Goal: Task Accomplishment & Management: Manage account settings

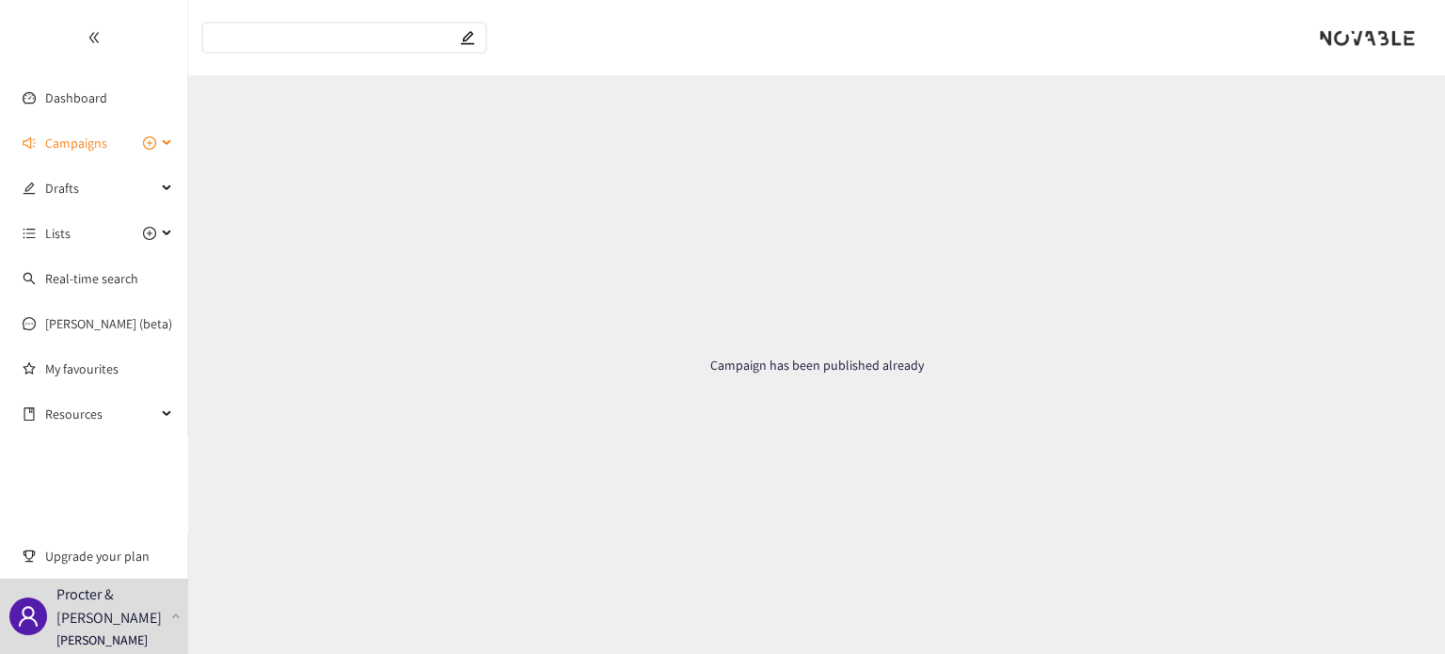
click at [64, 133] on span "Campaigns" at bounding box center [76, 143] width 62 height 38
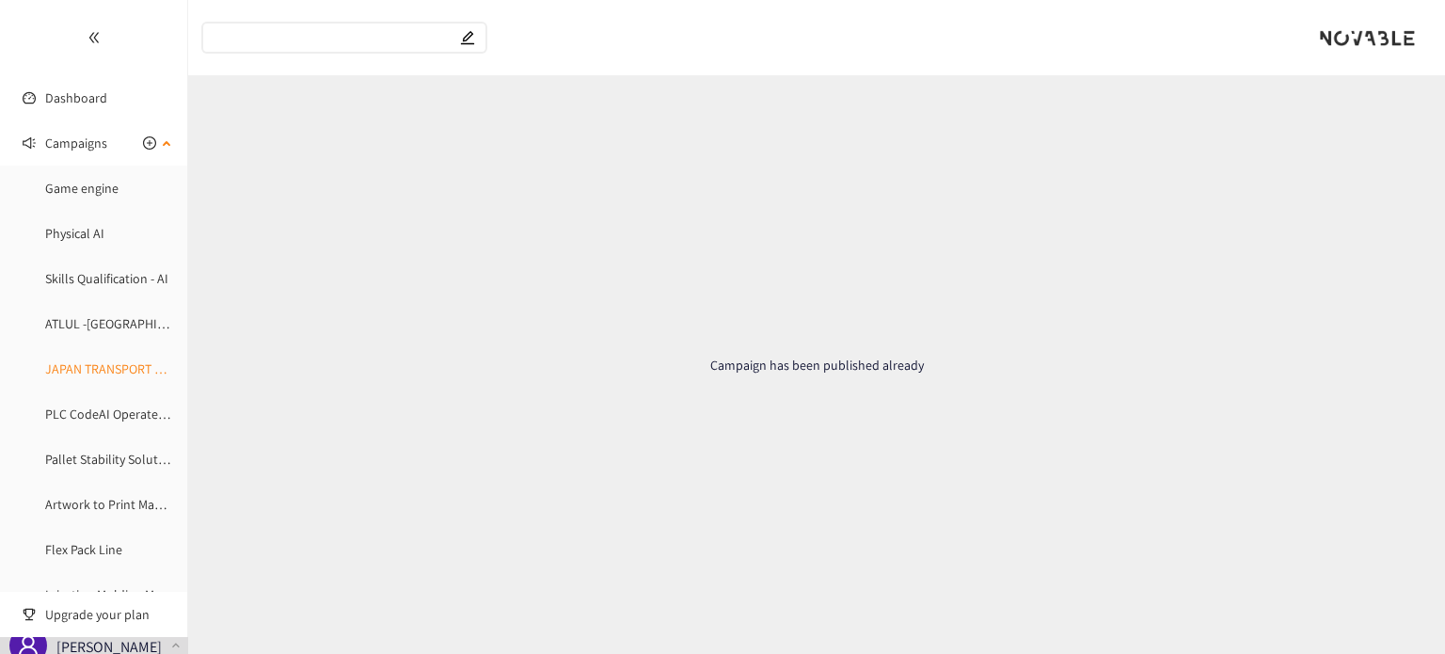
click at [87, 360] on link "JAPAN TRANSPORT AGGREGATION PLATFORM" at bounding box center [171, 368] width 252 height 17
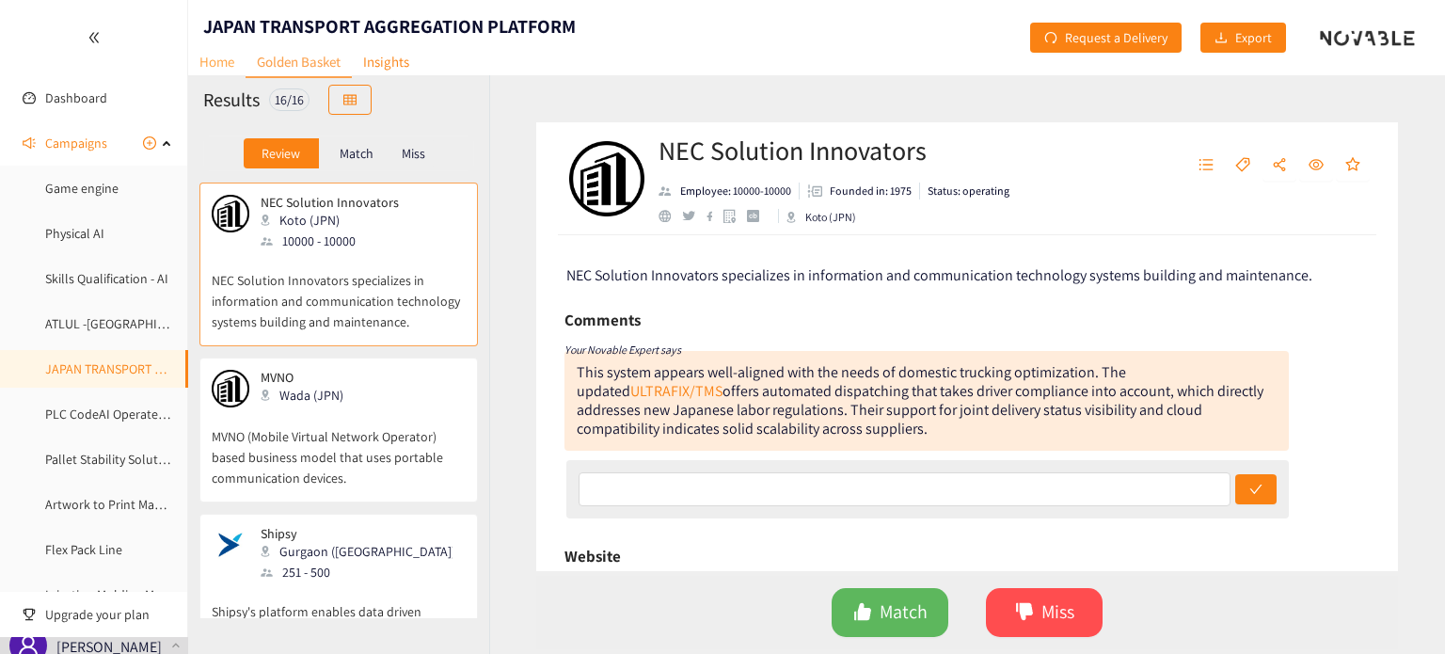
click at [235, 59] on link "Home" at bounding box center [216, 61] width 57 height 29
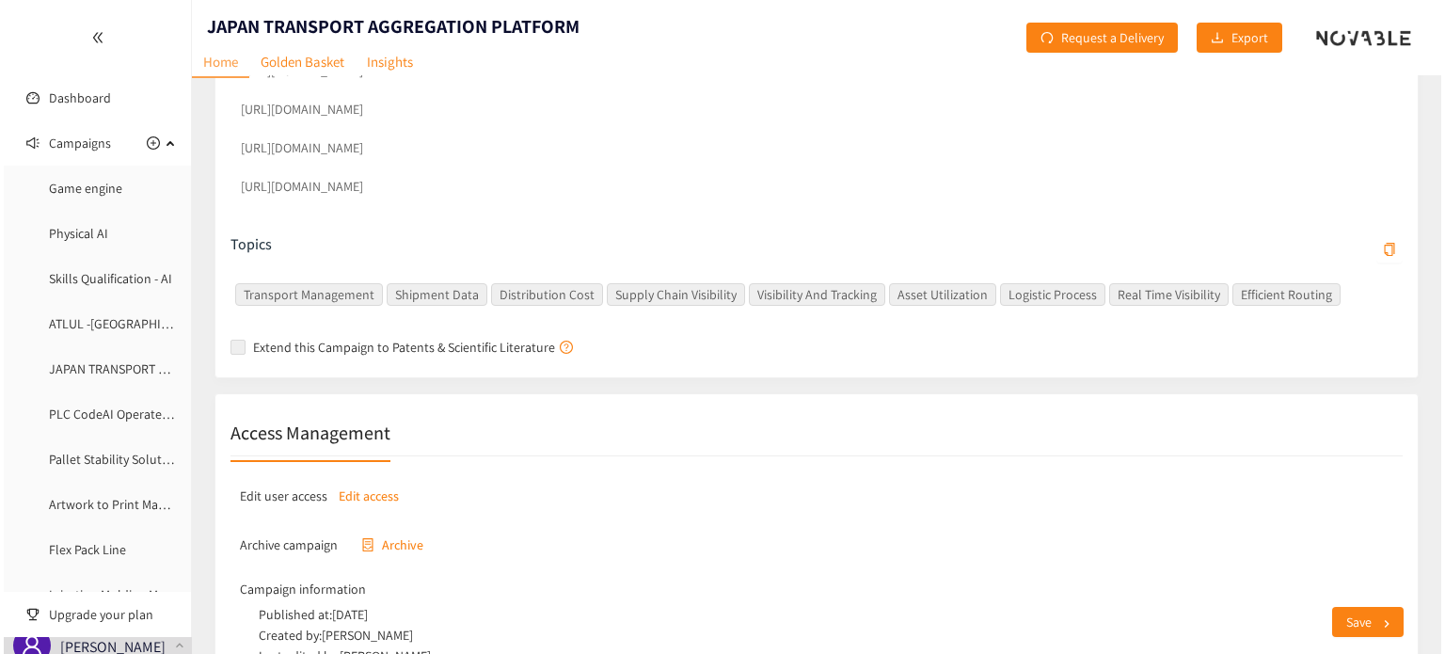
scroll to position [846, 0]
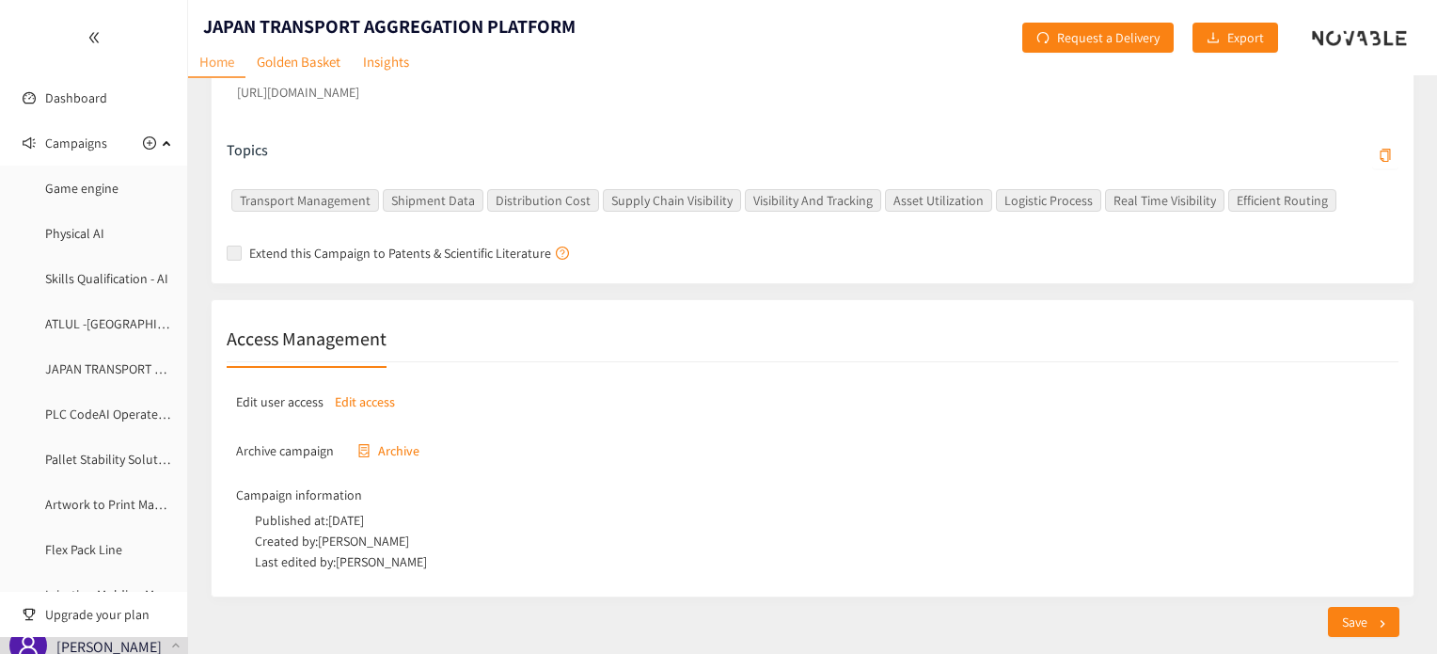
click at [374, 391] on p "Edit access" at bounding box center [365, 401] width 60 height 21
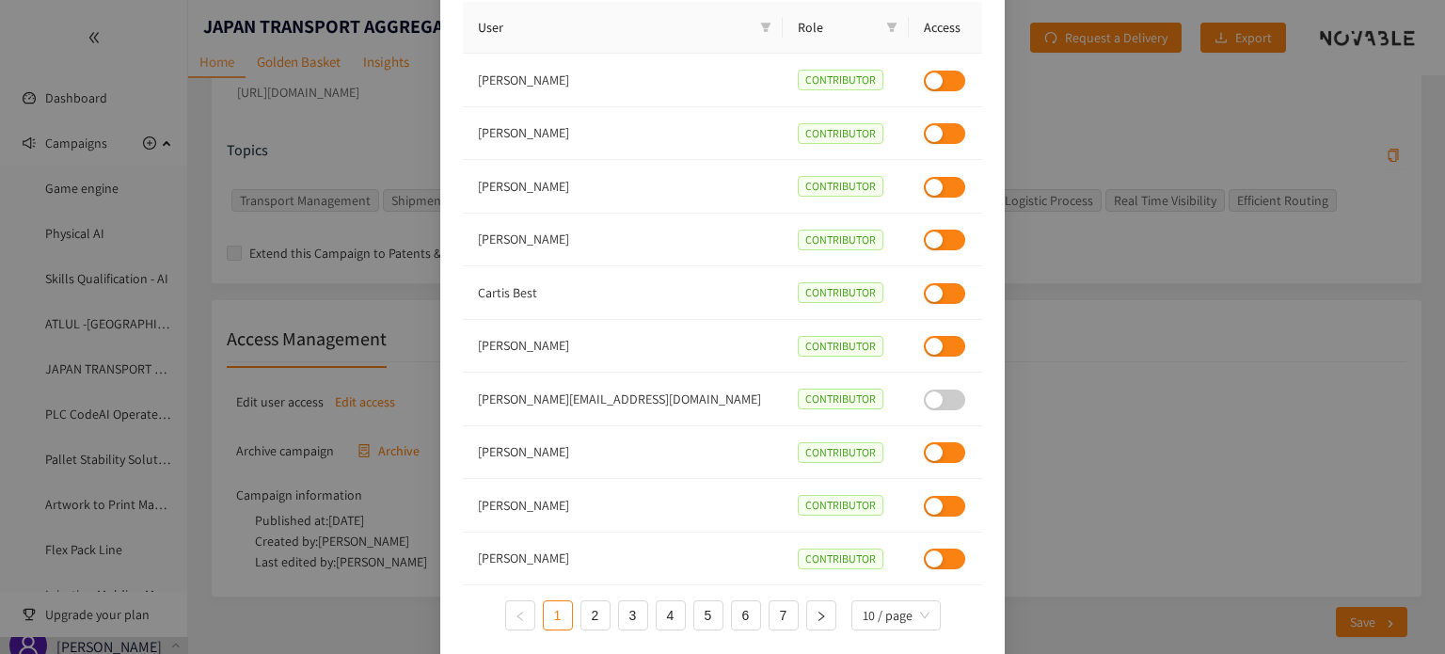
scroll to position [40, 0]
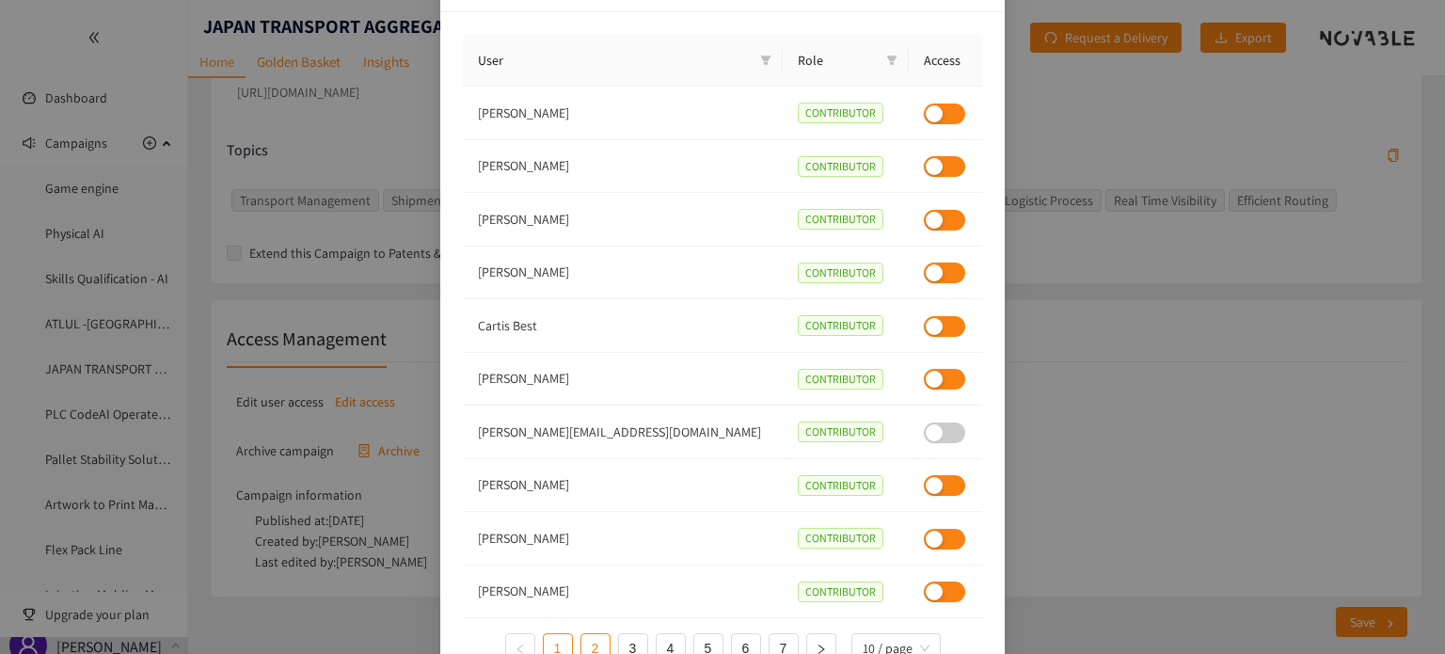
click at [591, 640] on link "2" at bounding box center [595, 648] width 28 height 28
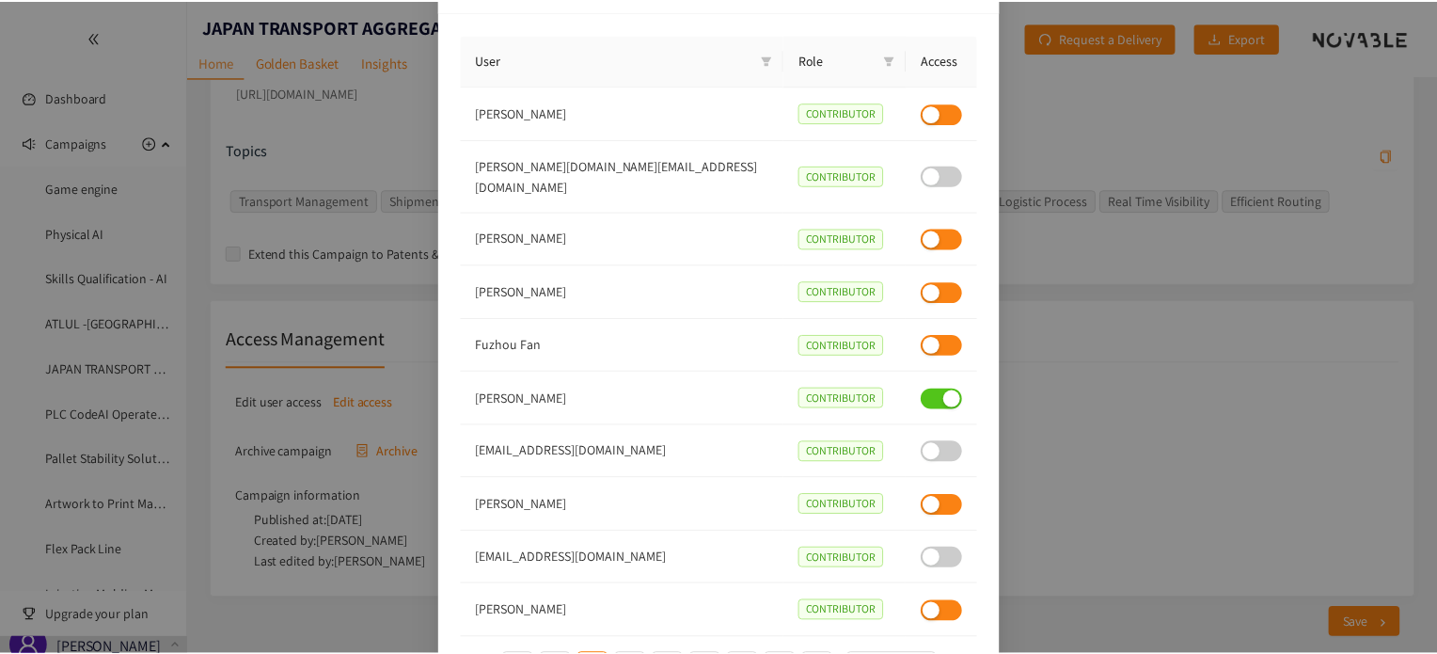
scroll to position [134, 0]
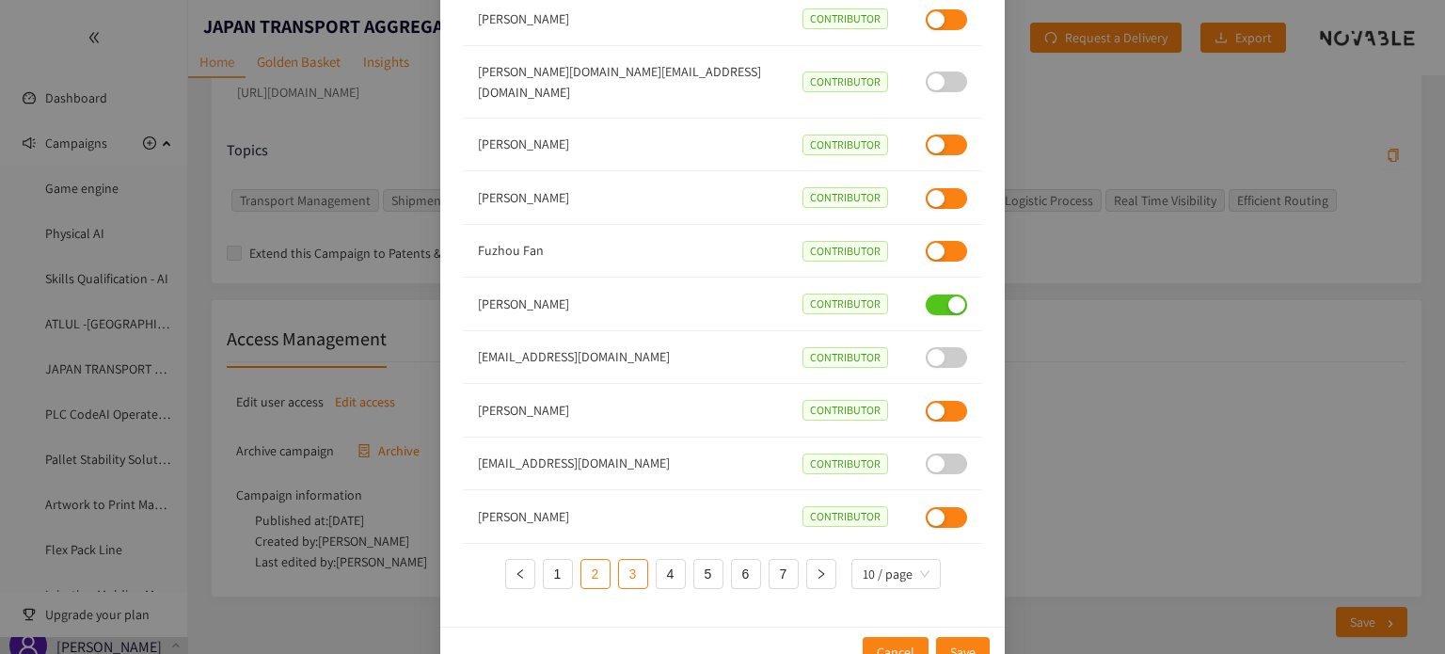
click at [631, 560] on link "3" at bounding box center [633, 574] width 28 height 28
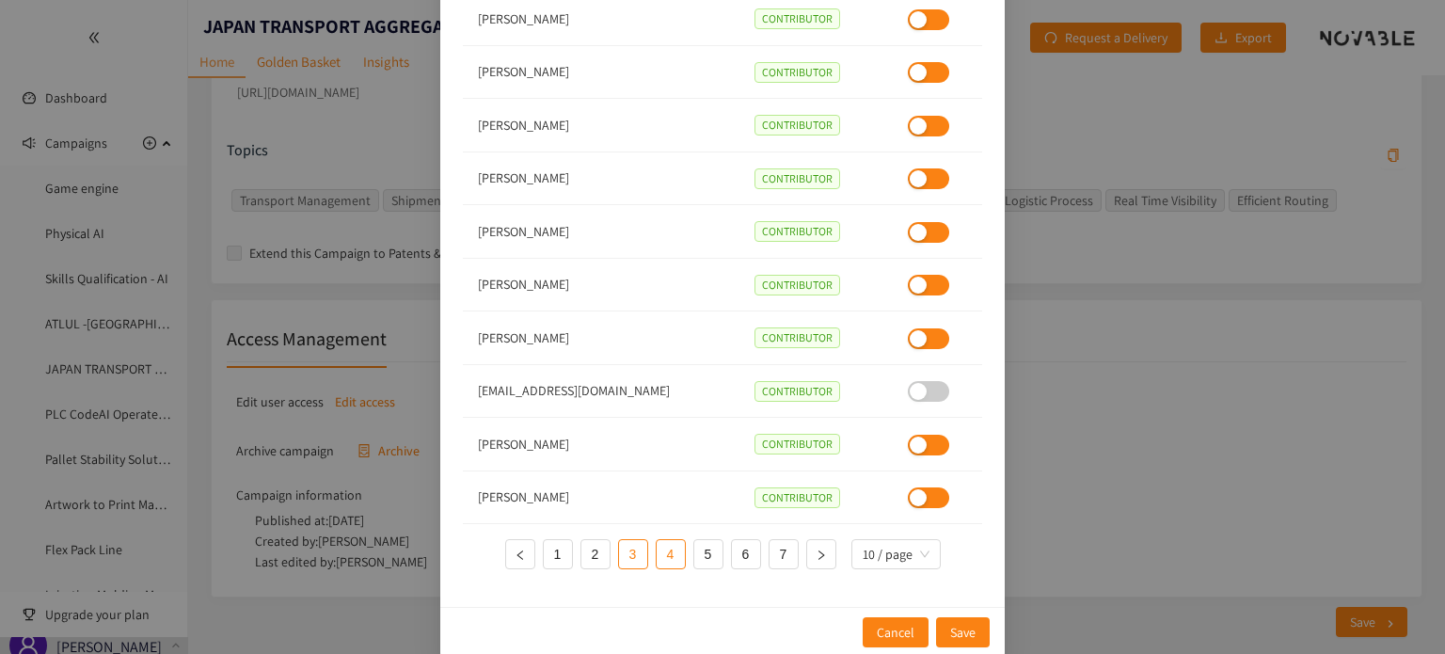
click at [661, 556] on link "4" at bounding box center [671, 554] width 28 height 28
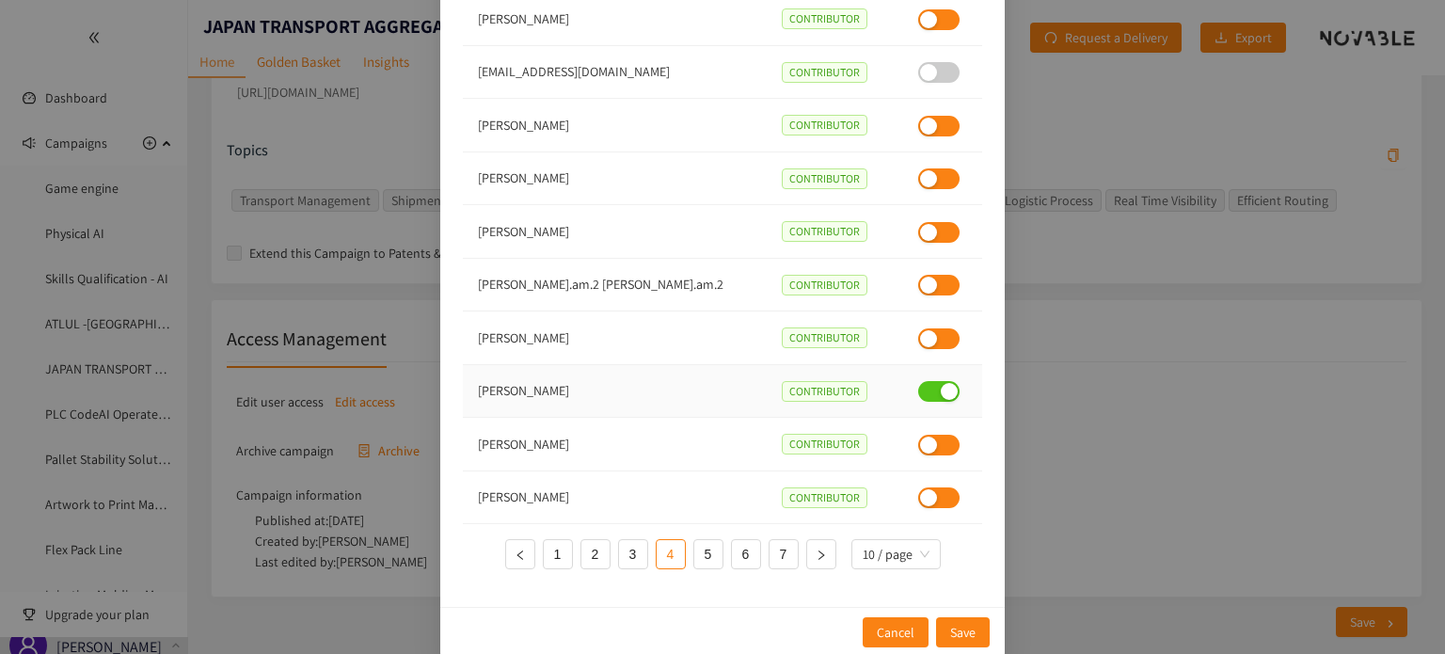
click at [557, 387] on td "[PERSON_NAME]" at bounding box center [615, 392] width 304 height 54
drag, startPoint x: 569, startPoint y: 390, endPoint x: 469, endPoint y: 392, distance: 99.7
click at [469, 392] on td "[PERSON_NAME]" at bounding box center [615, 392] width 304 height 54
copy td "[PERSON_NAME]"
click at [883, 628] on span "Cancel" at bounding box center [896, 632] width 38 height 21
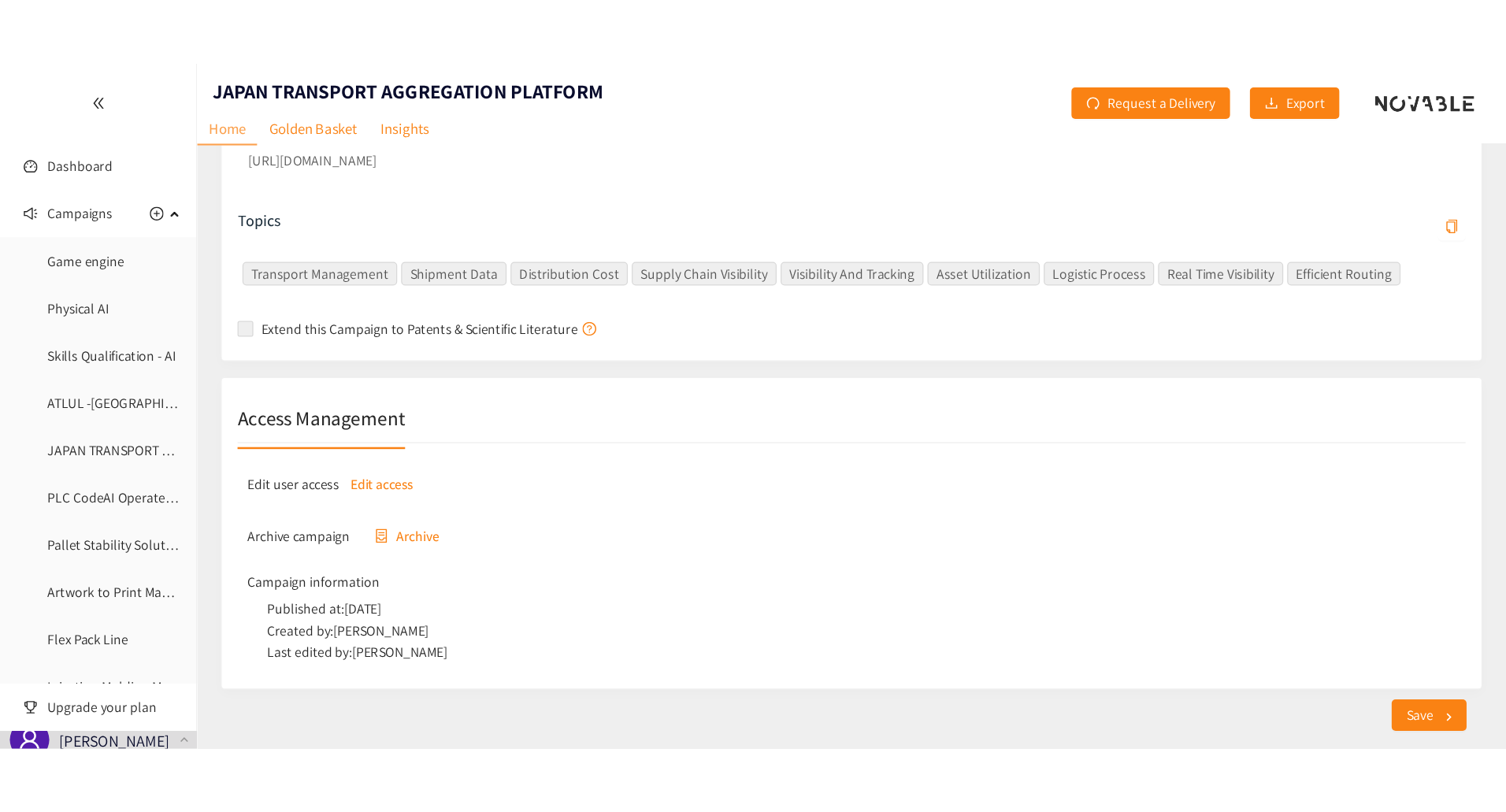
scroll to position [0, 0]
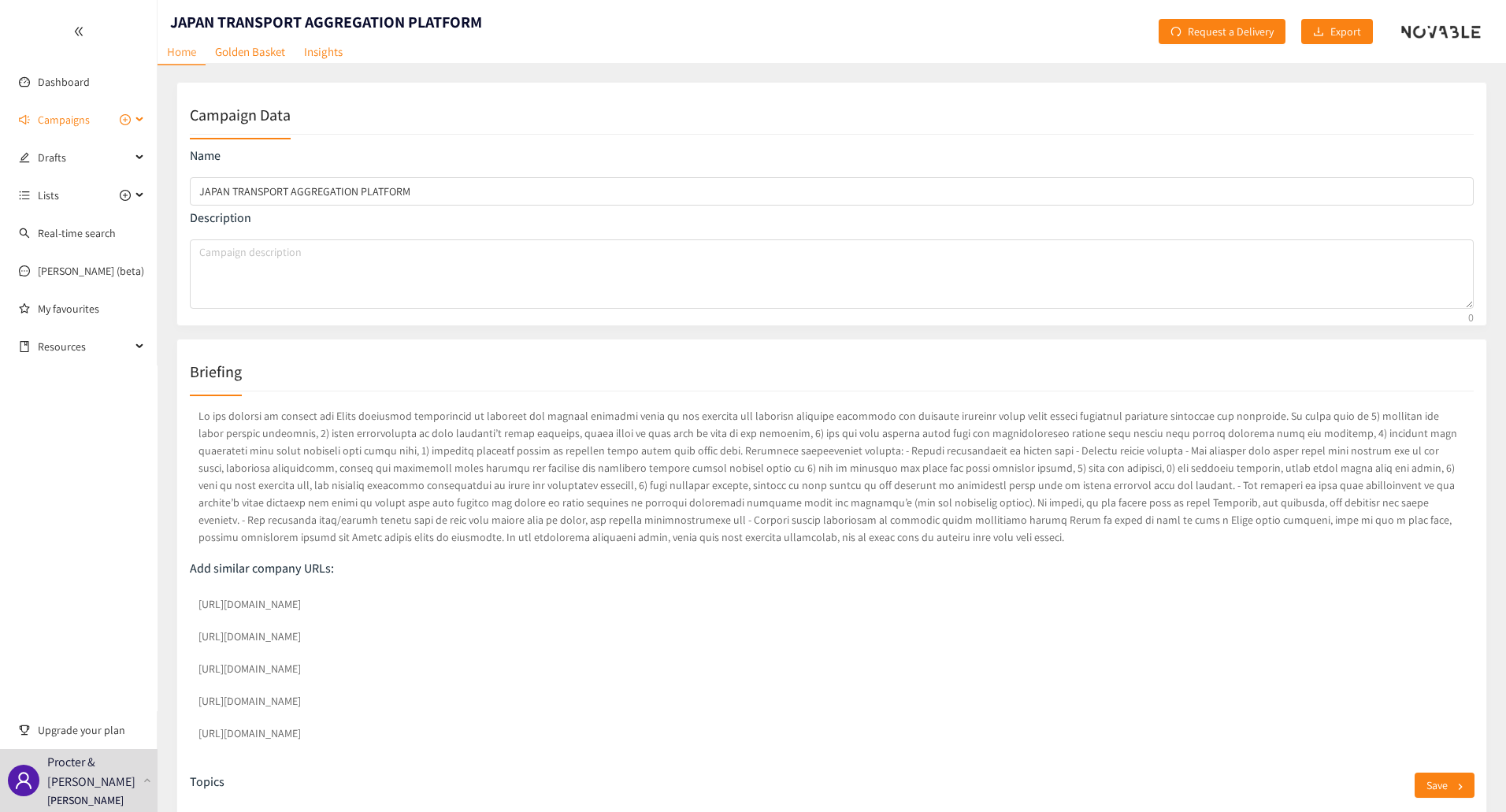
click at [85, 120] on span "Campaigns" at bounding box center [64, 120] width 52 height 32
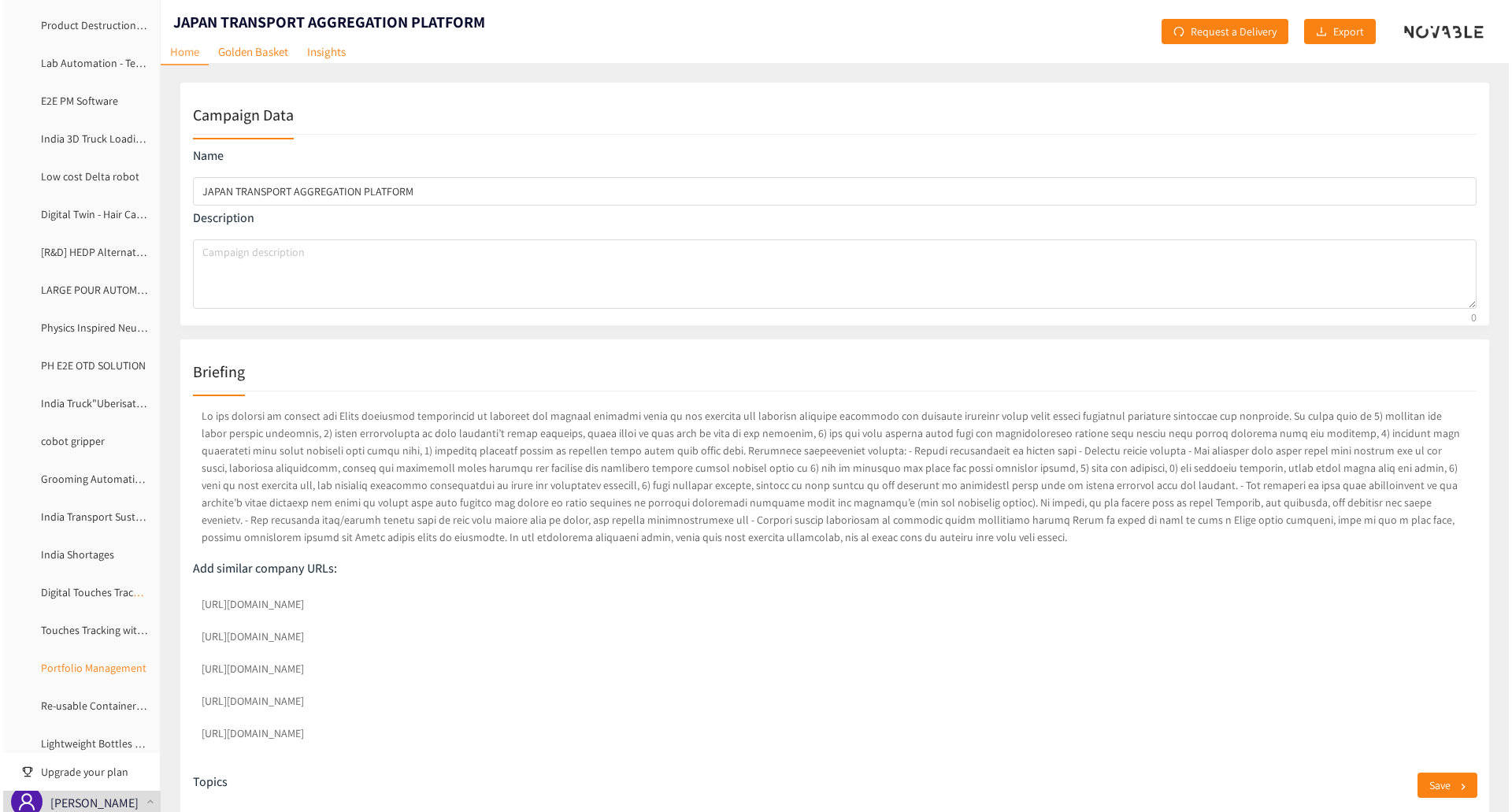
scroll to position [1503, 0]
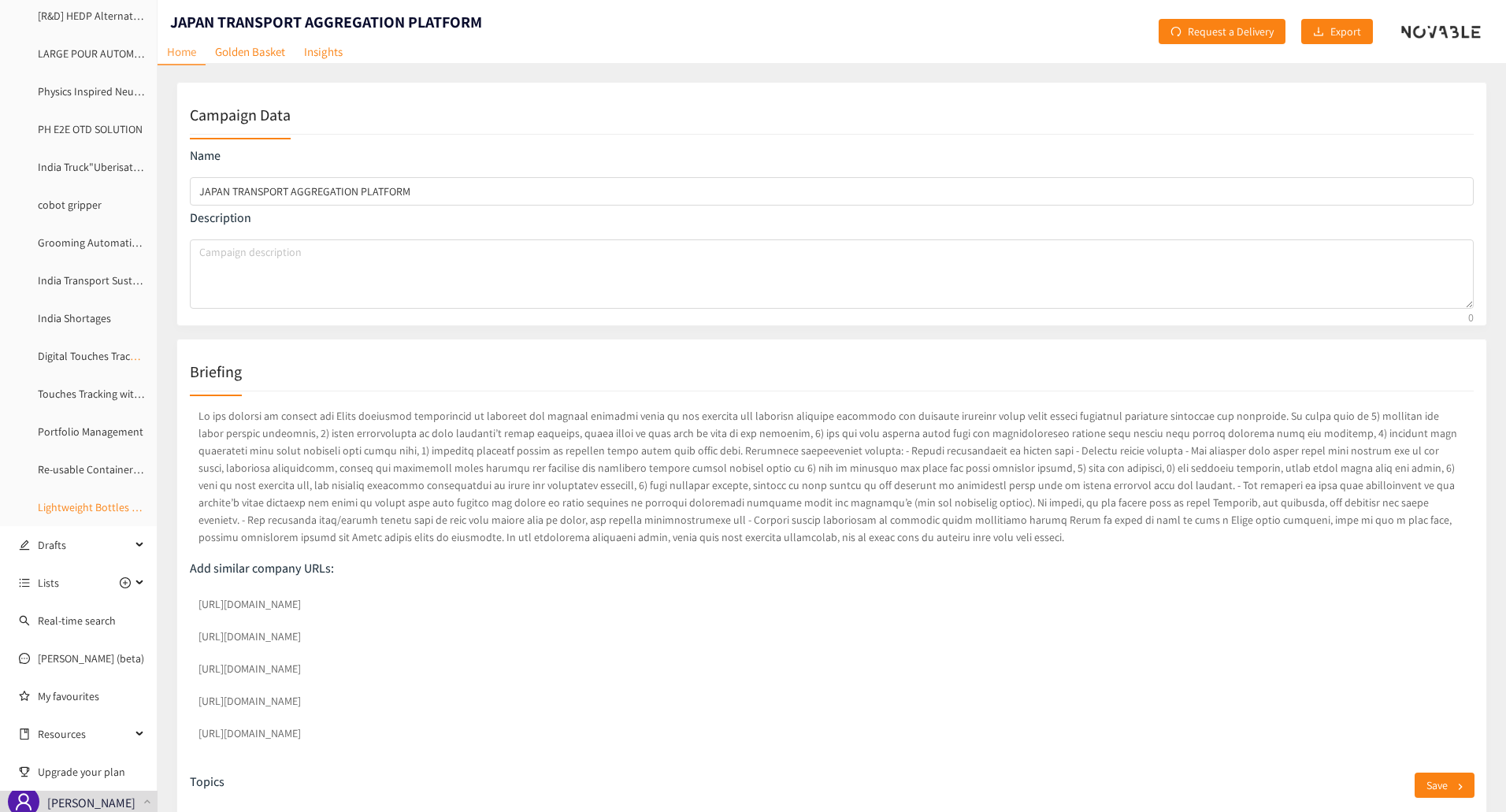
click at [73, 514] on link "Lightweight Bottles Bundling" at bounding box center [105, 506] width 136 height 14
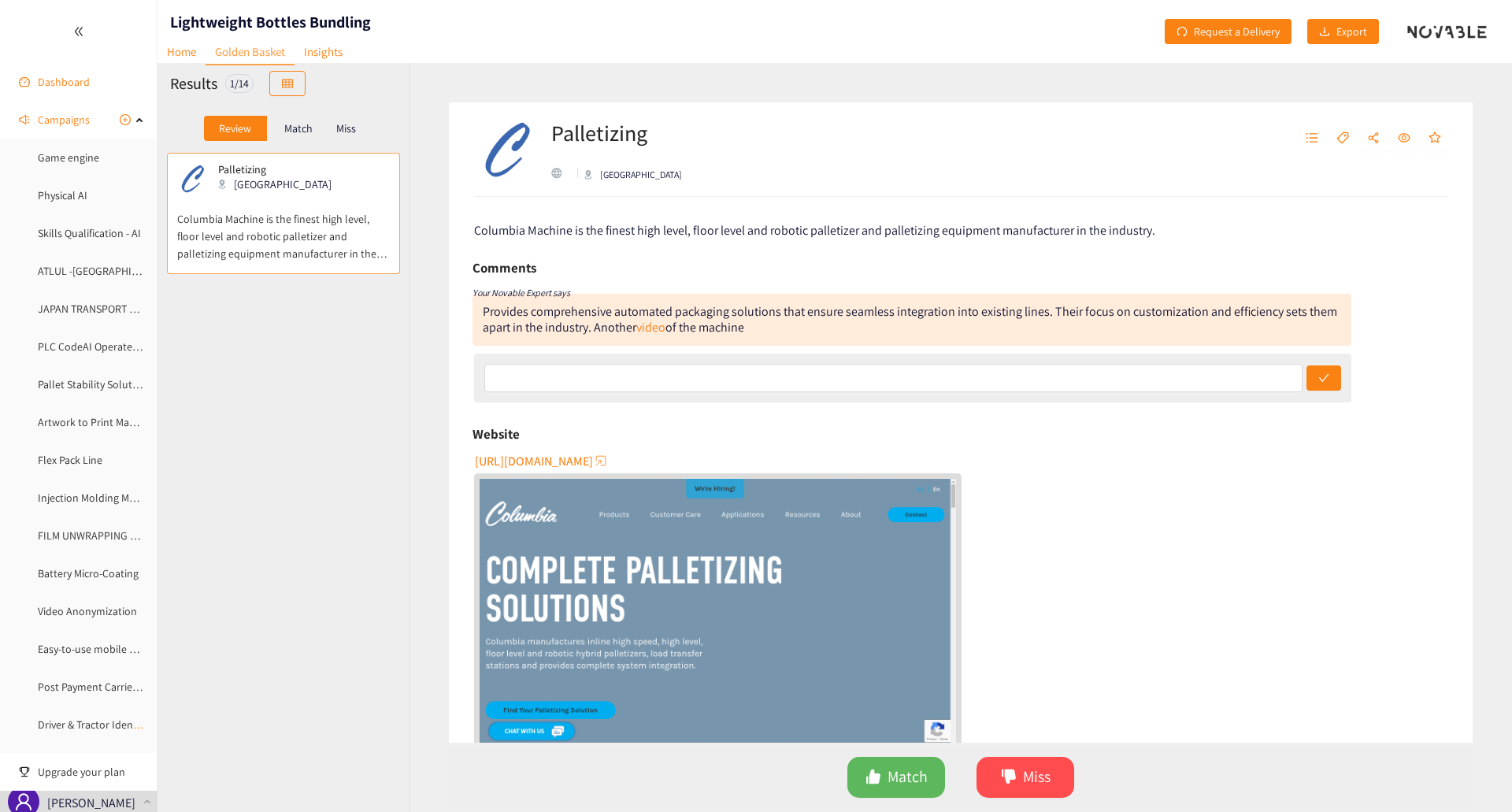
click at [57, 80] on link "Dashboard" at bounding box center [64, 81] width 52 height 14
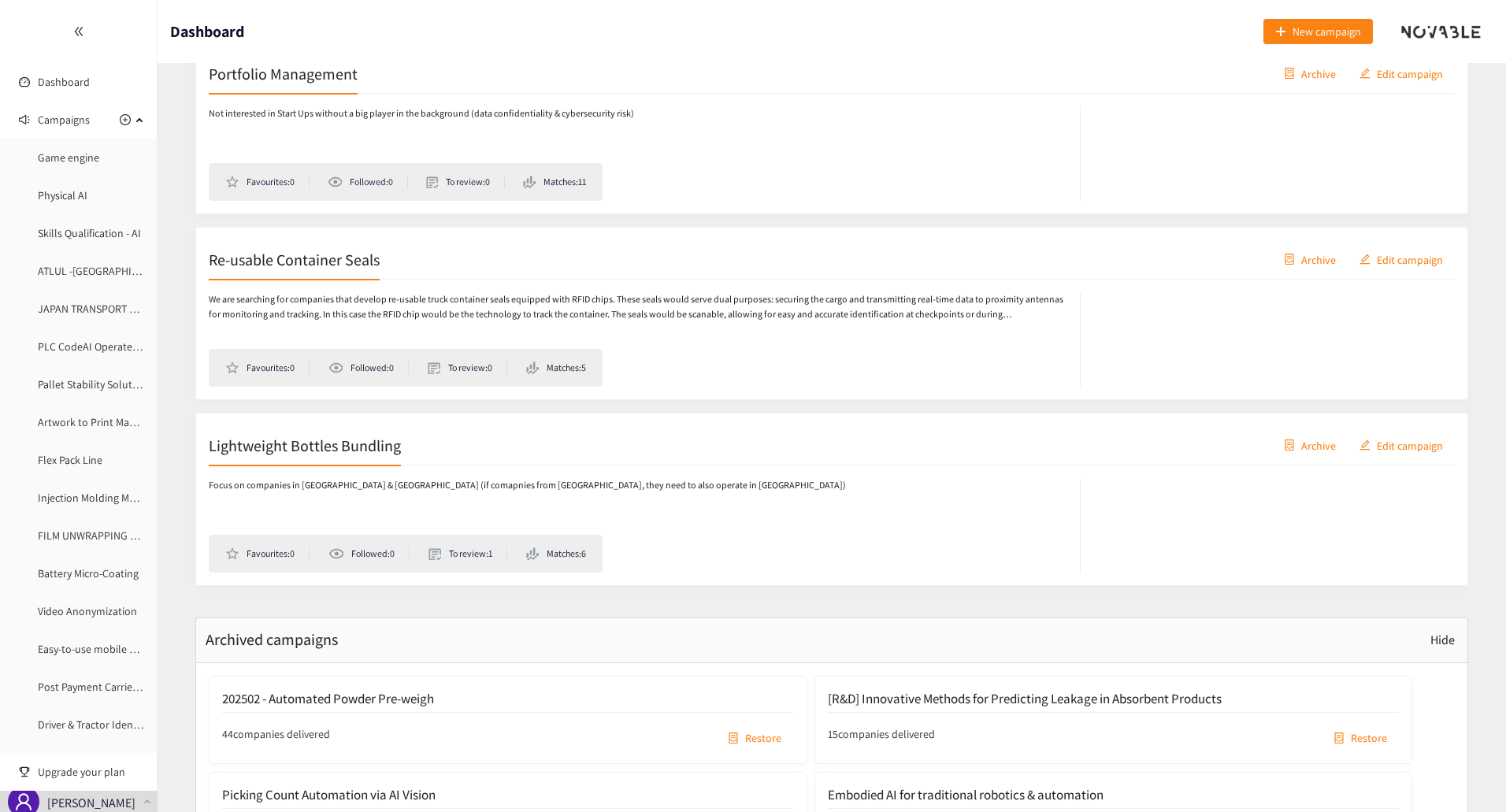
scroll to position [9027, 0]
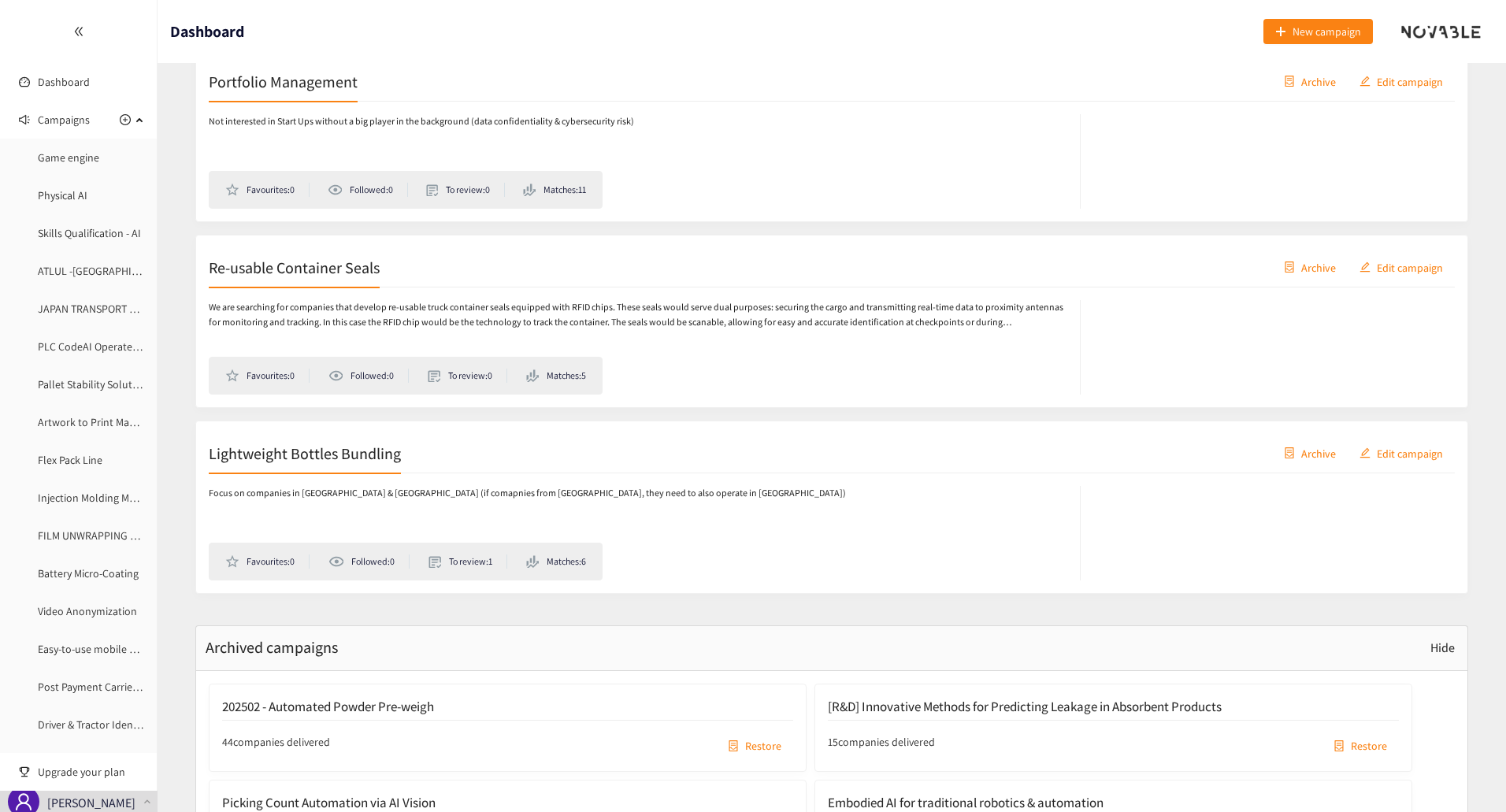
click at [1313, 454] on span "Archive" at bounding box center [1318, 453] width 34 height 18
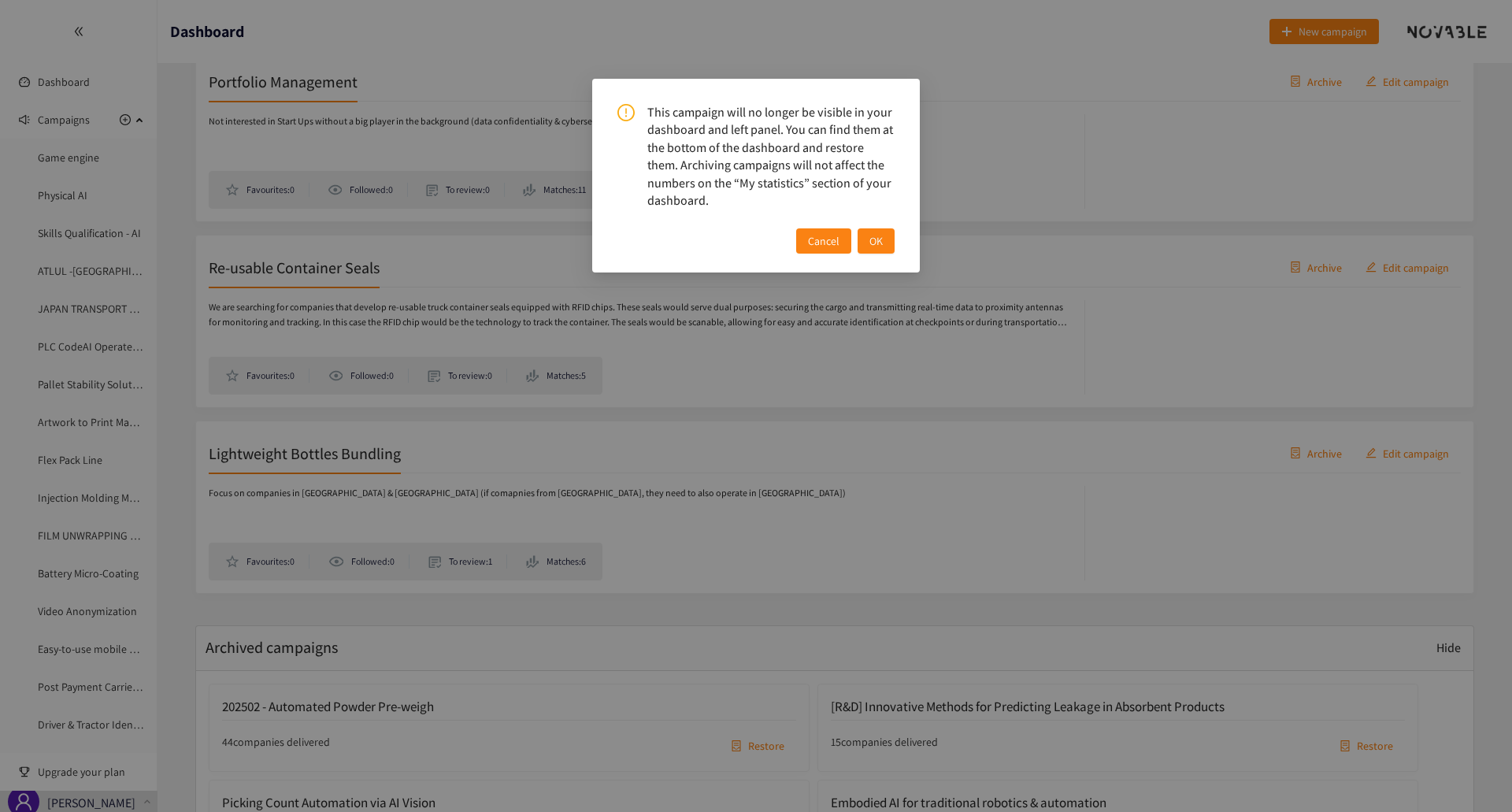
click at [879, 241] on span "OK" at bounding box center [876, 240] width 13 height 18
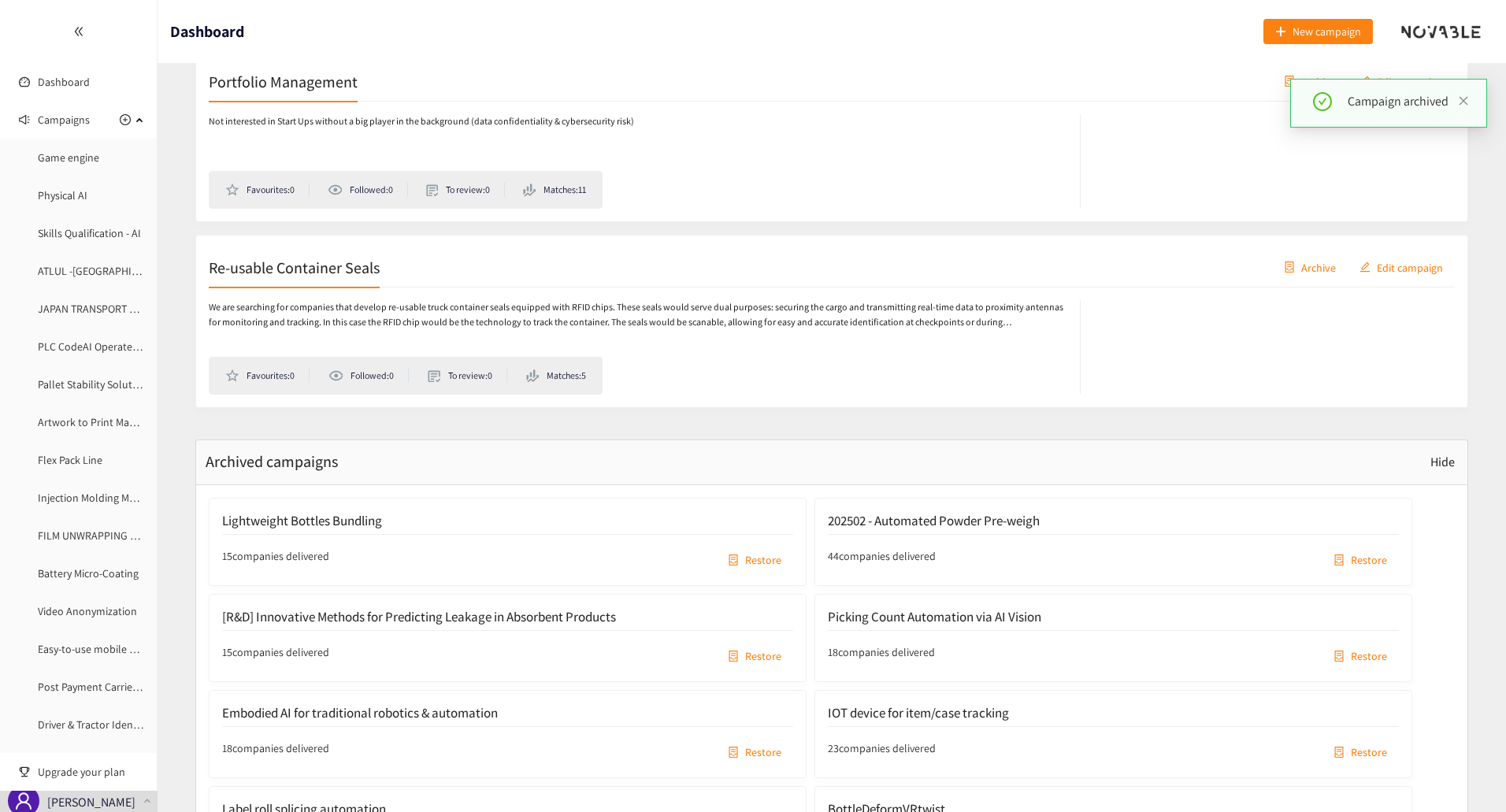
click at [1313, 274] on span "Archive" at bounding box center [1318, 267] width 34 height 18
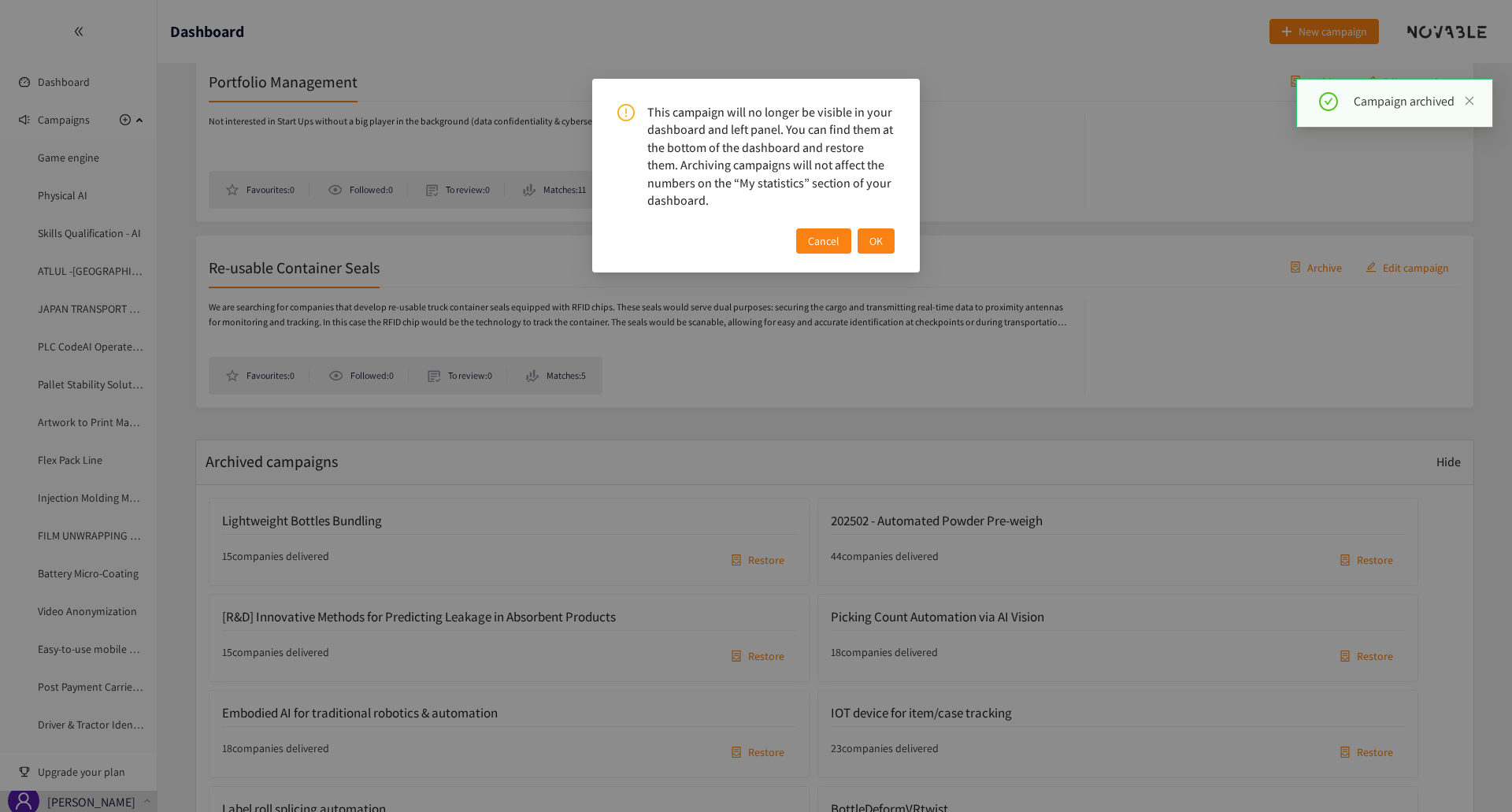
click at [868, 234] on button "OK" at bounding box center [876, 241] width 37 height 25
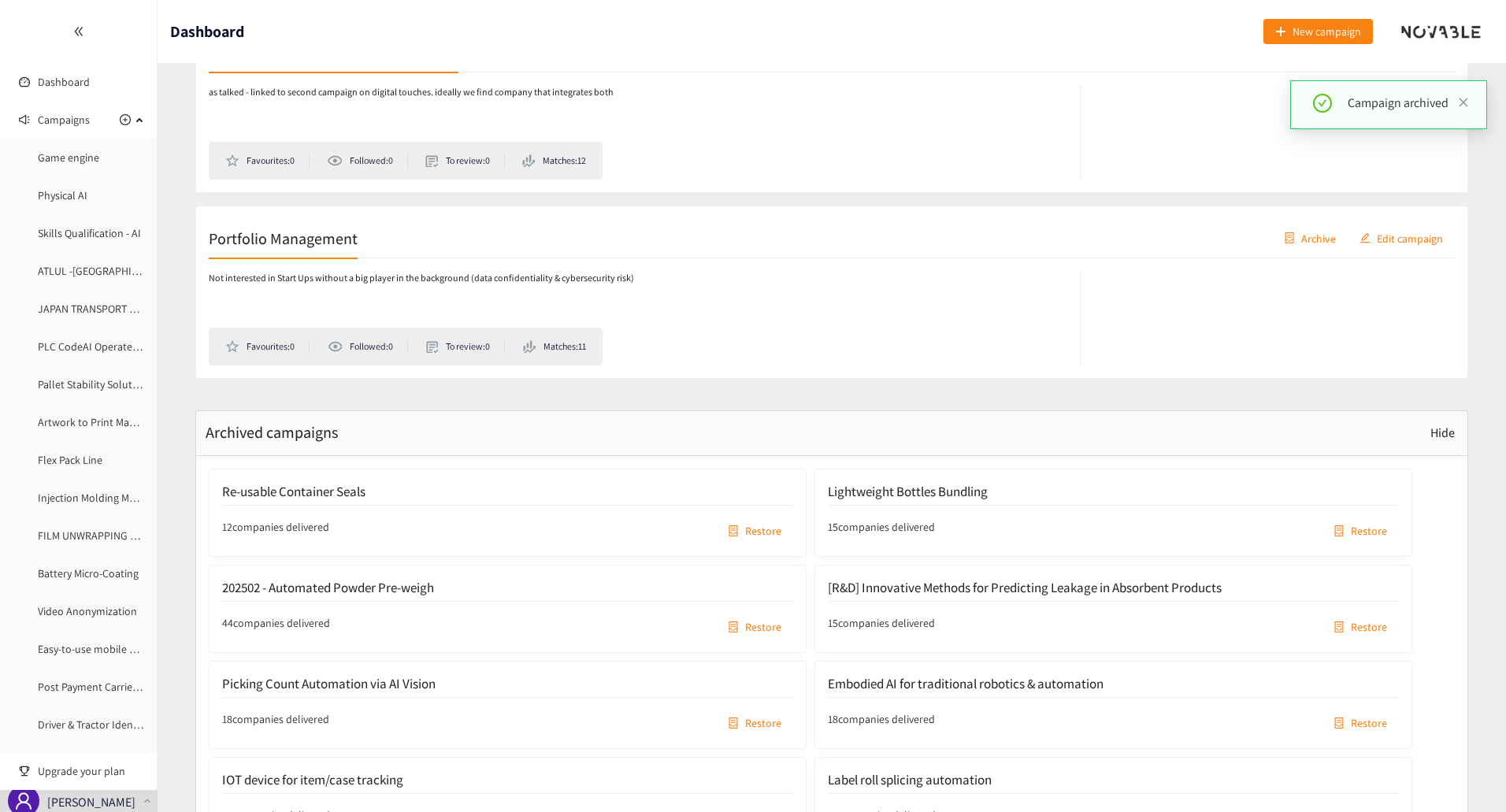
scroll to position [8869, 0]
click at [1319, 243] on span "Archive" at bounding box center [1318, 239] width 34 height 18
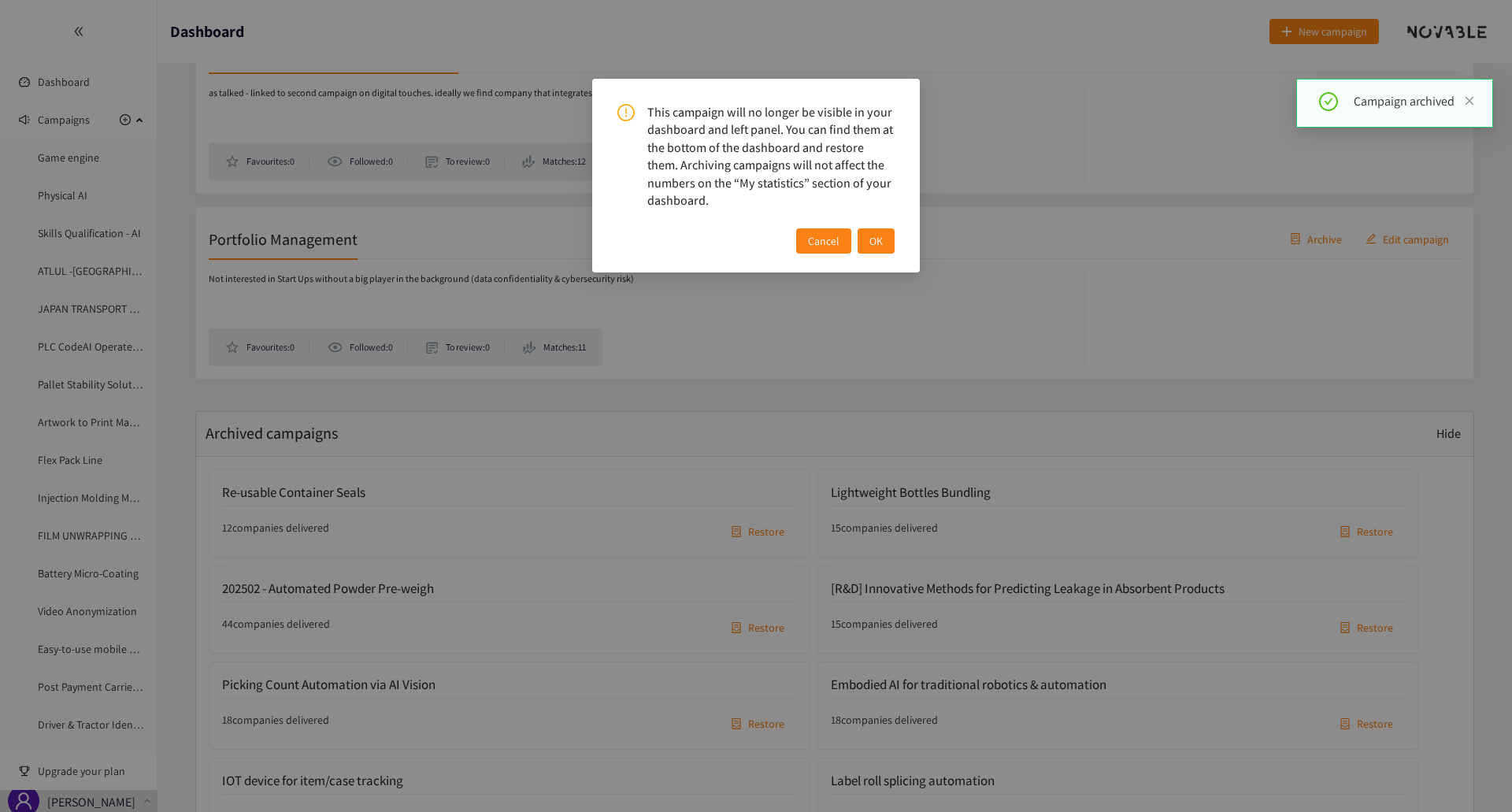
click at [852, 244] on div "Cancel OK" at bounding box center [755, 241] width 277 height 25
click at [878, 243] on span "OK" at bounding box center [876, 240] width 13 height 18
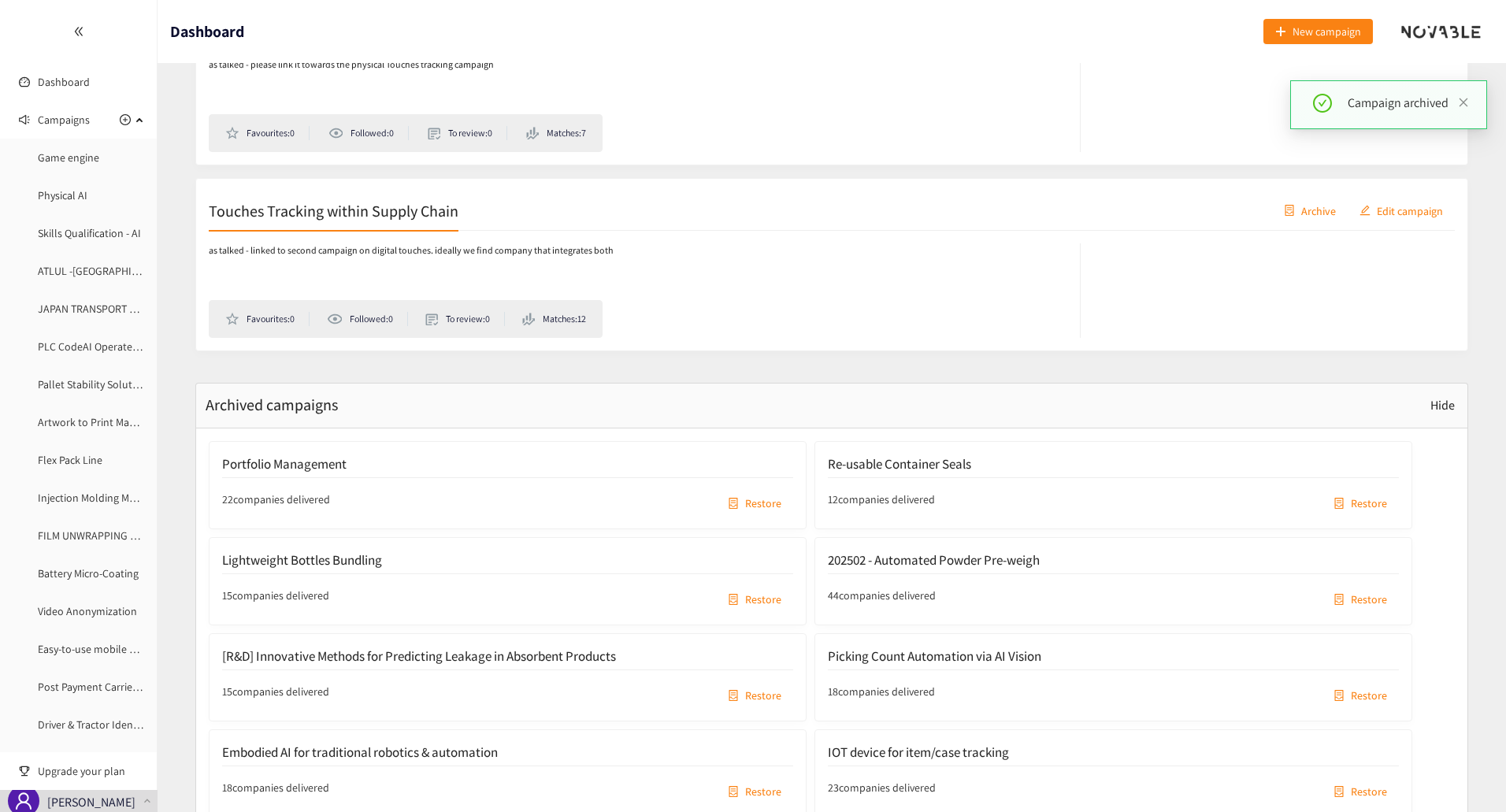
scroll to position [8554, 0]
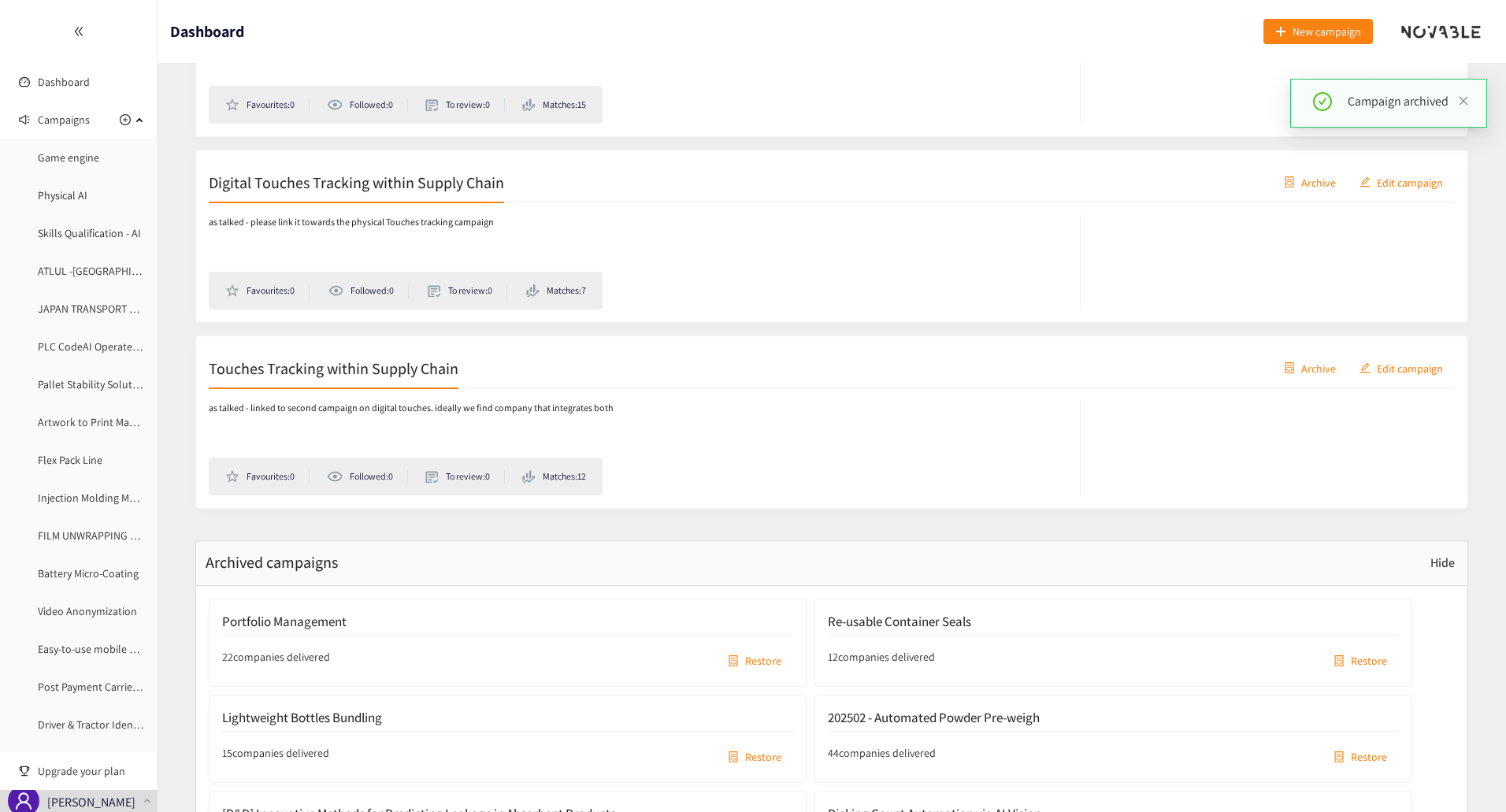
click at [1322, 366] on span "Archive" at bounding box center [1318, 367] width 34 height 18
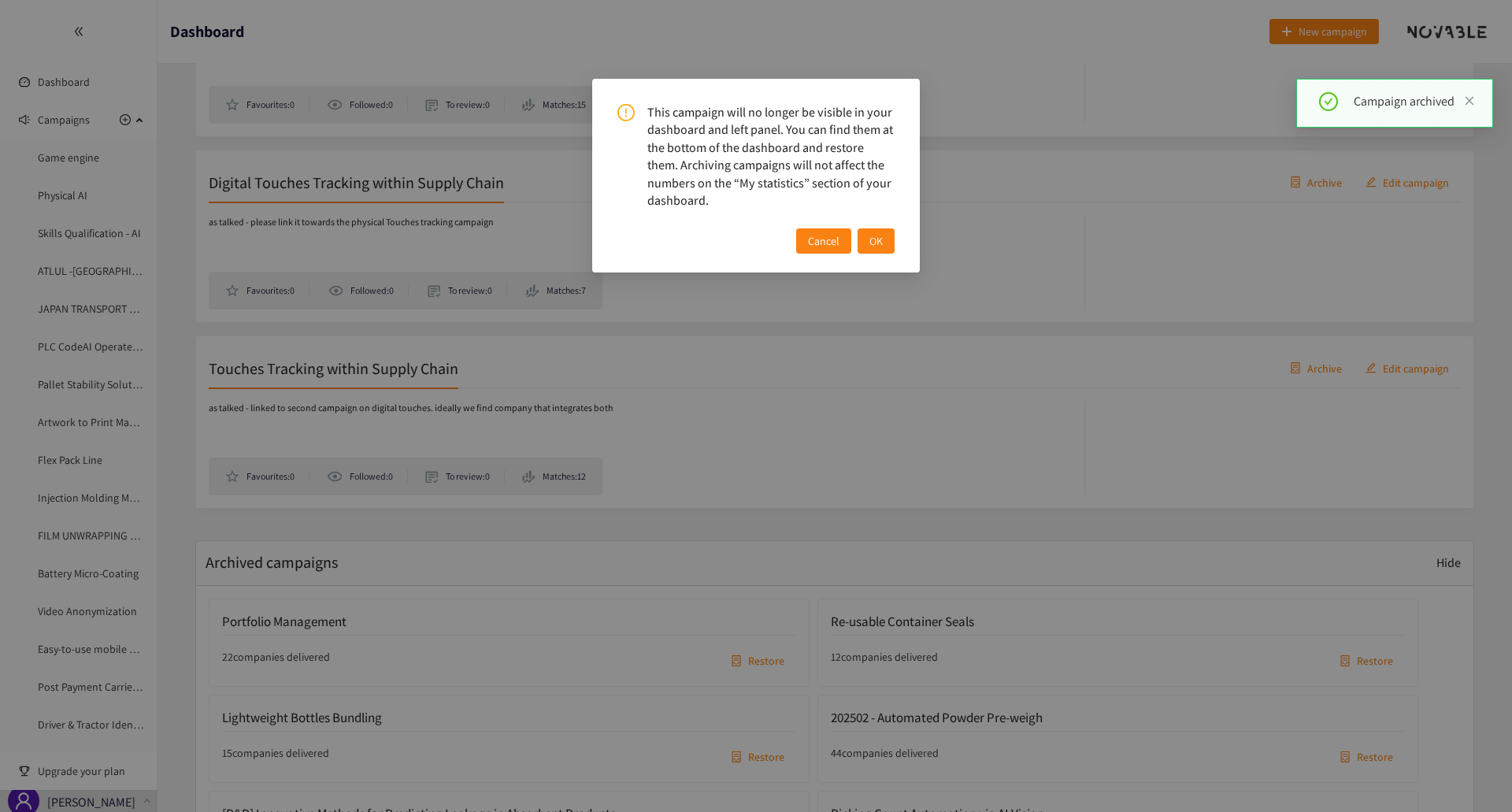
click at [873, 246] on span "OK" at bounding box center [876, 240] width 13 height 18
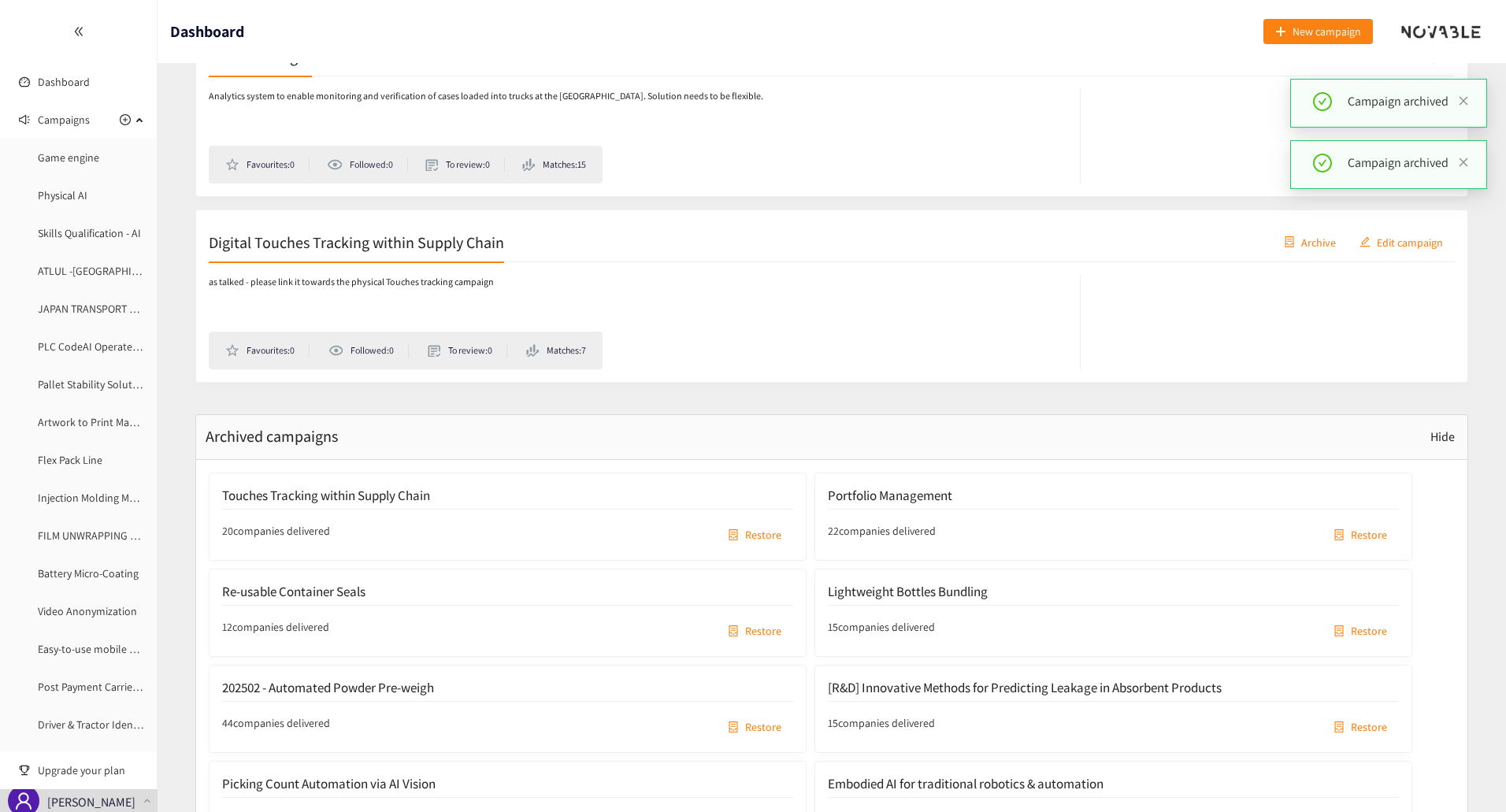
scroll to position [8396, 0]
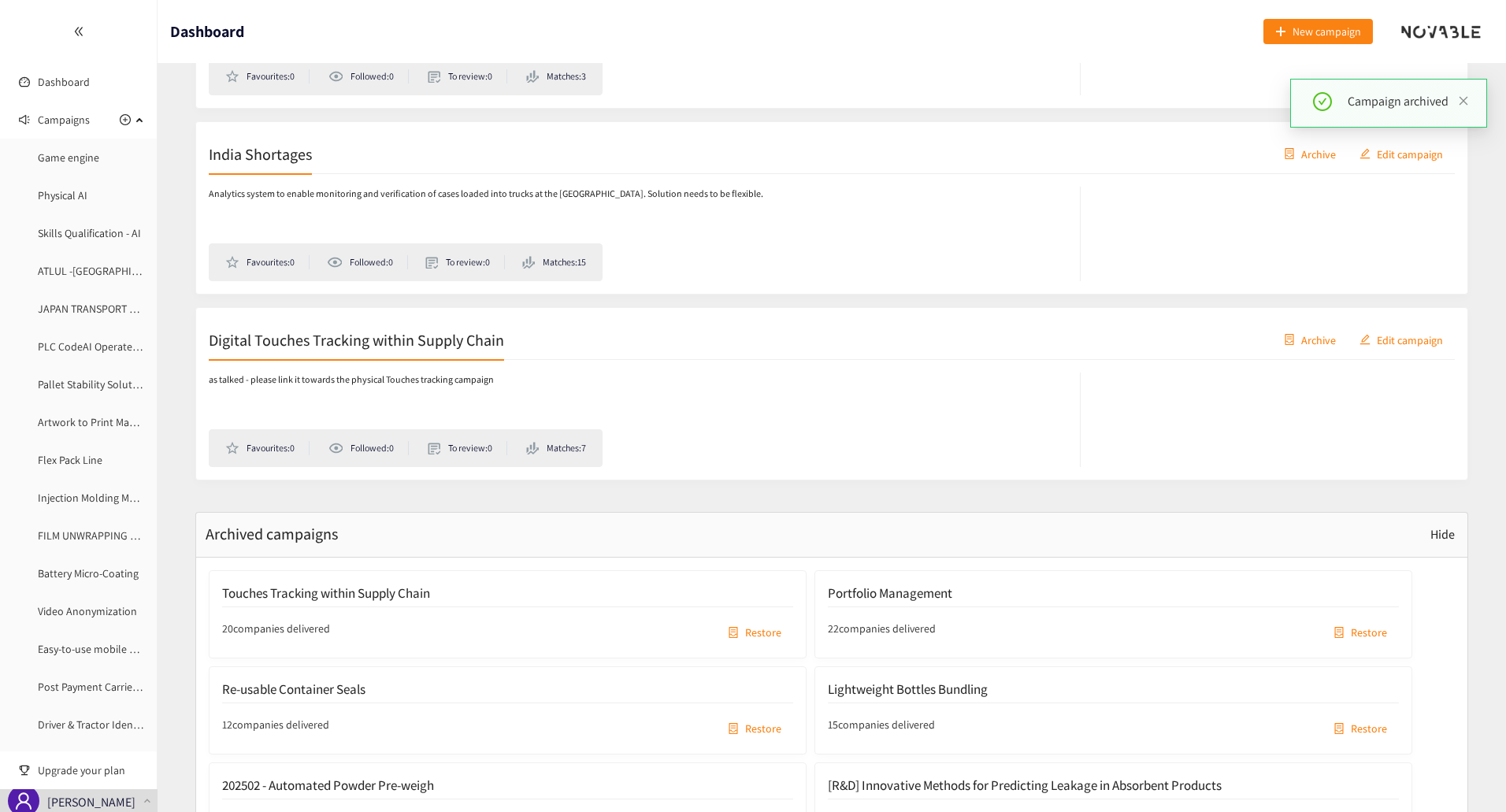
click at [1313, 338] on span "Archive" at bounding box center [1318, 339] width 34 height 18
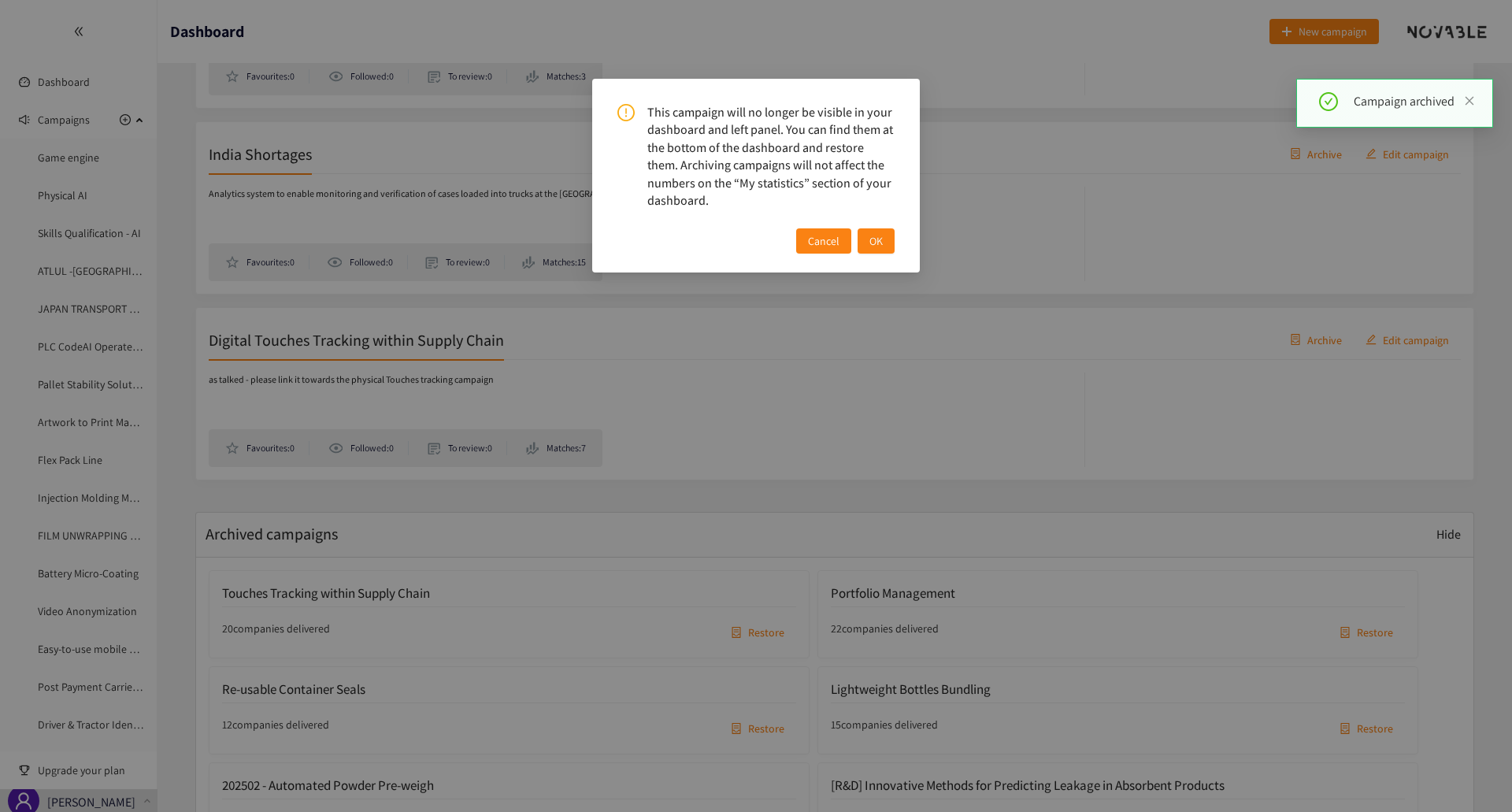
click at [879, 238] on span "OK" at bounding box center [876, 240] width 13 height 18
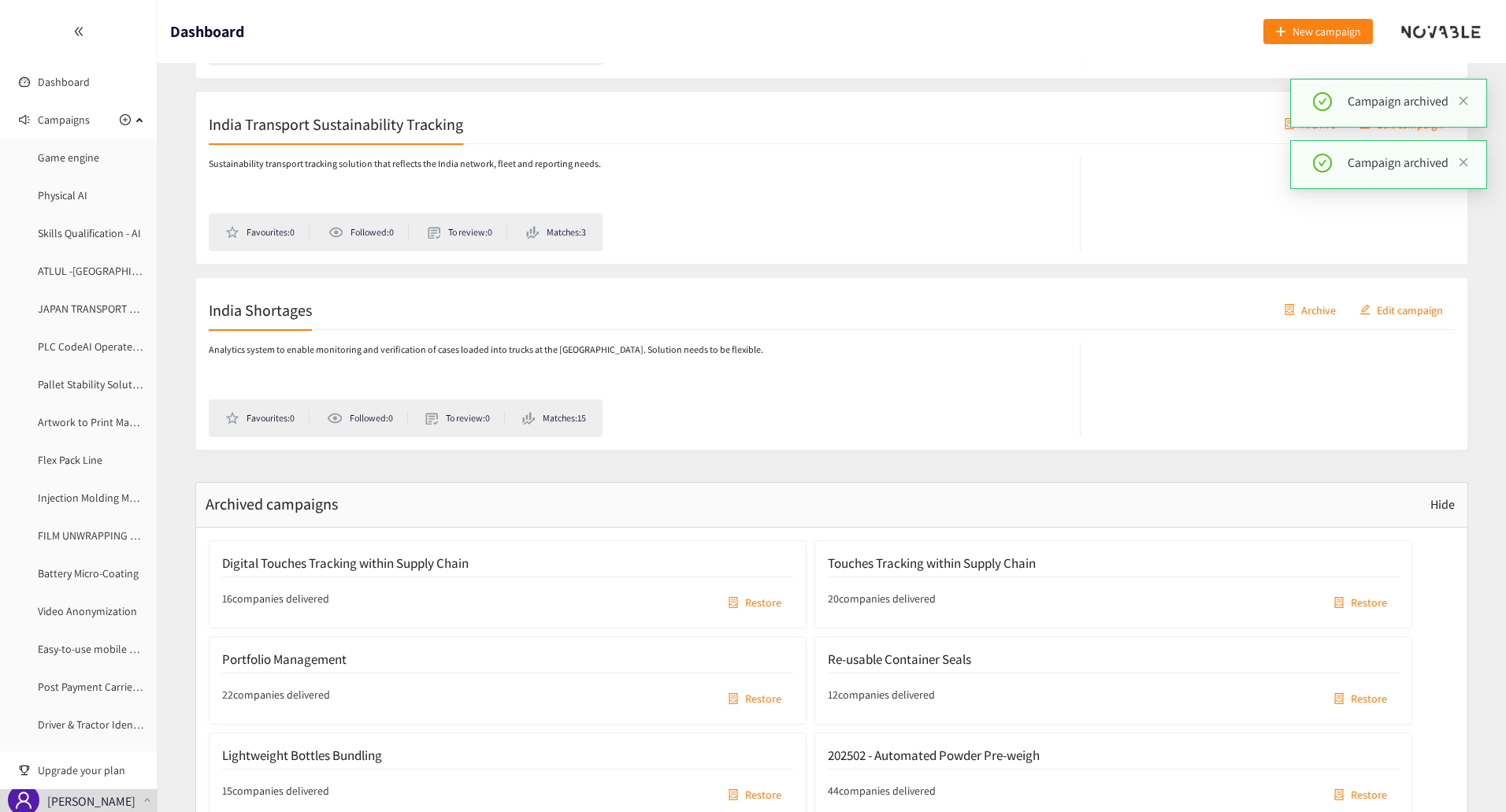
scroll to position [8239, 0]
click at [1316, 316] on span "Archive" at bounding box center [1318, 311] width 34 height 18
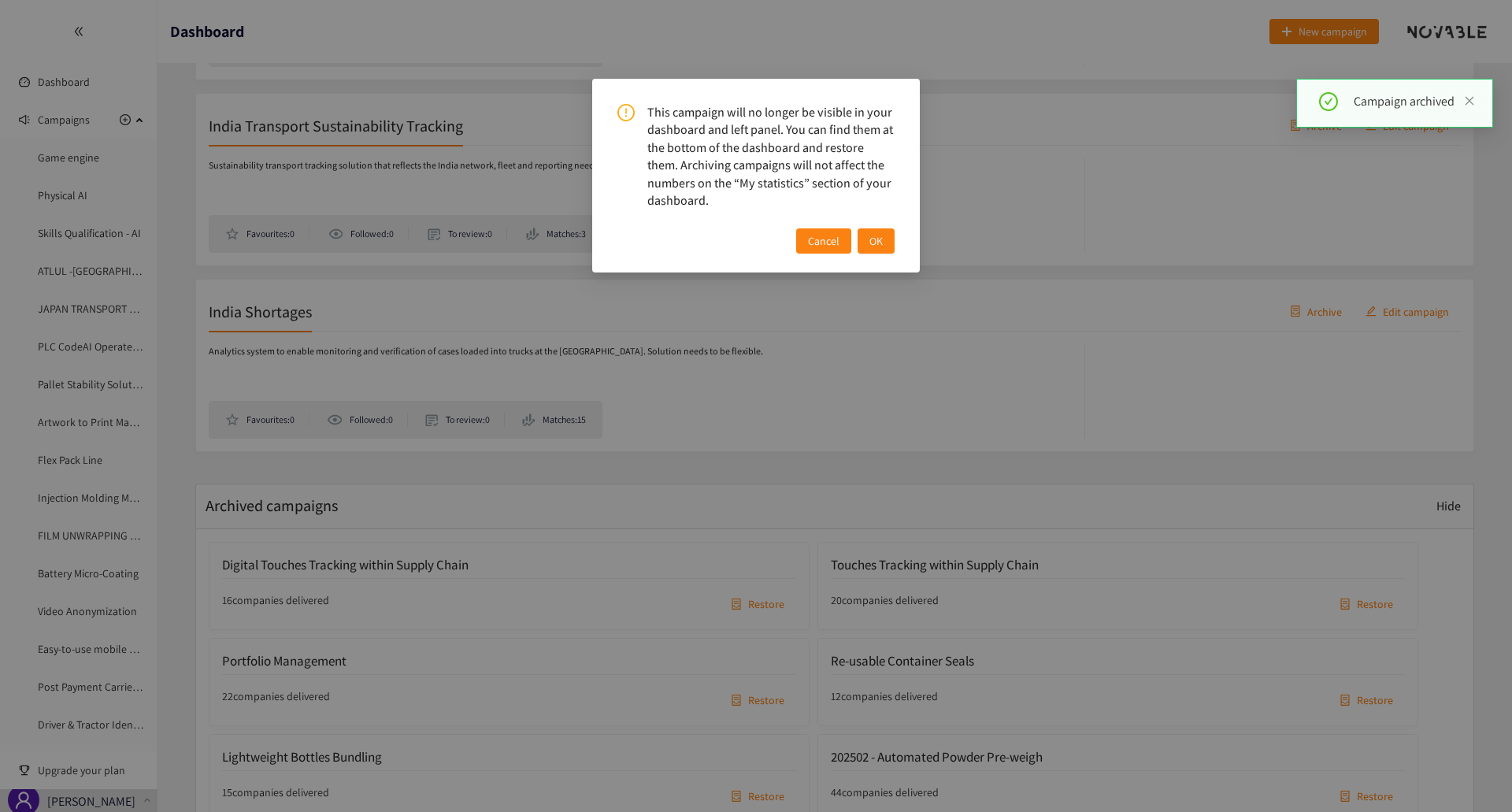
click at [882, 246] on span "OK" at bounding box center [876, 240] width 13 height 18
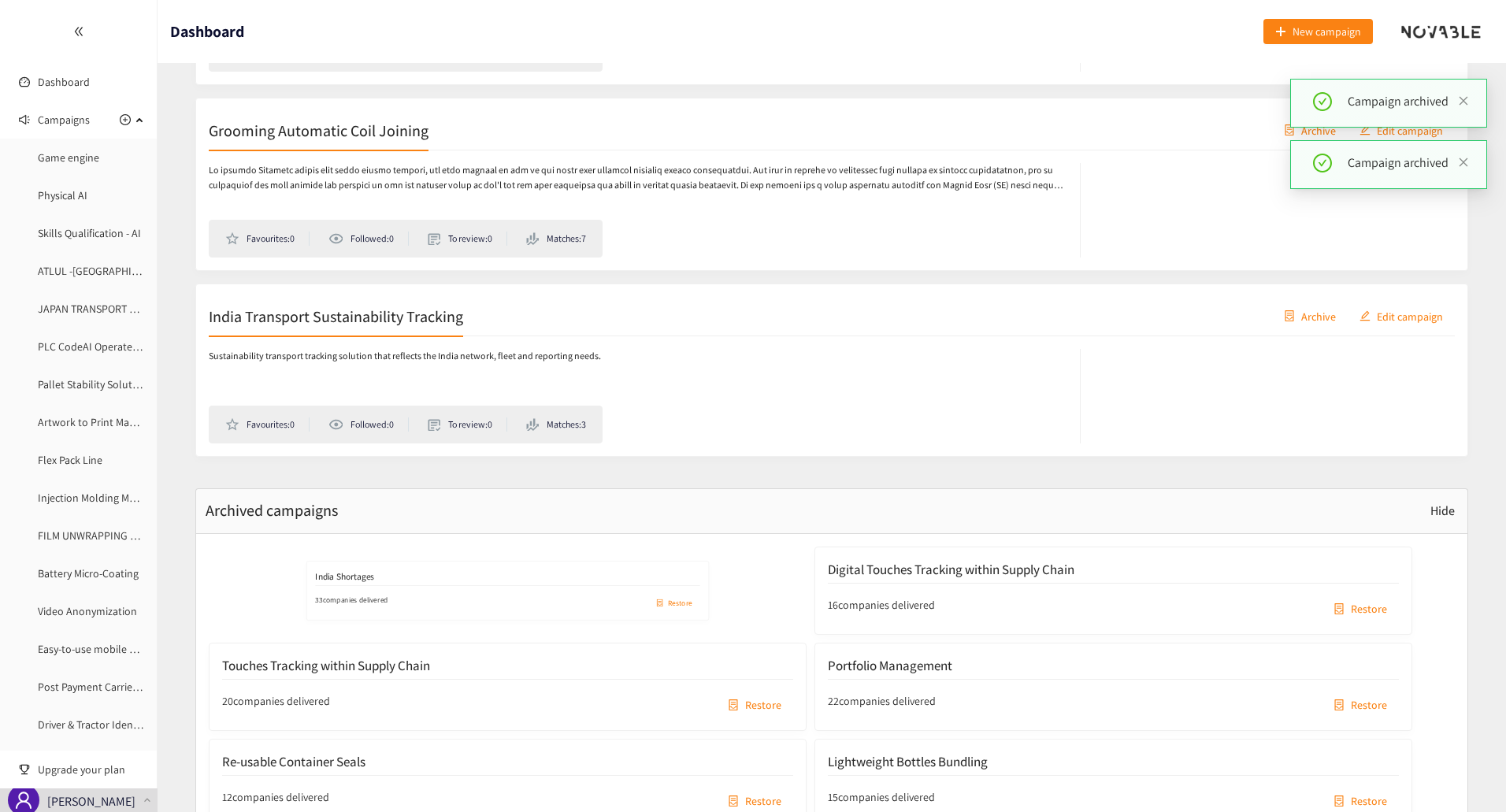
scroll to position [8003, 0]
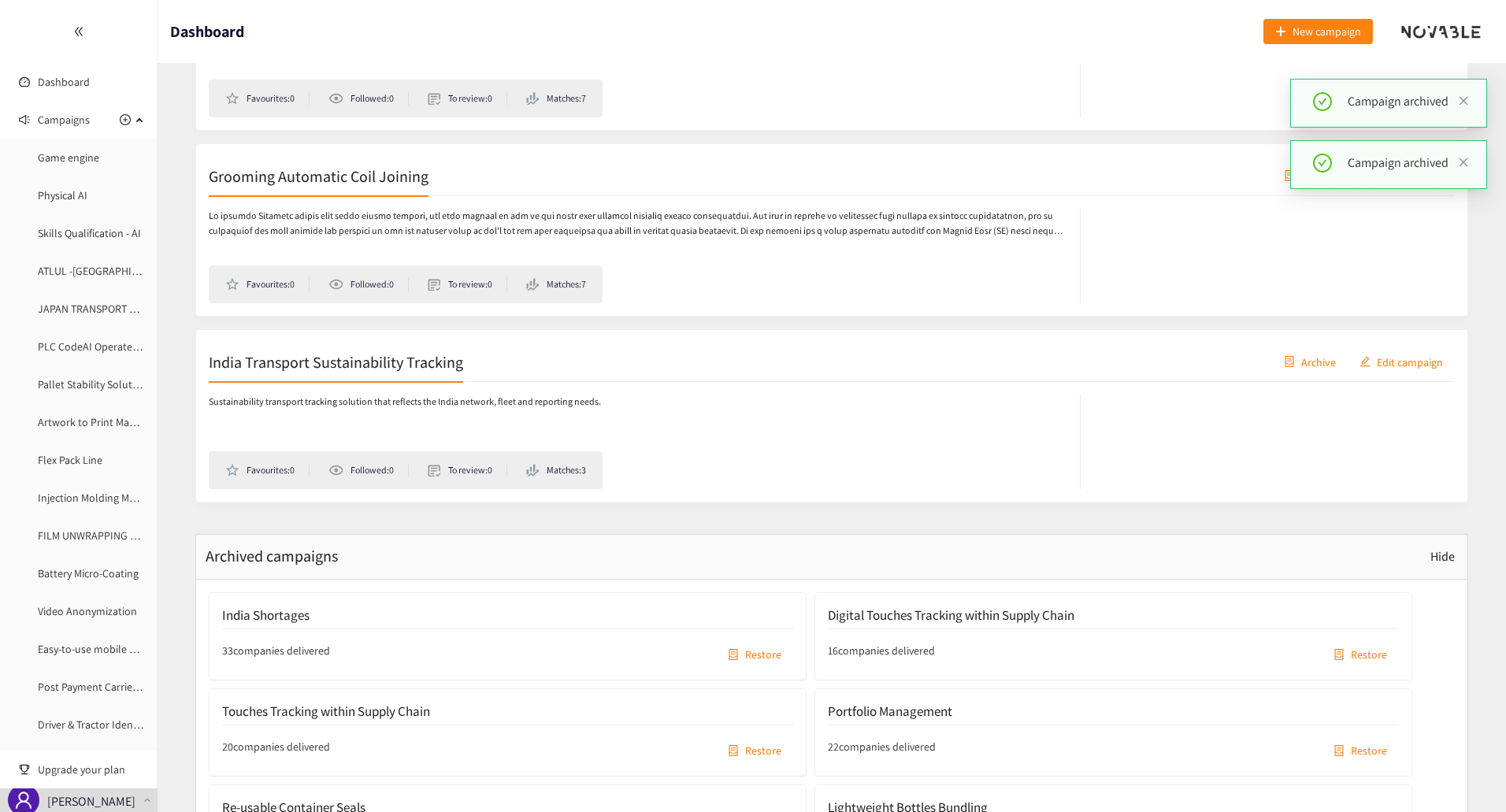
click at [1325, 362] on span "Archive" at bounding box center [1318, 361] width 34 height 18
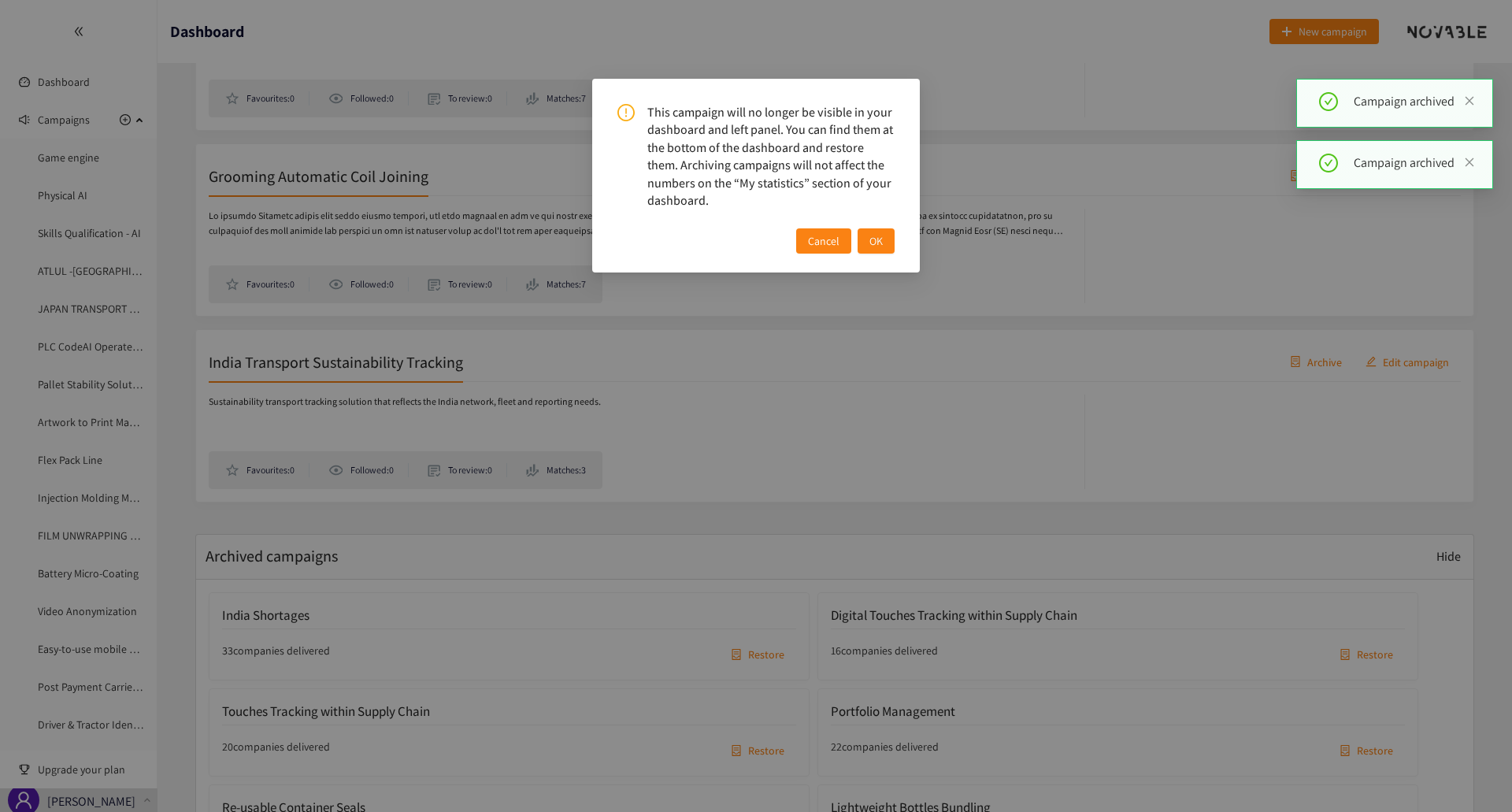
click at [874, 241] on span "OK" at bounding box center [876, 240] width 13 height 18
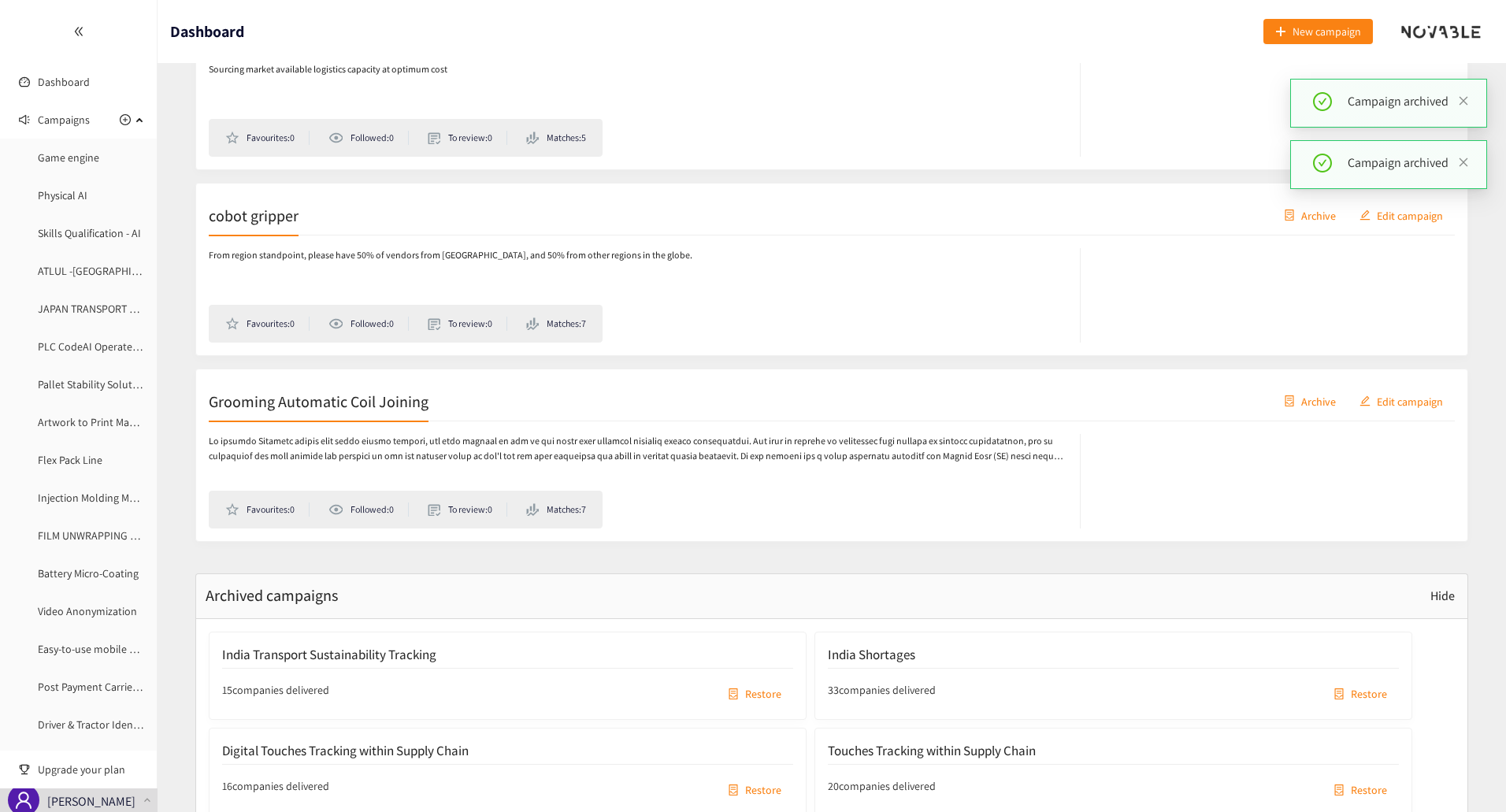
scroll to position [7767, 0]
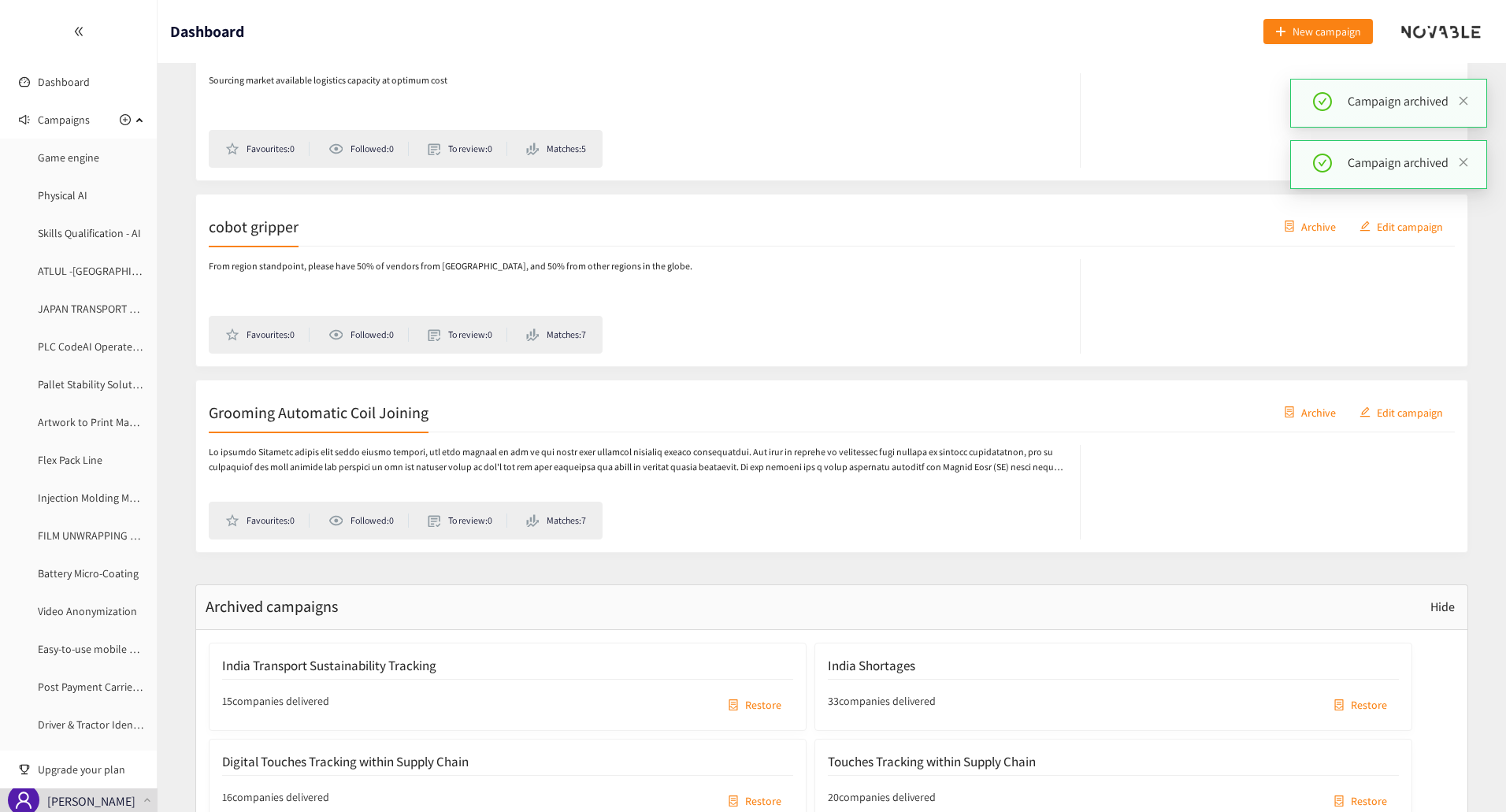
click at [1314, 409] on span "Archive" at bounding box center [1318, 412] width 34 height 18
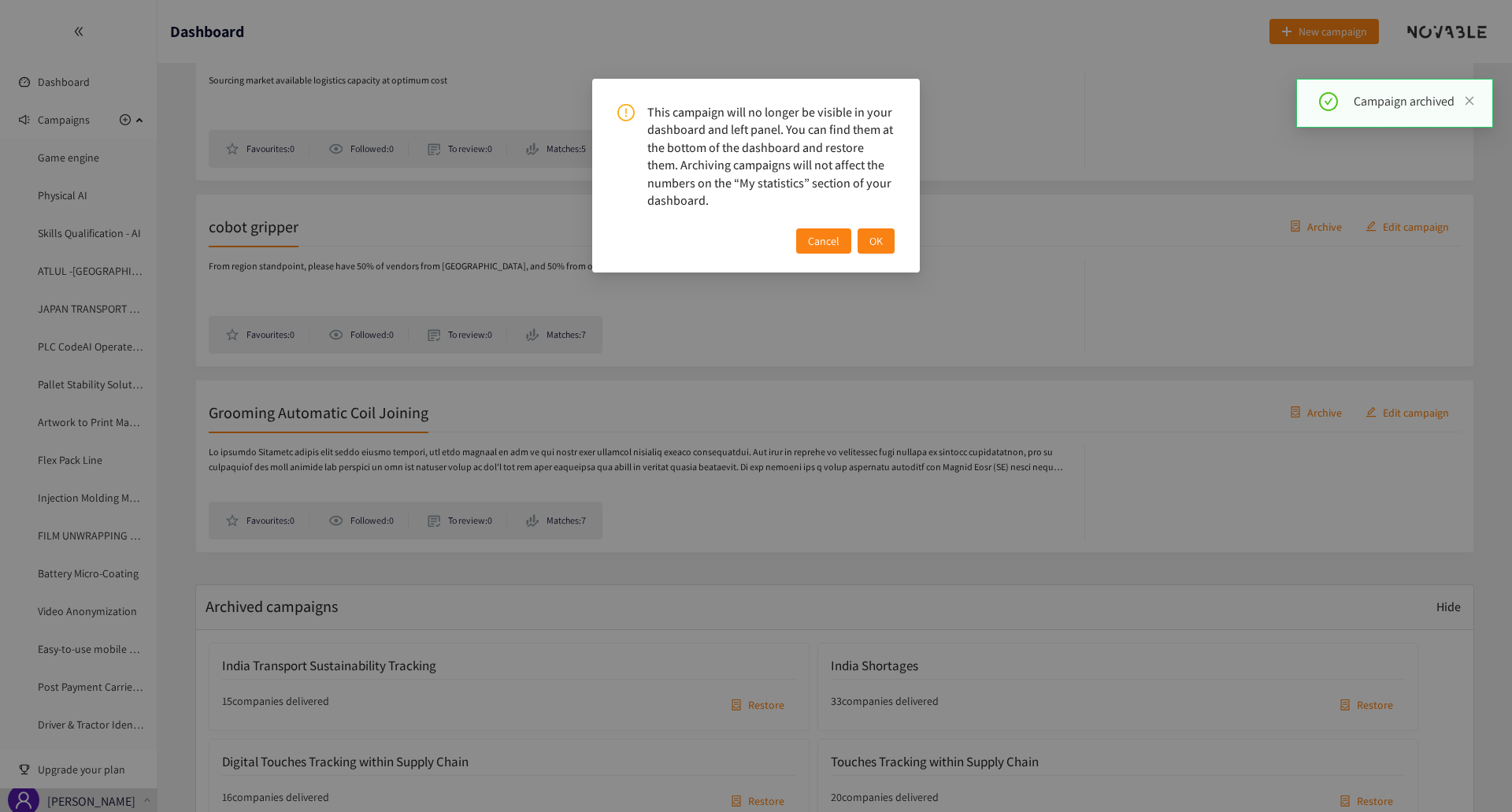
click at [877, 243] on span "OK" at bounding box center [876, 240] width 13 height 18
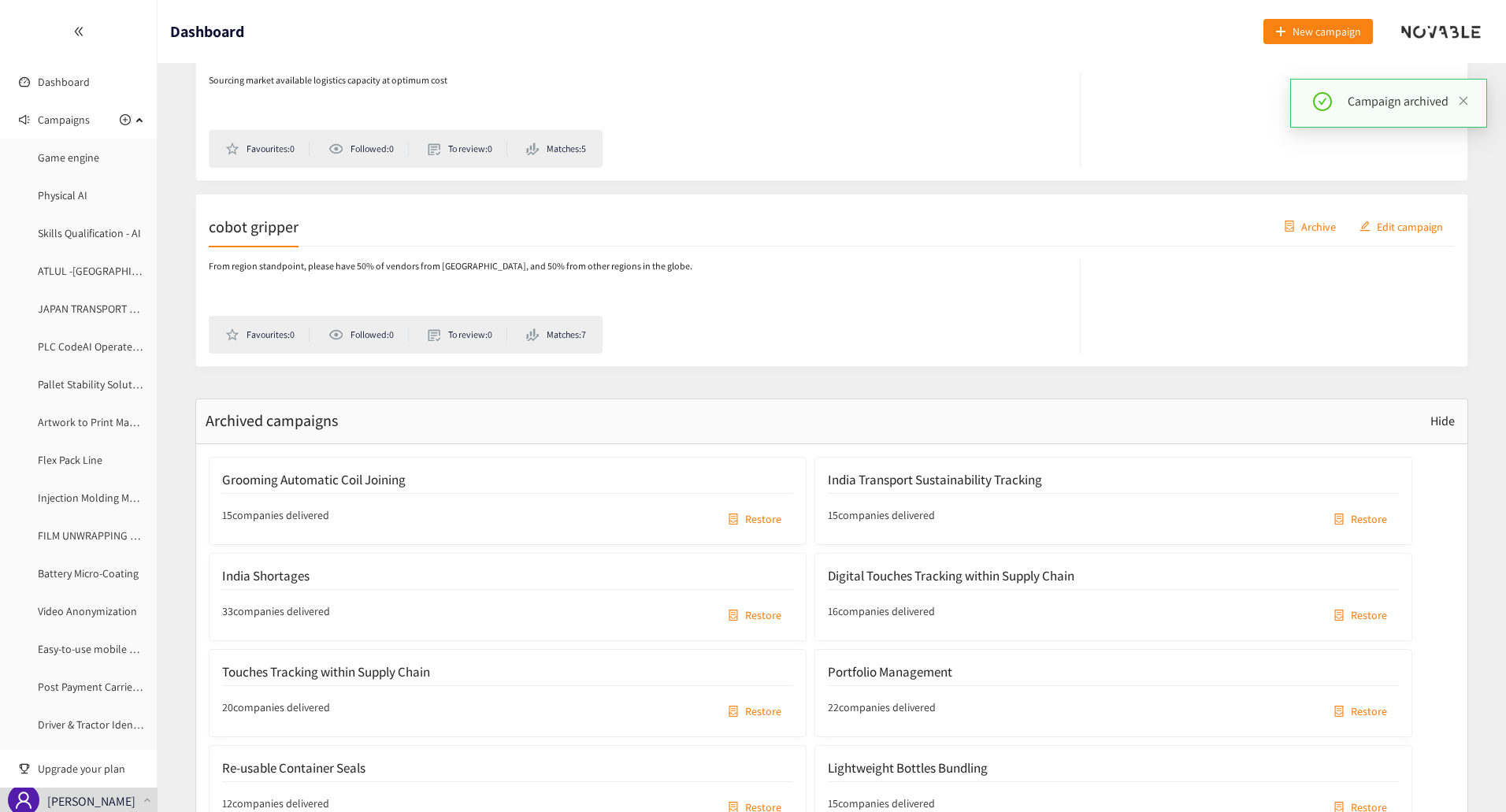
click at [1310, 231] on span "Archive" at bounding box center [1318, 226] width 34 height 18
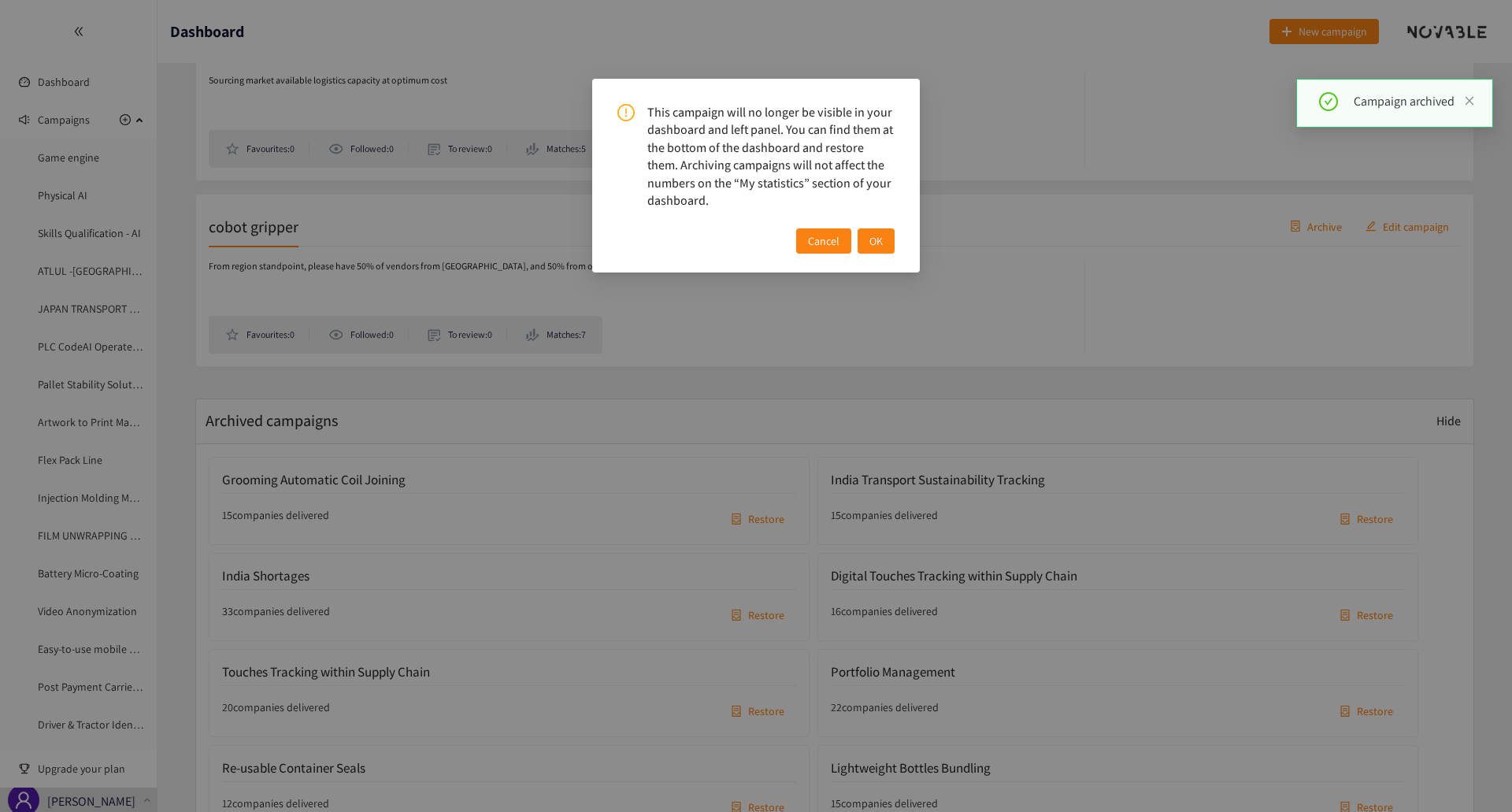
click at [887, 244] on button "OK" at bounding box center [876, 241] width 37 height 25
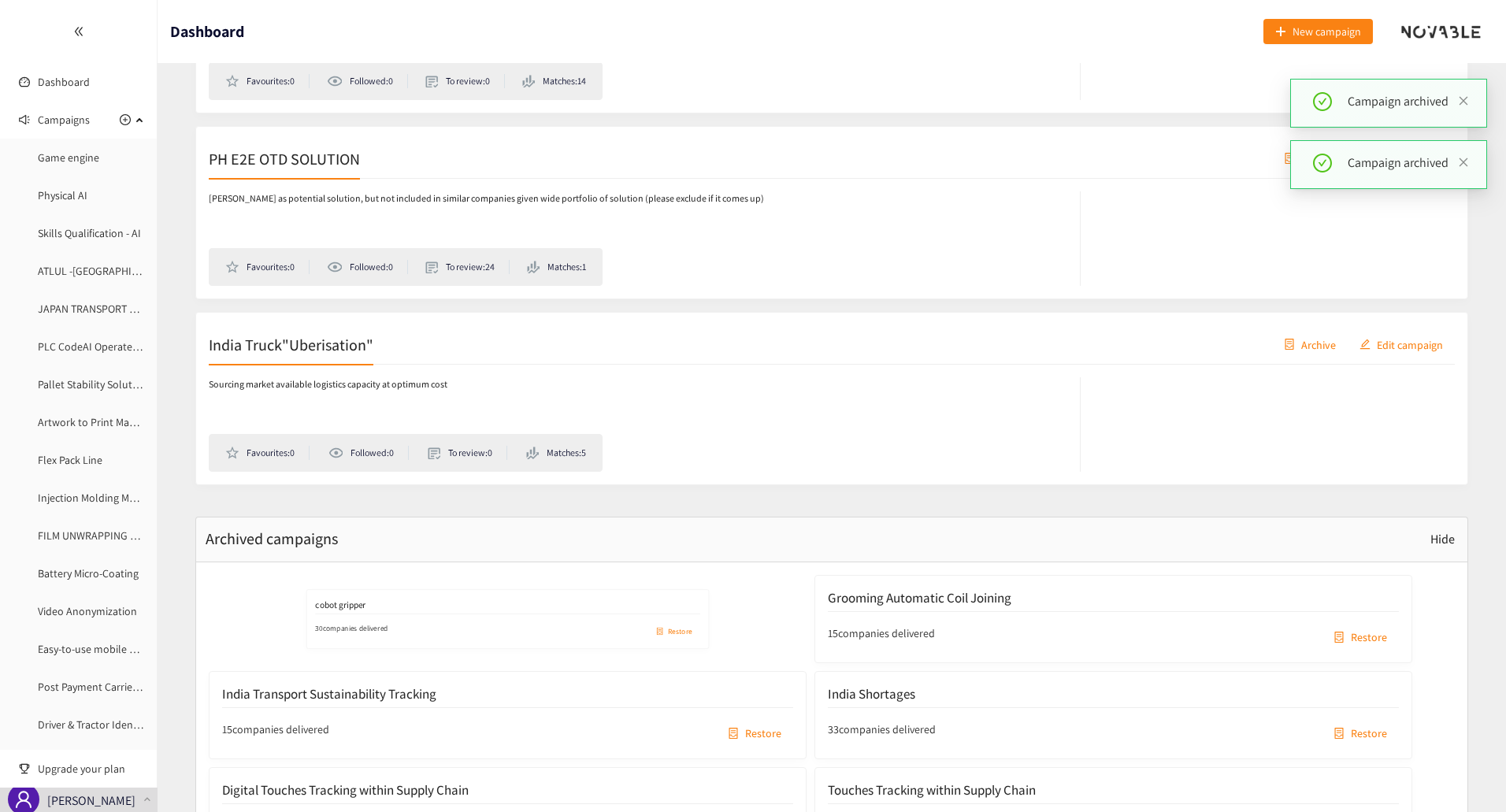
scroll to position [7451, 0]
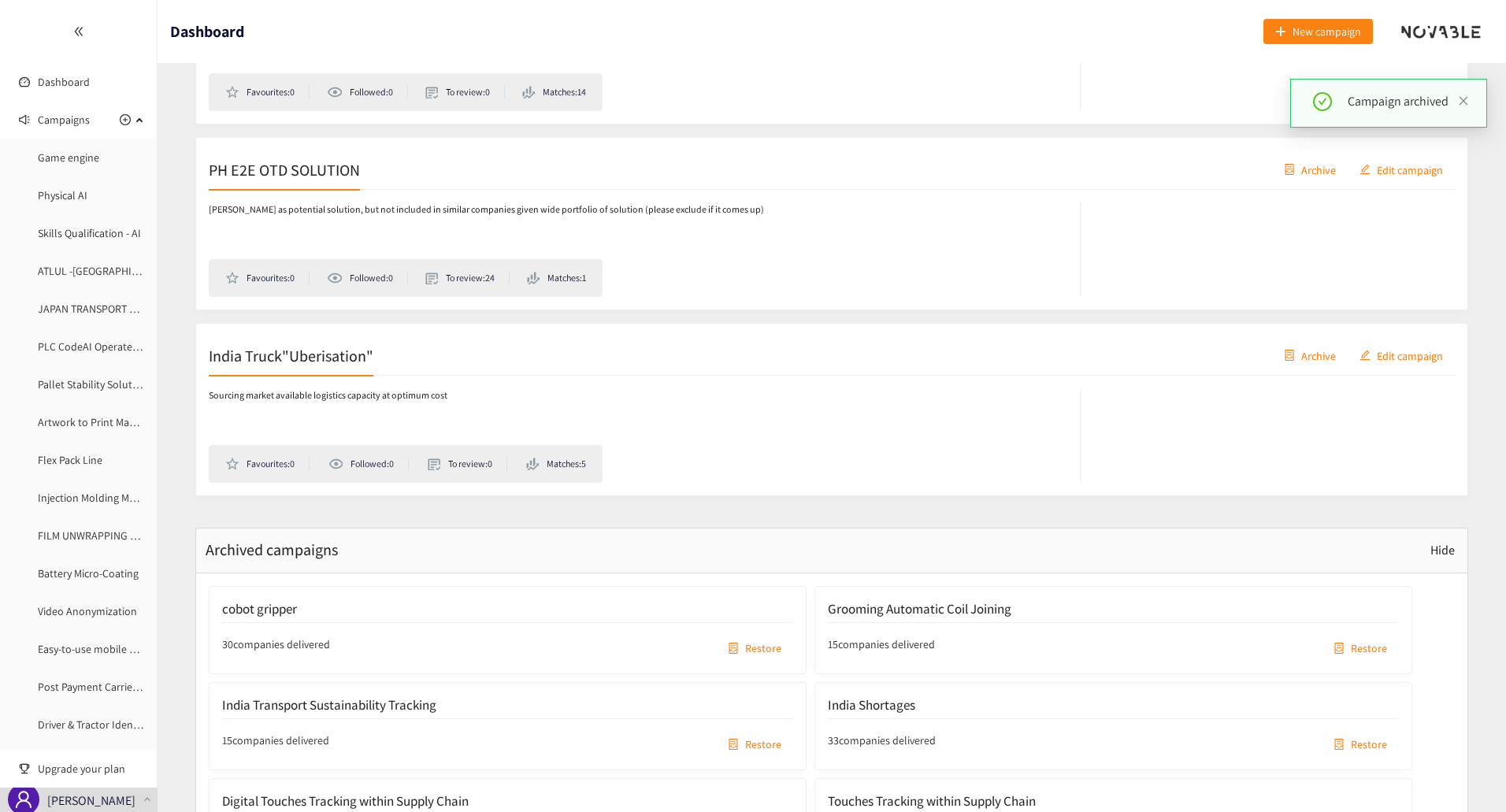
click at [1318, 359] on span "Archive" at bounding box center [1318, 355] width 34 height 18
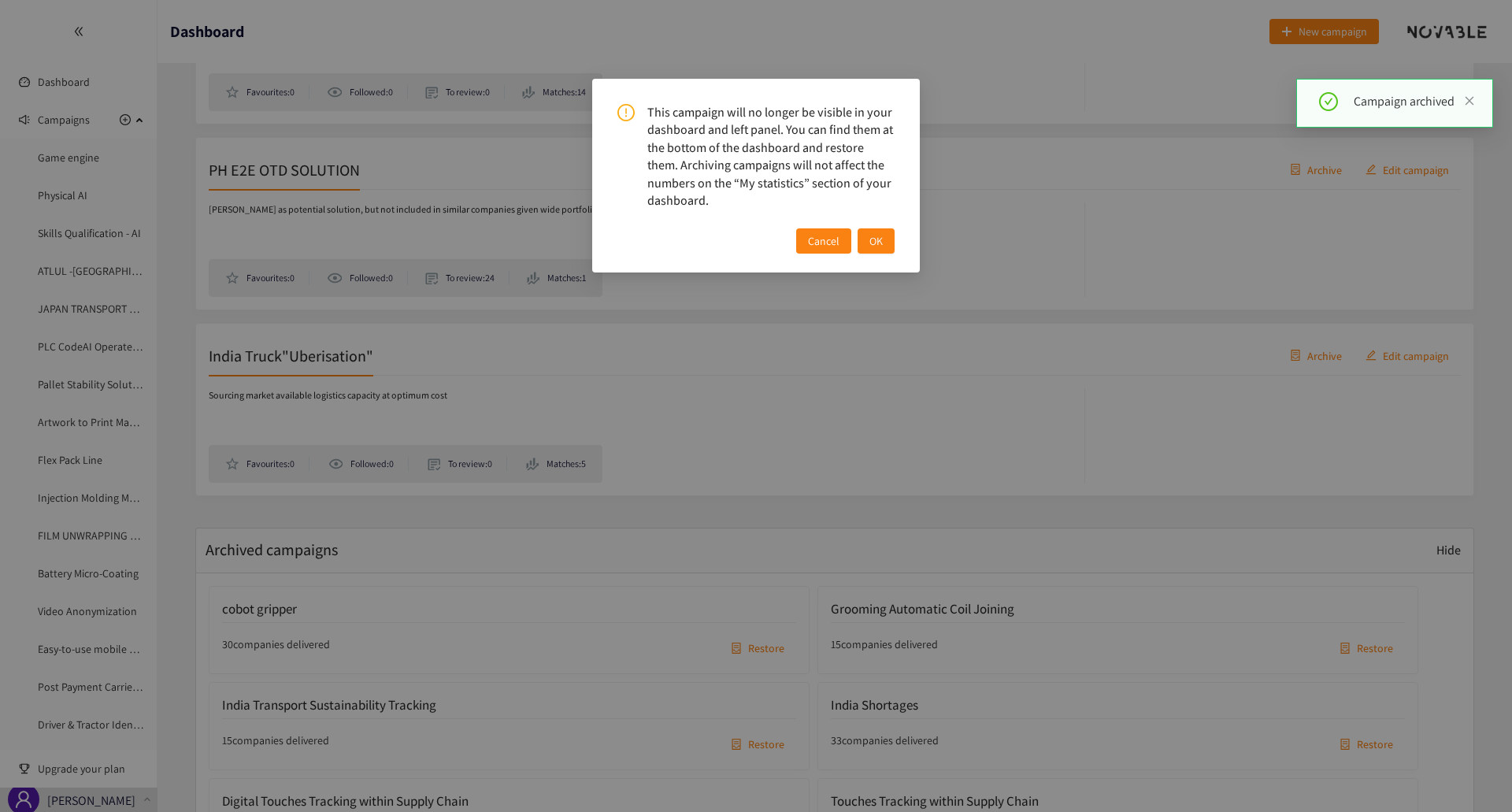
click at [886, 241] on button "OK" at bounding box center [876, 241] width 37 height 25
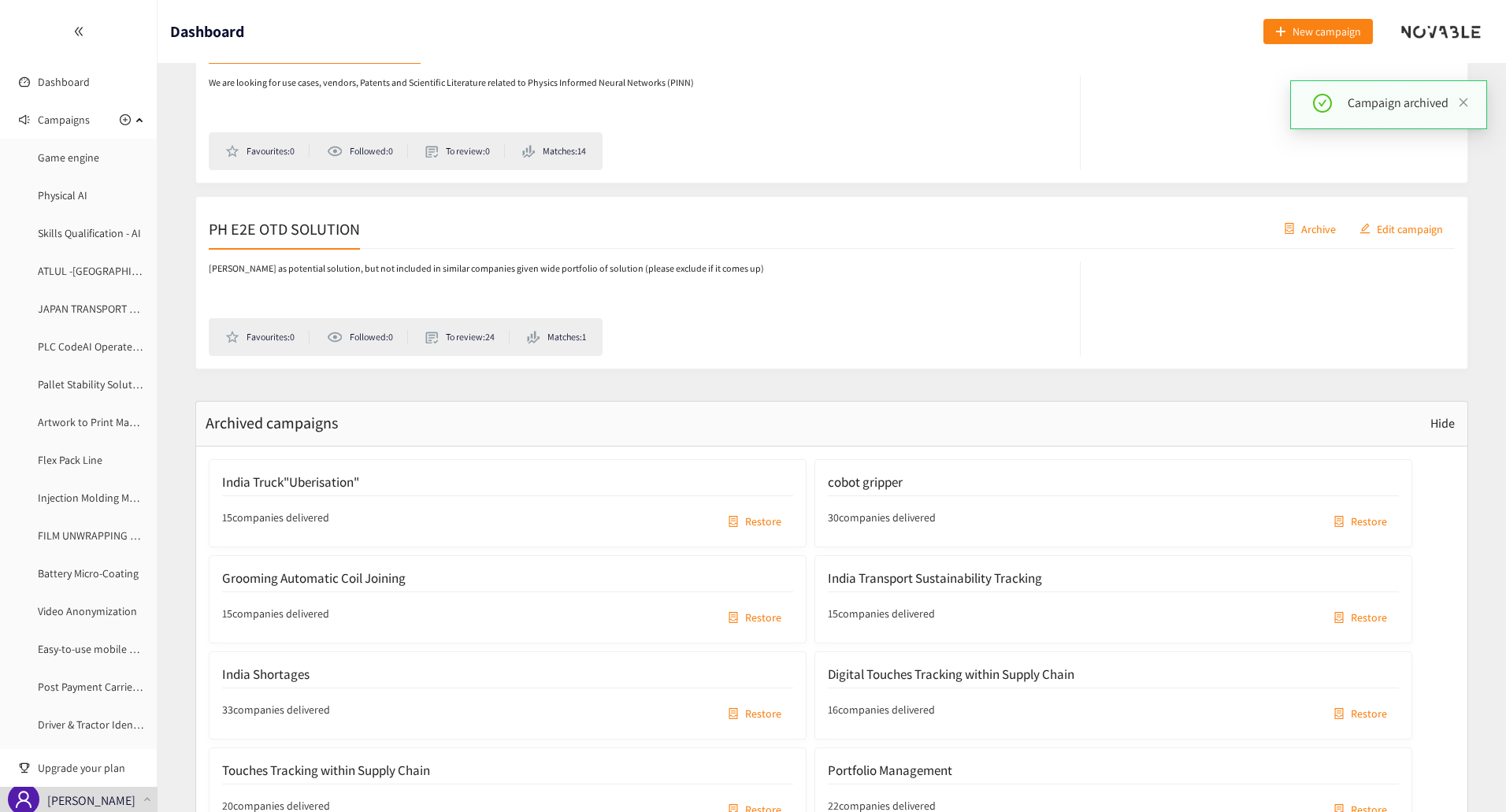
scroll to position [7294, 0]
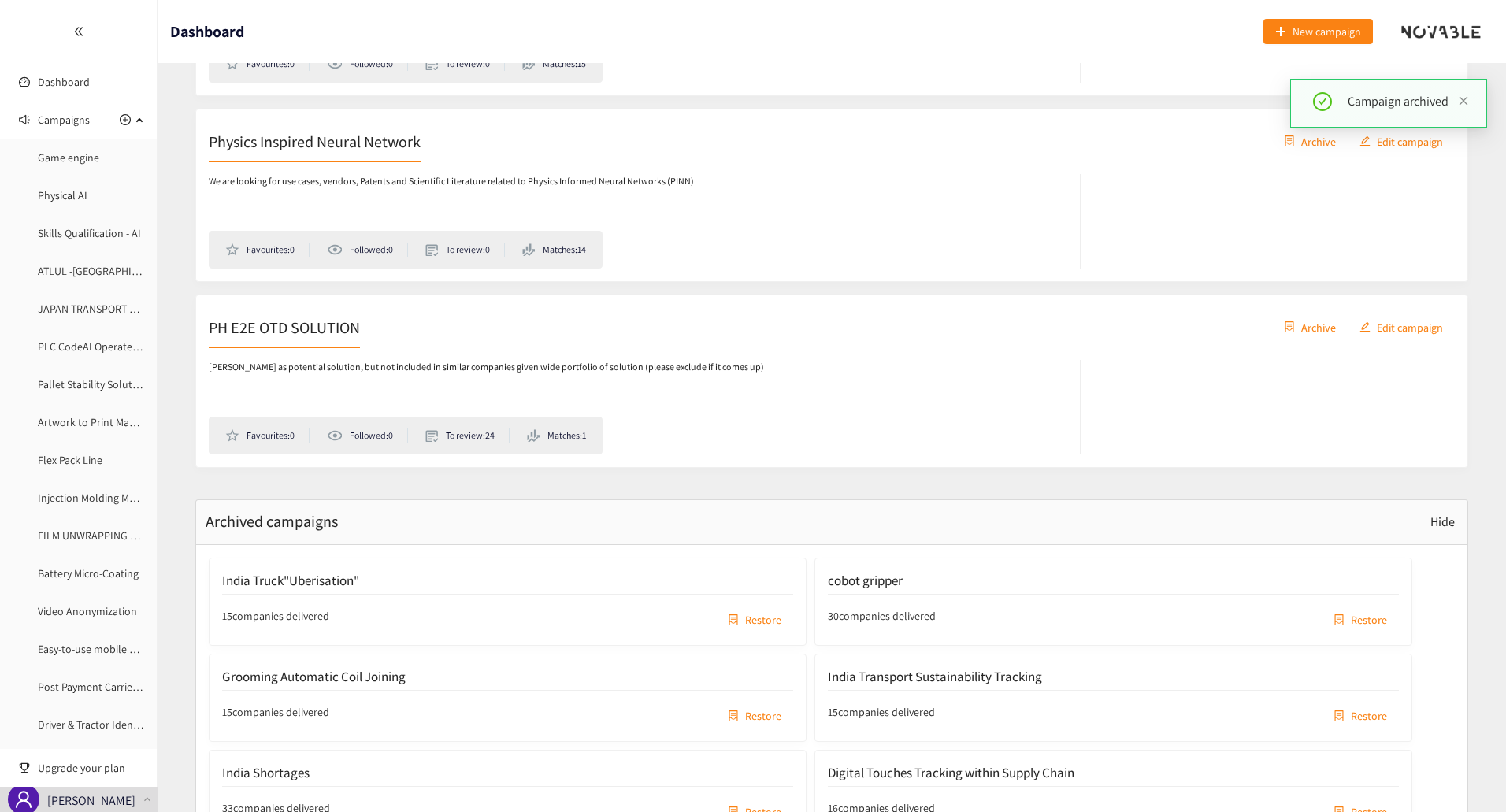
click at [1318, 324] on span "Archive" at bounding box center [1318, 326] width 34 height 18
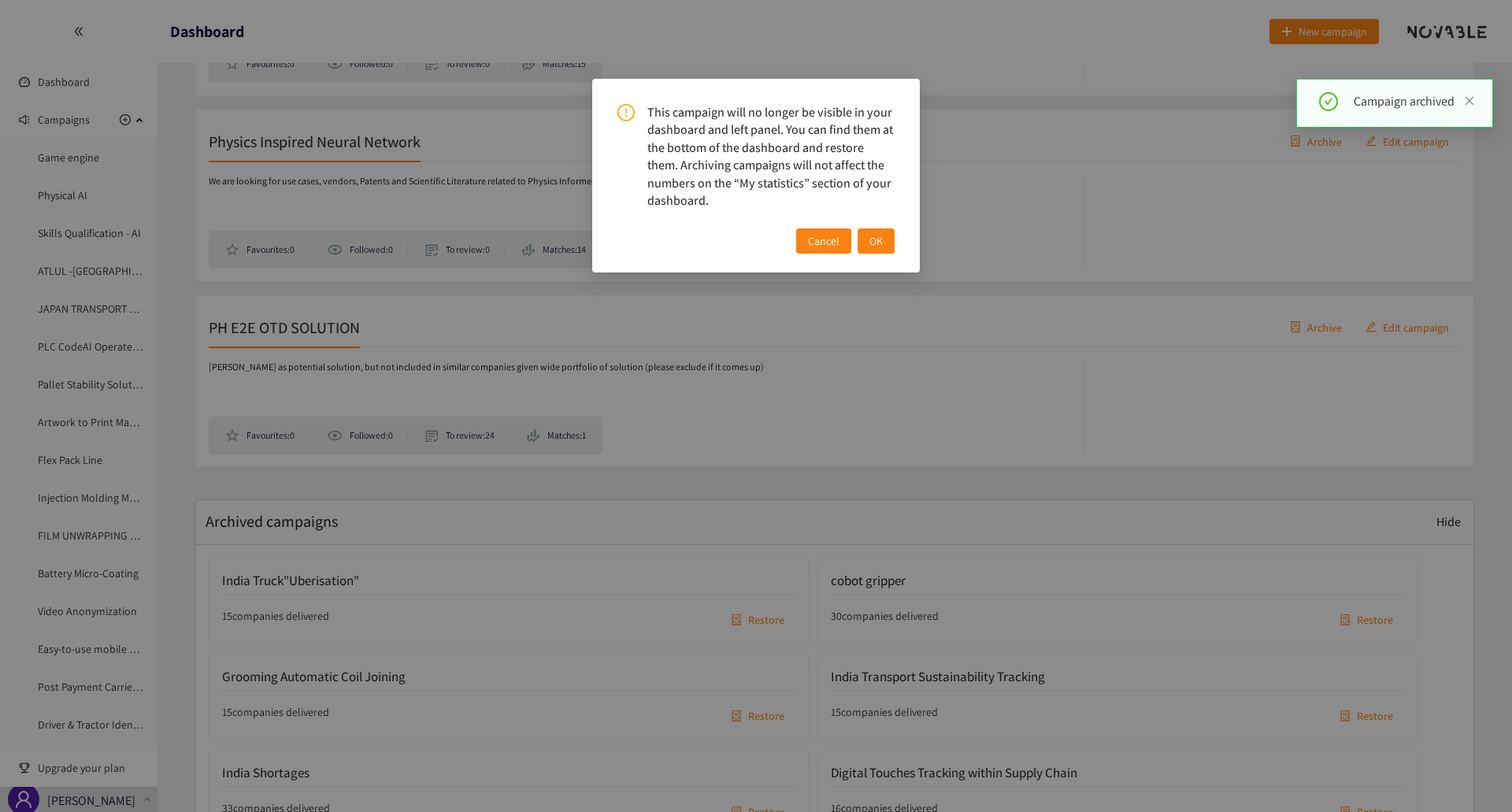
click at [876, 243] on span "OK" at bounding box center [876, 240] width 13 height 18
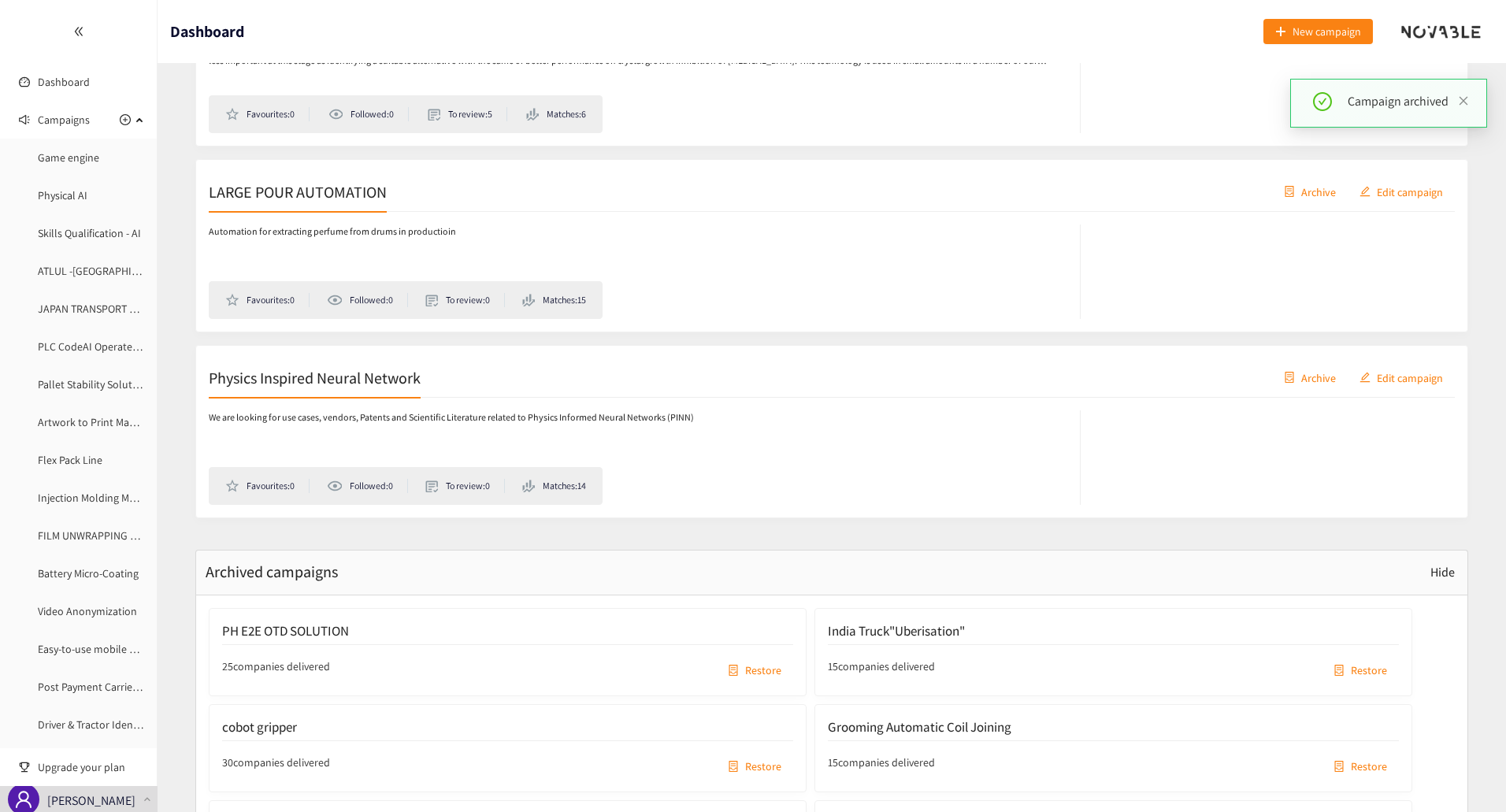
scroll to position [6979, 0]
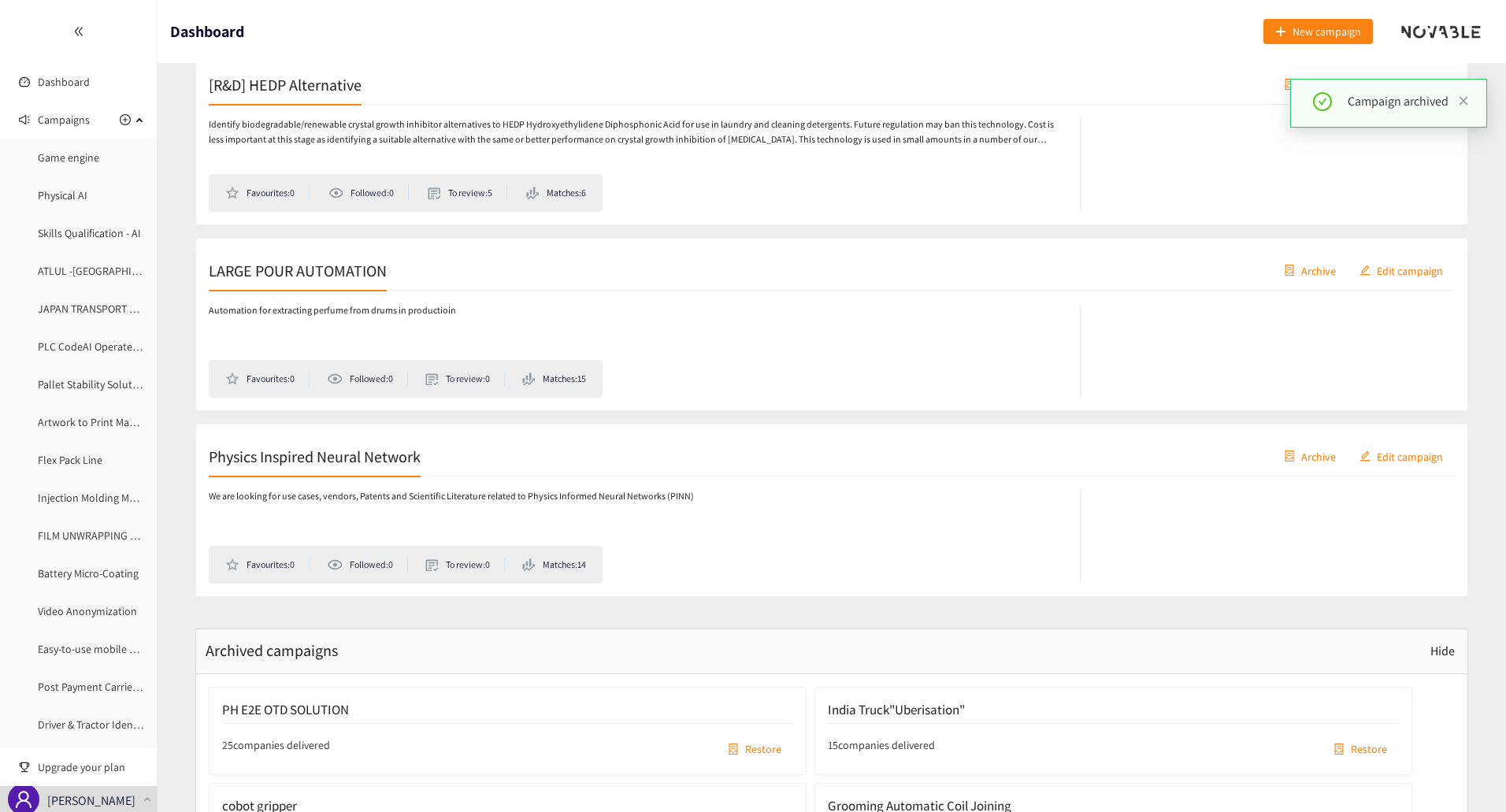
click at [1316, 271] on span "Archive" at bounding box center [1318, 270] width 34 height 18
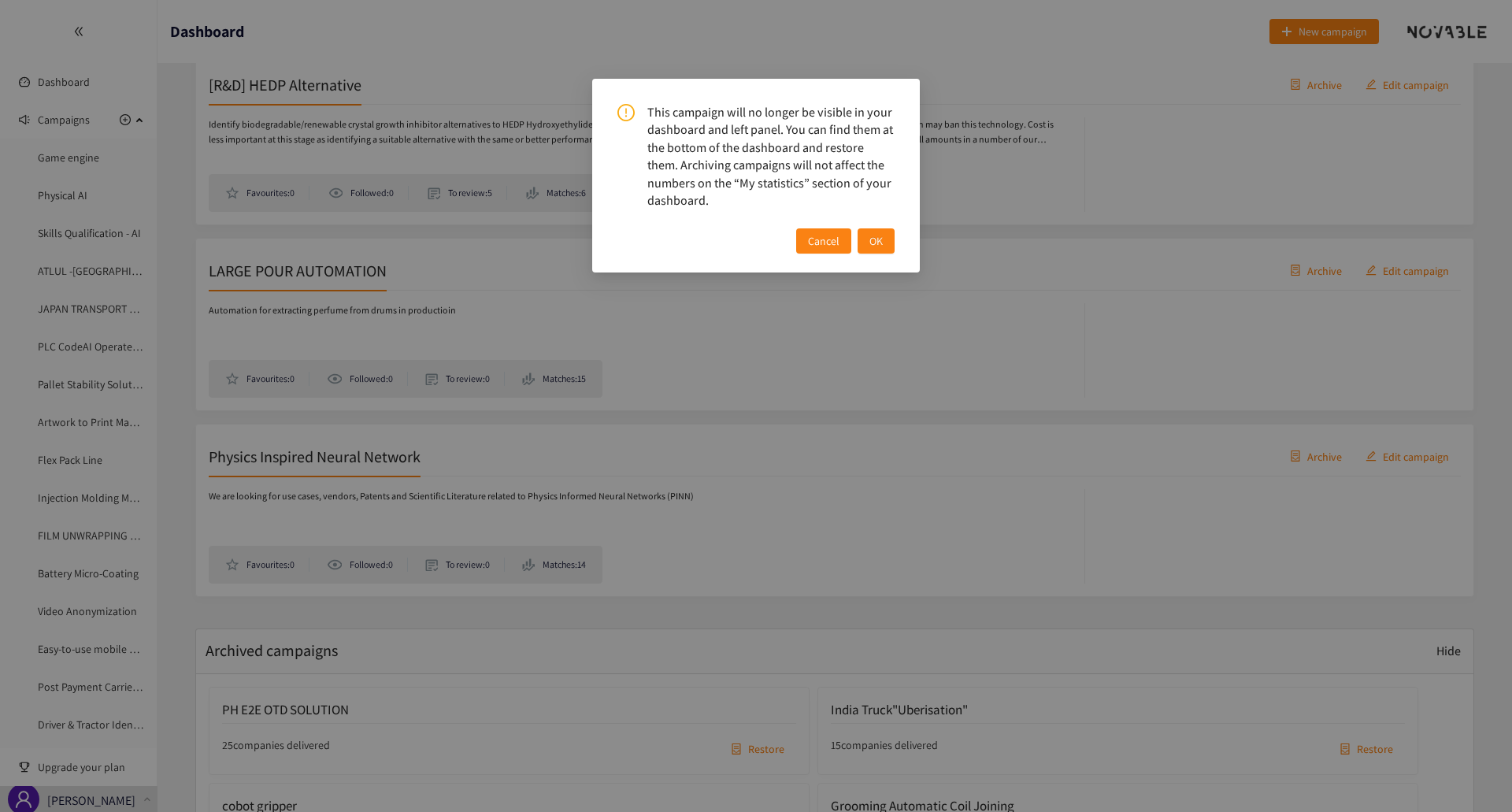
click at [881, 239] on span "OK" at bounding box center [876, 240] width 13 height 18
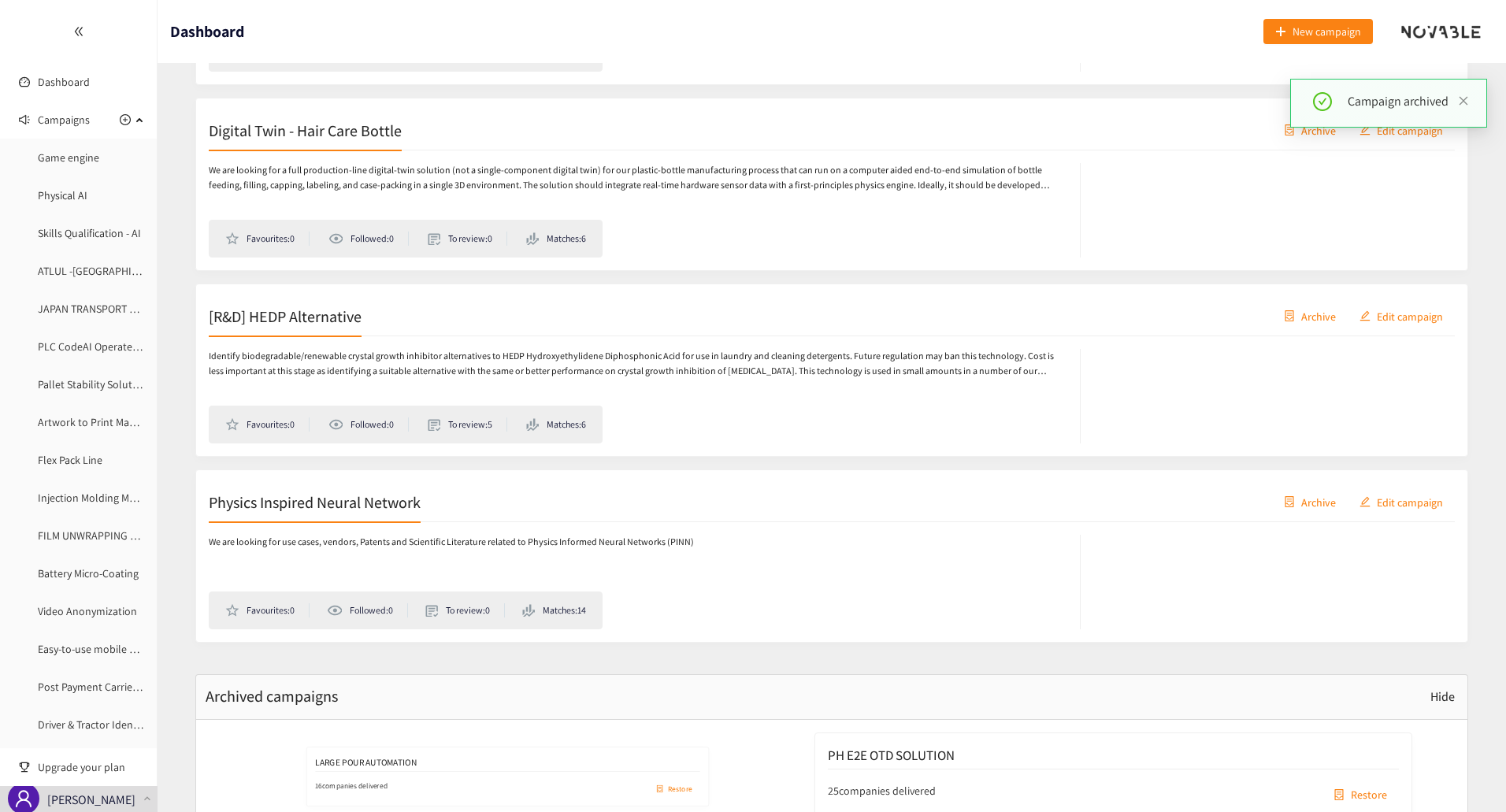
scroll to position [6743, 0]
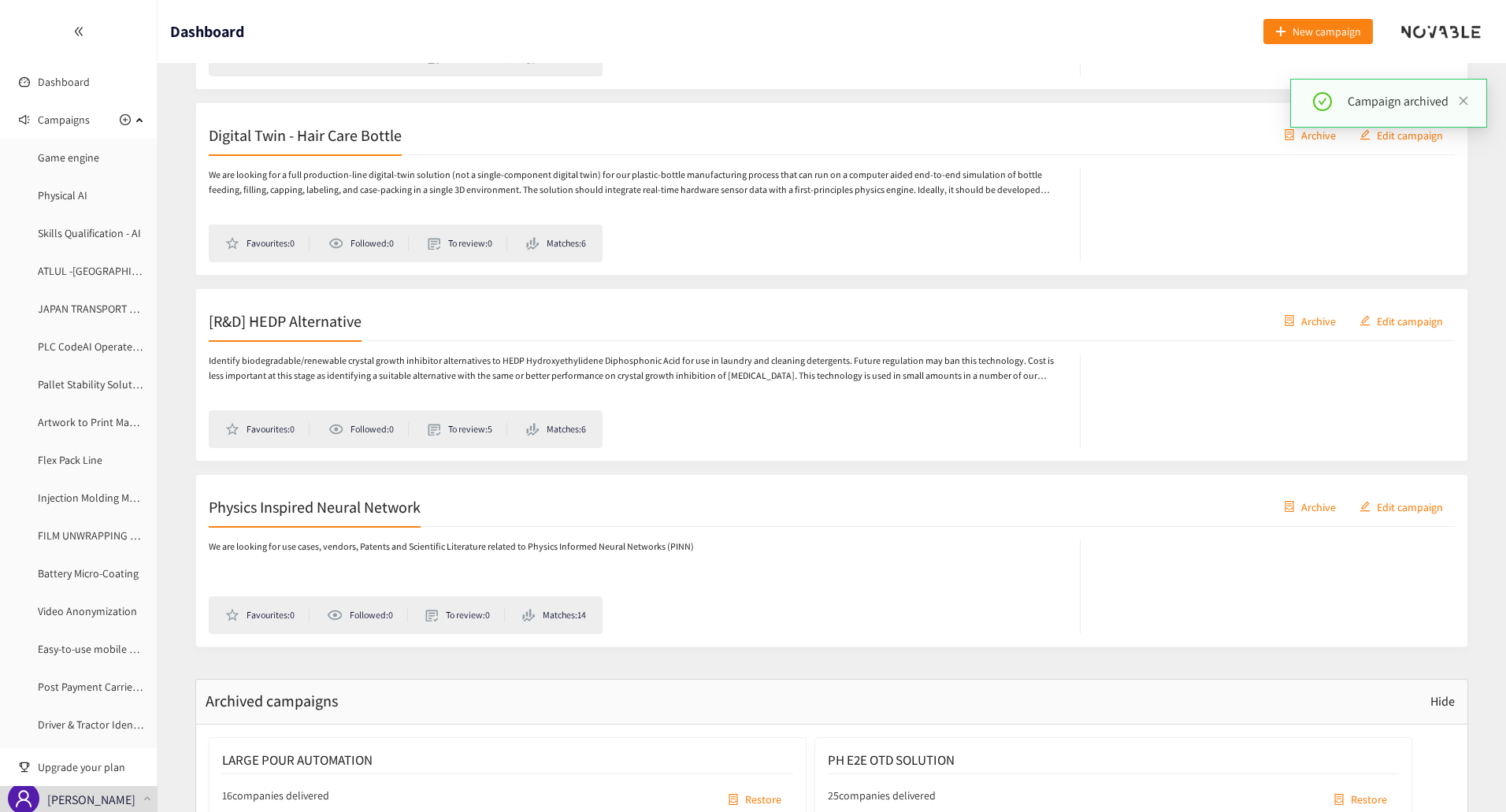
click at [1307, 316] on span "Archive" at bounding box center [1318, 321] width 34 height 18
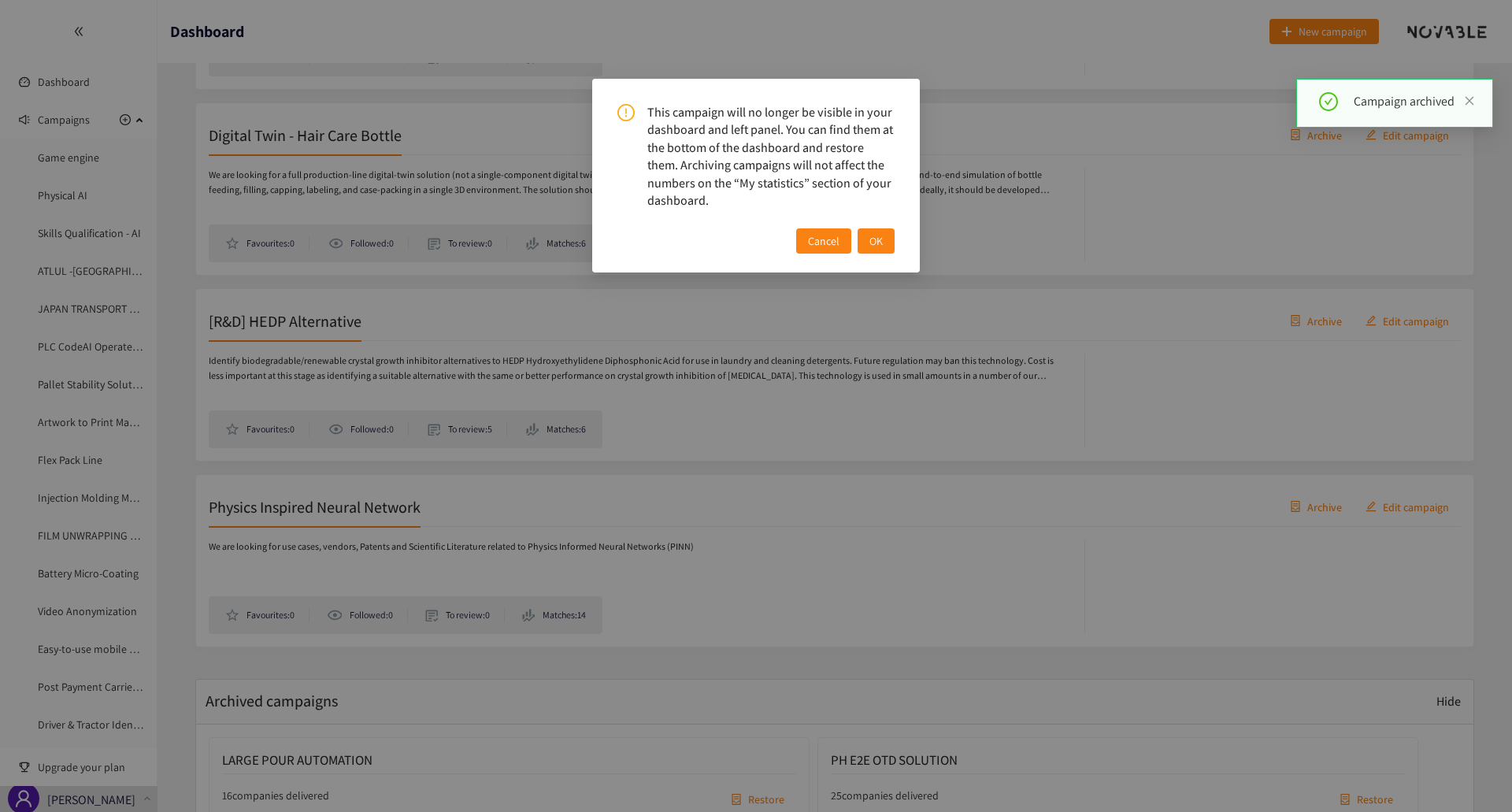
click at [882, 242] on button "OK" at bounding box center [876, 241] width 37 height 25
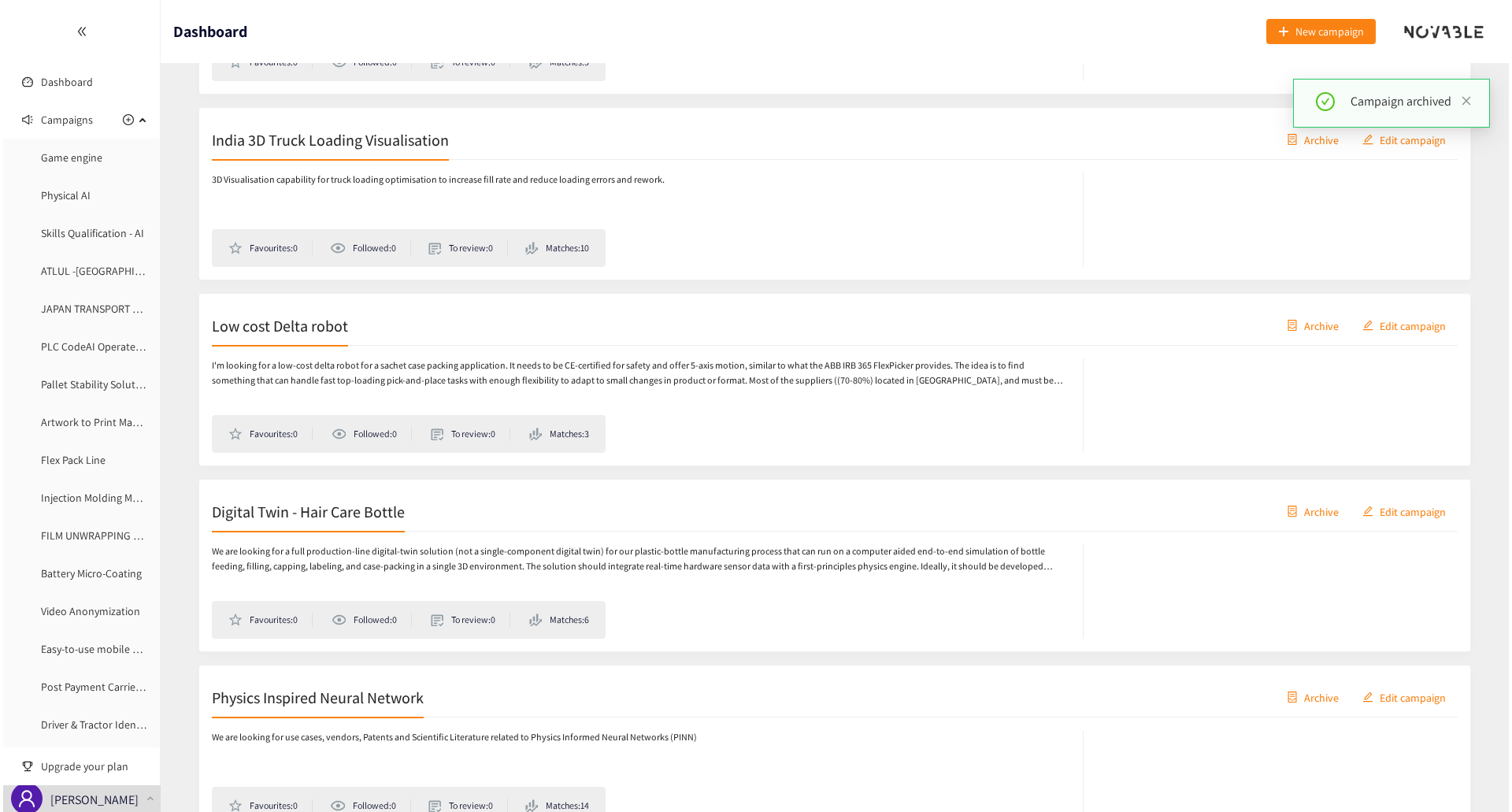
scroll to position [6270, 0]
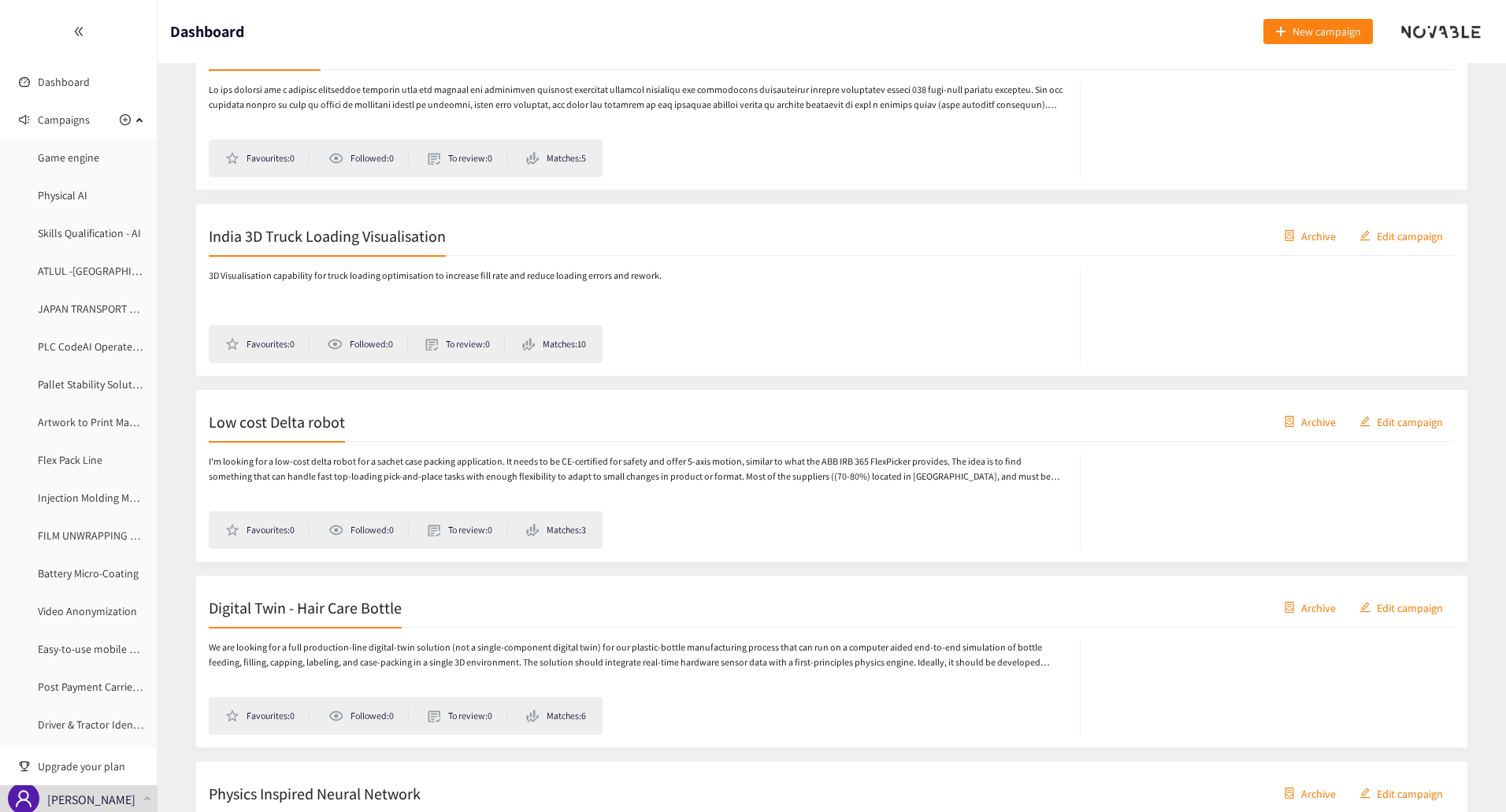
click at [1314, 239] on span "Archive" at bounding box center [1318, 235] width 34 height 18
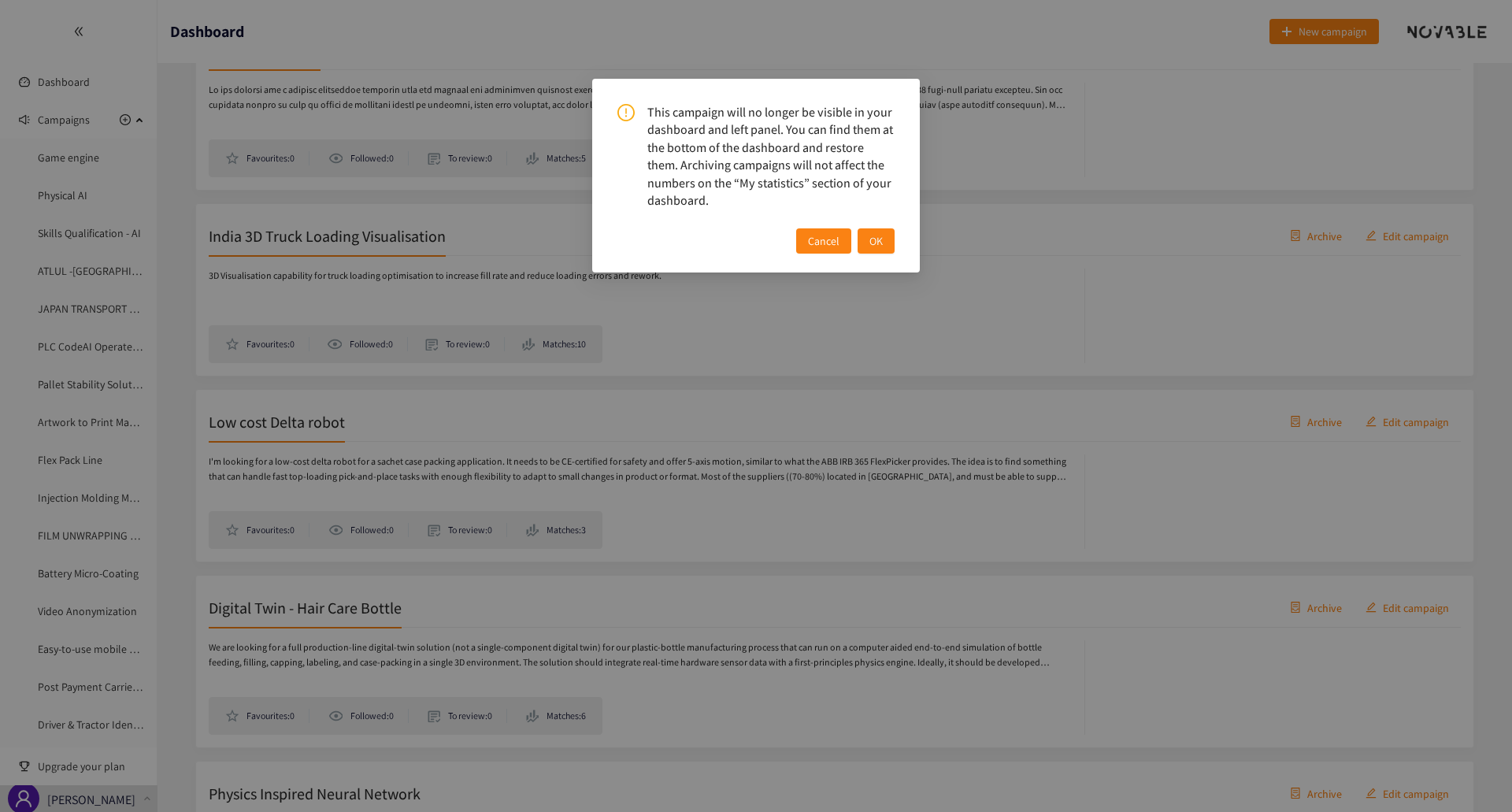
click at [882, 245] on span "OK" at bounding box center [876, 240] width 13 height 18
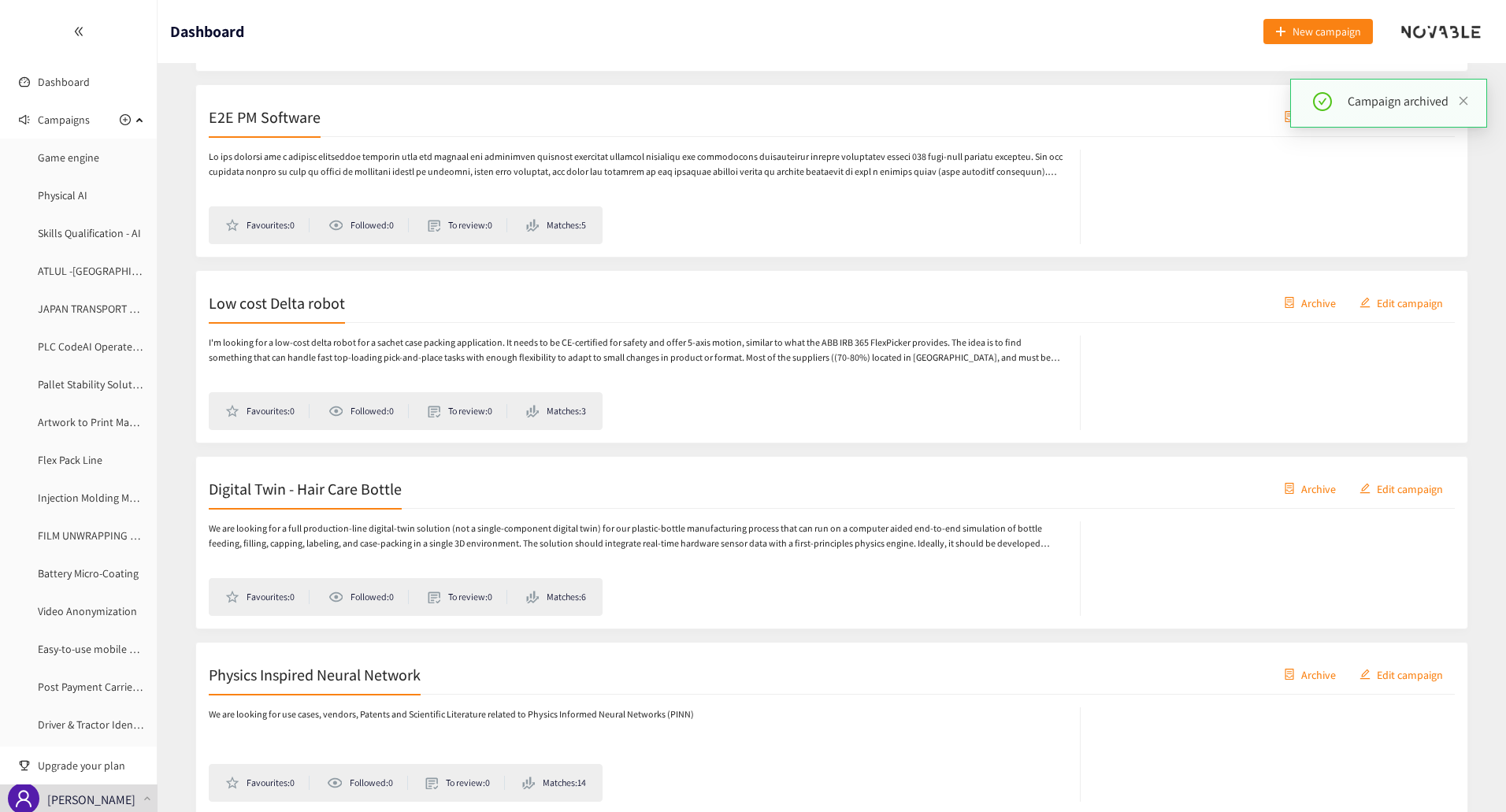
scroll to position [6113, 0]
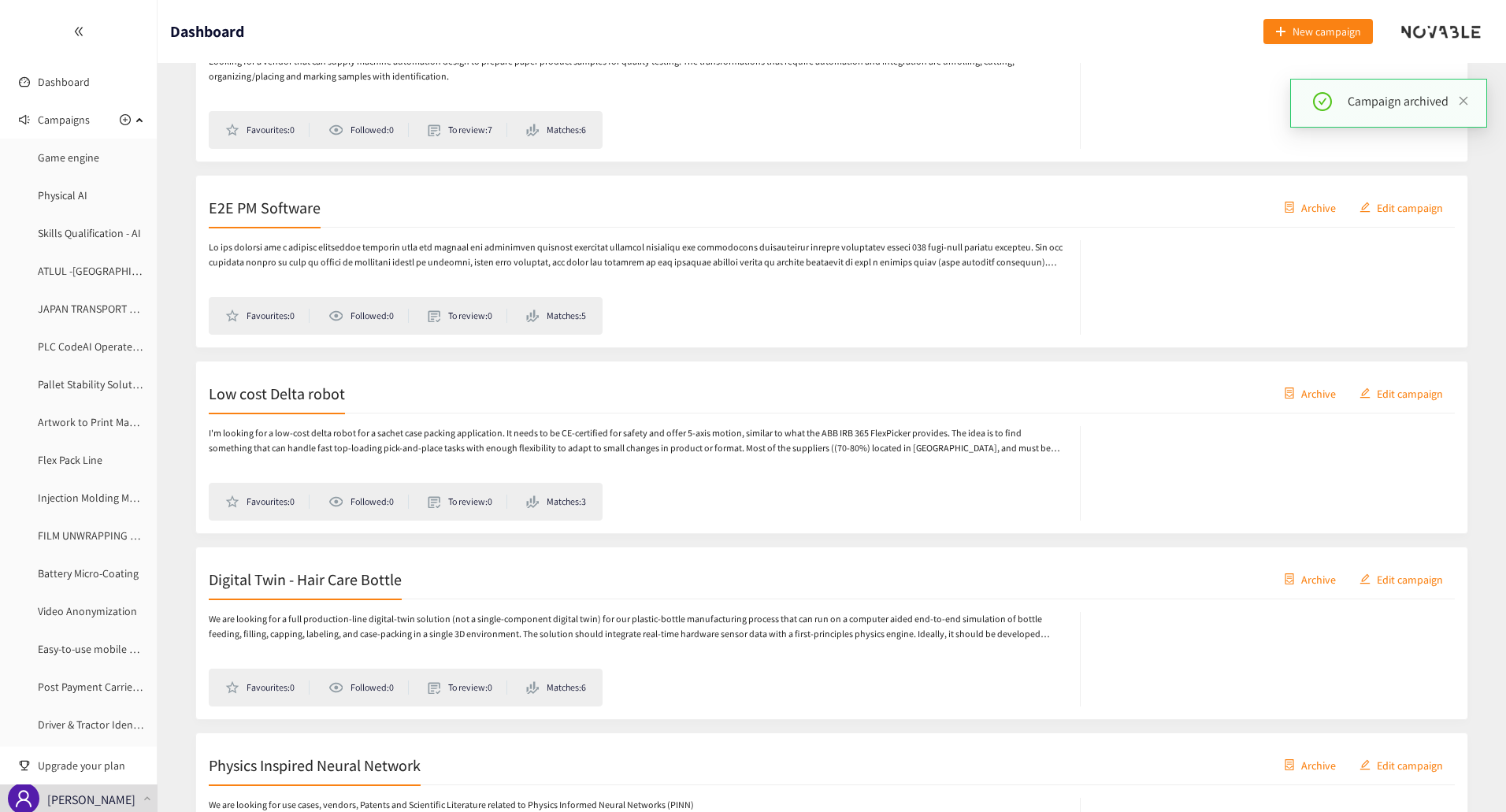
click at [1306, 208] on span "Archive" at bounding box center [1318, 207] width 34 height 18
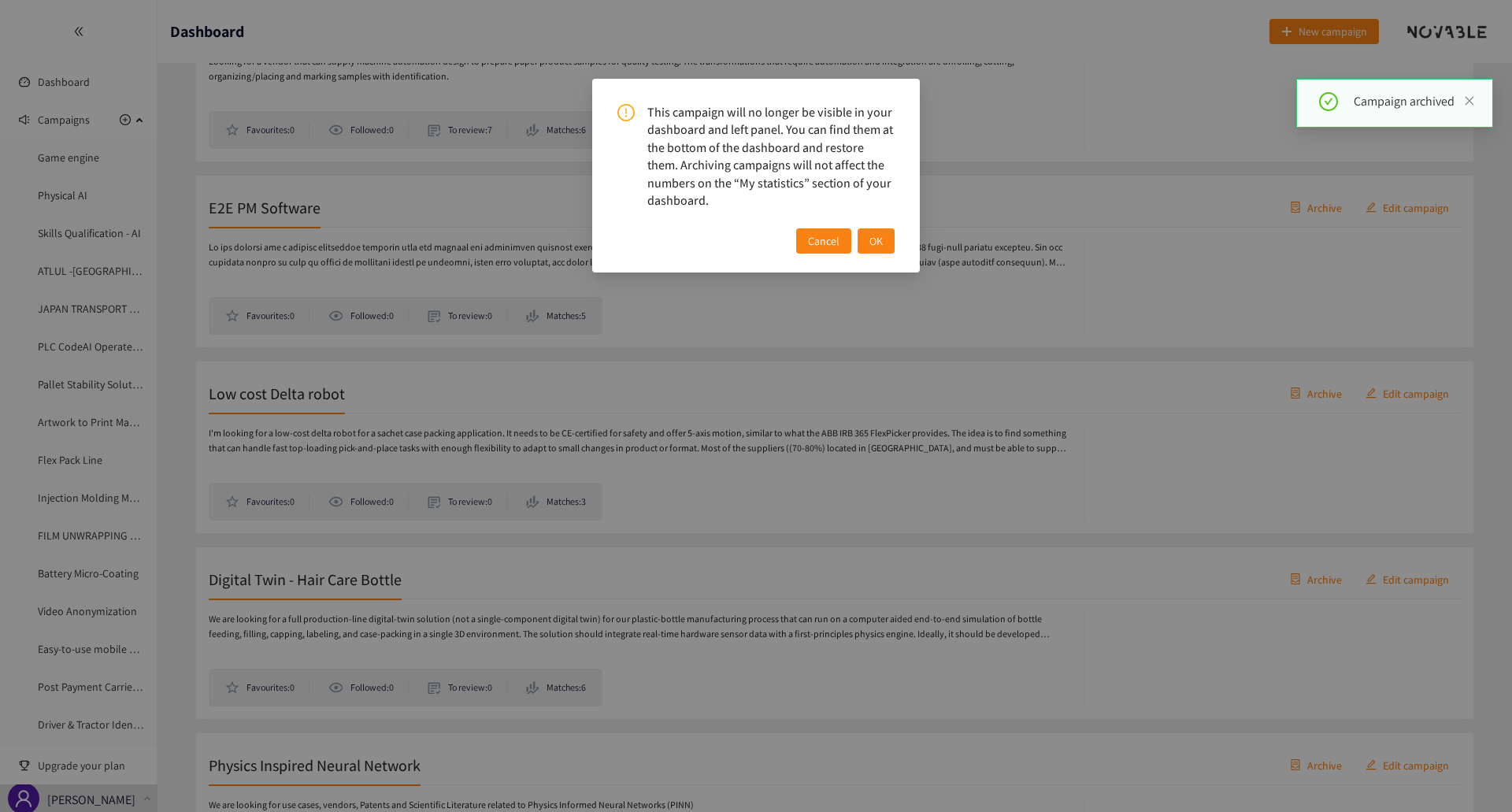
click at [881, 241] on span "OK" at bounding box center [876, 240] width 13 height 18
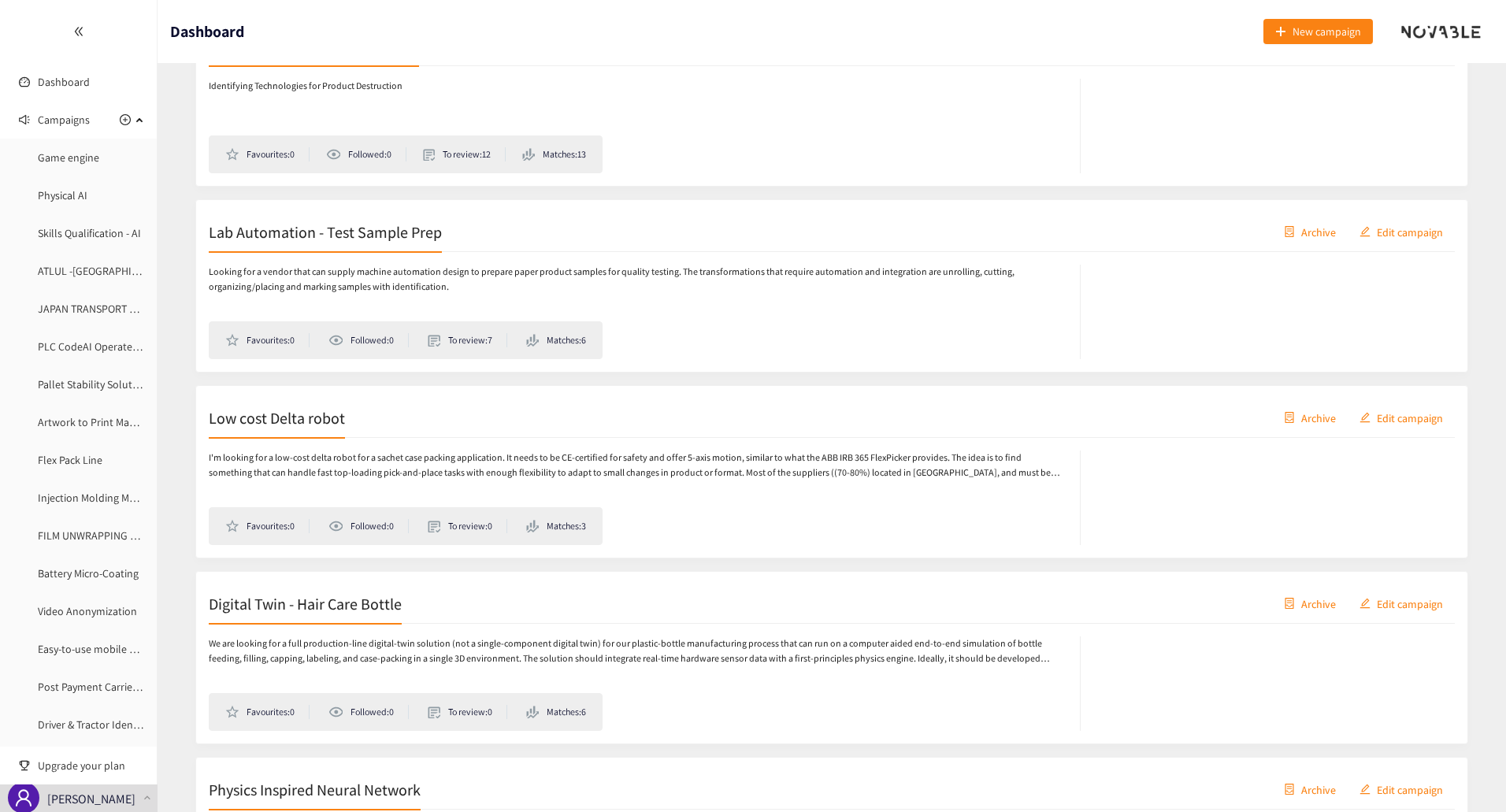
scroll to position [5877, 0]
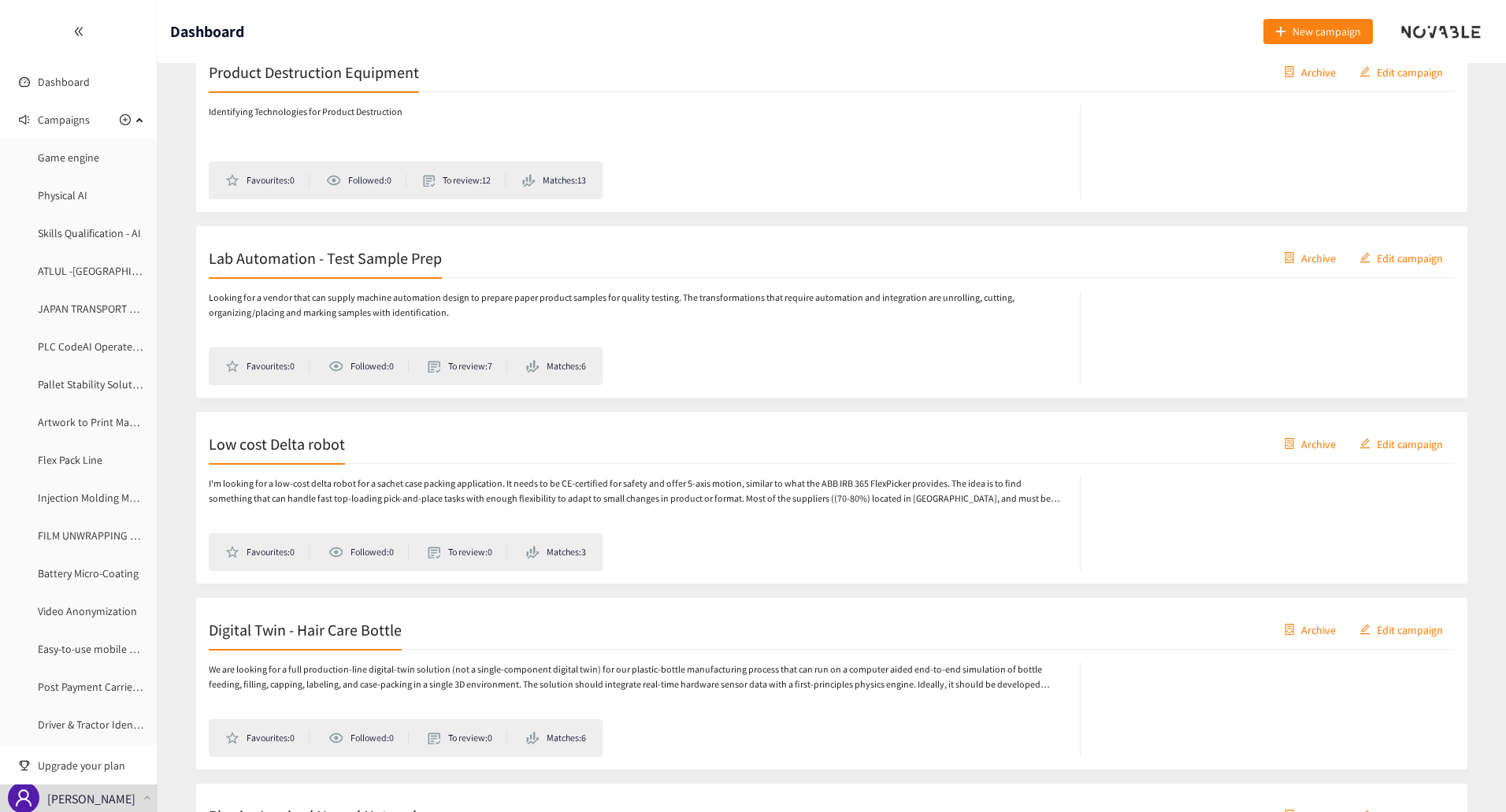
click at [1313, 256] on span "Archive" at bounding box center [1318, 257] width 34 height 18
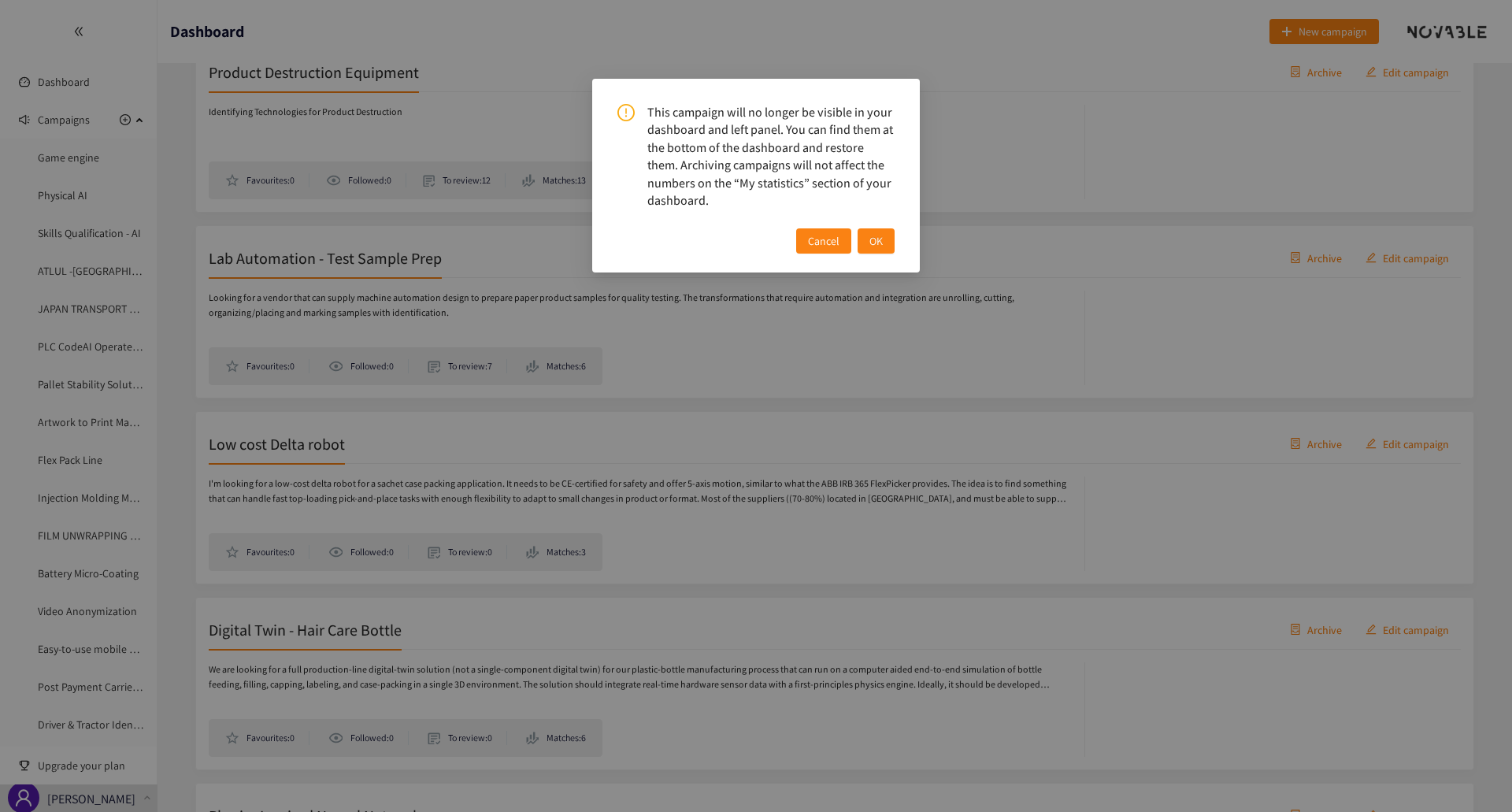
click at [906, 240] on div "This campaign will no longer be visible in your dashboard and left panel. You c…" at bounding box center [755, 175] width 327 height 193
click at [892, 248] on button "OK" at bounding box center [876, 241] width 37 height 25
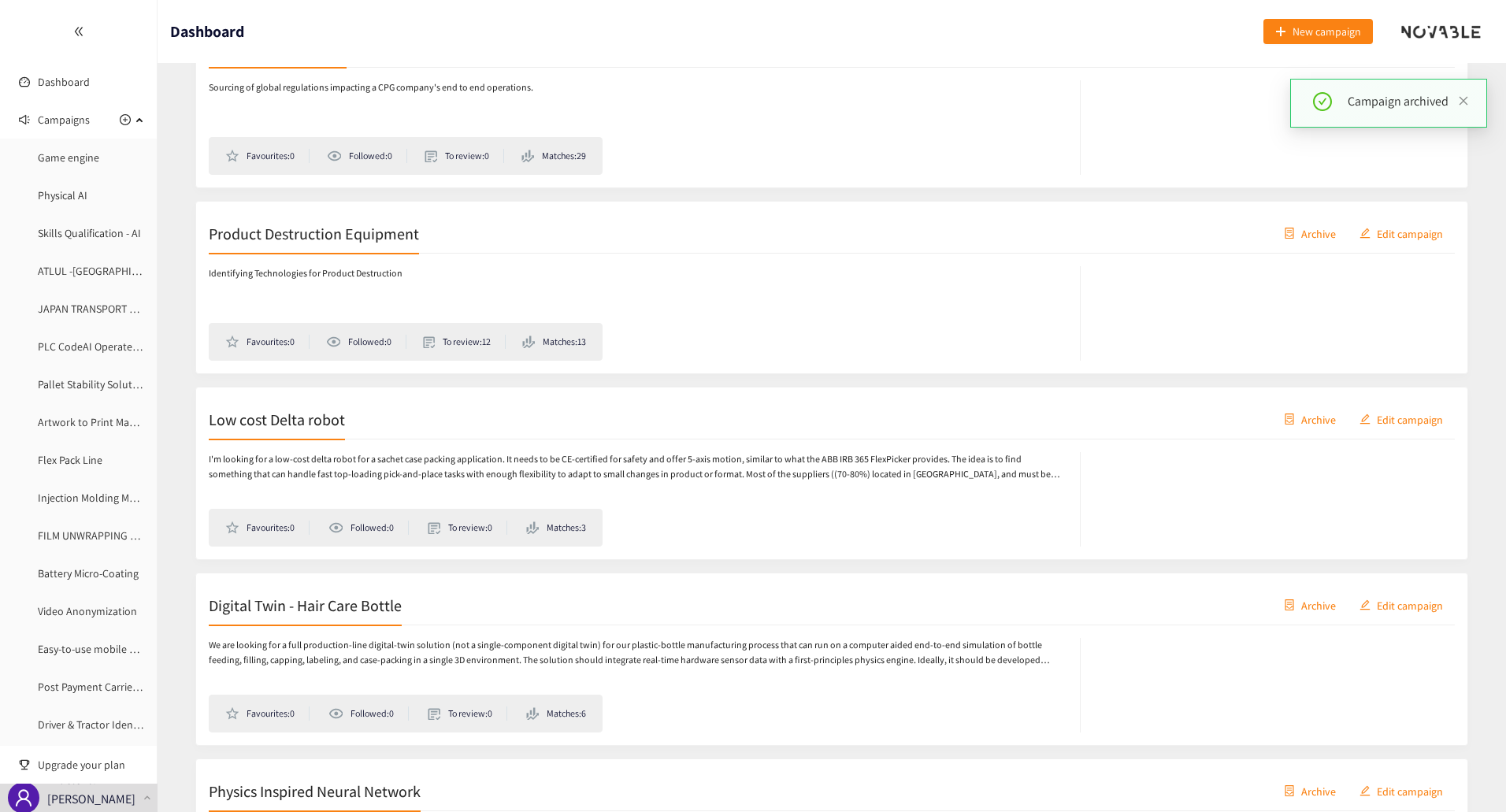
scroll to position [5640, 0]
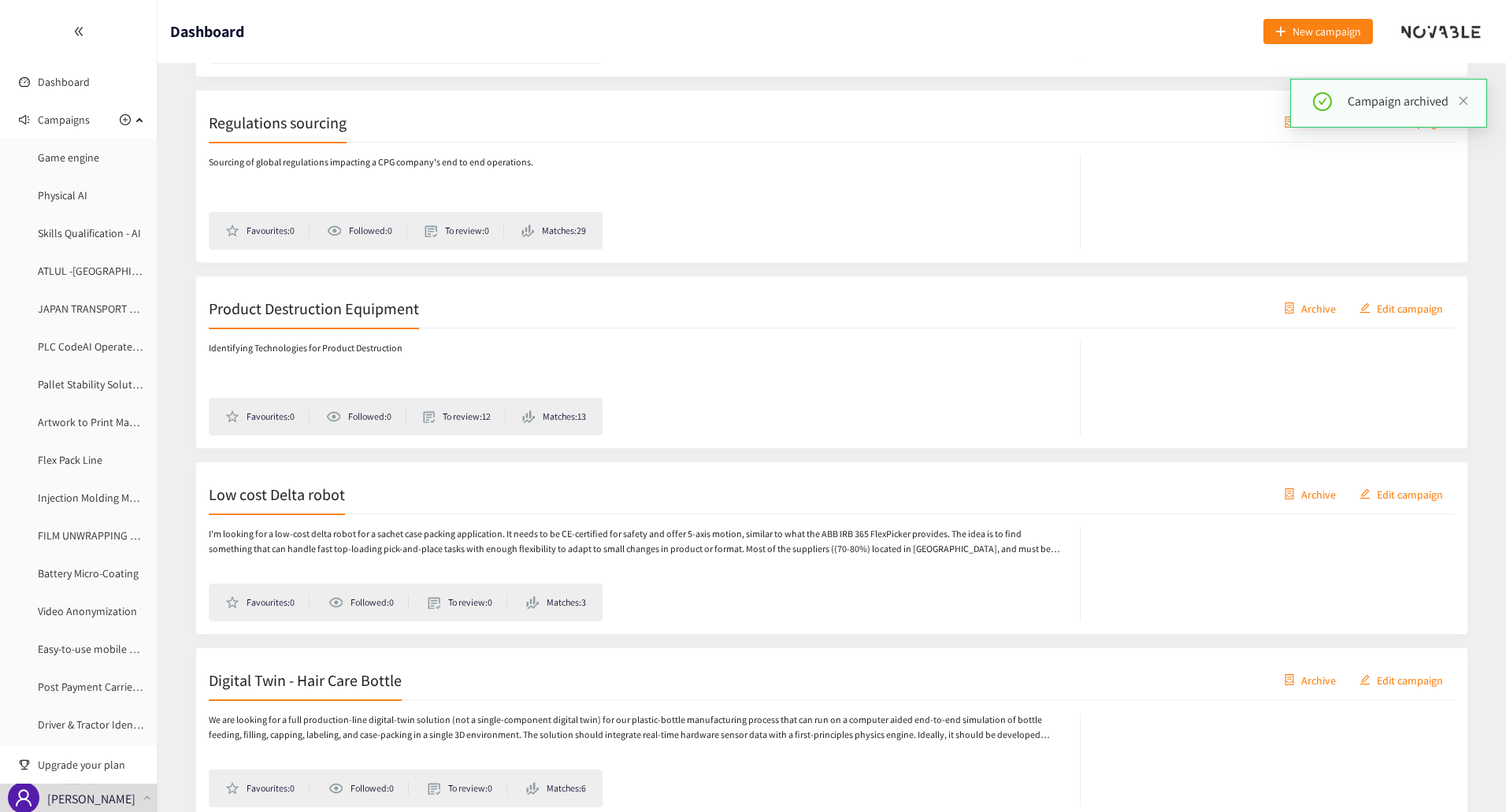
click at [1320, 309] on span "Archive" at bounding box center [1318, 307] width 34 height 18
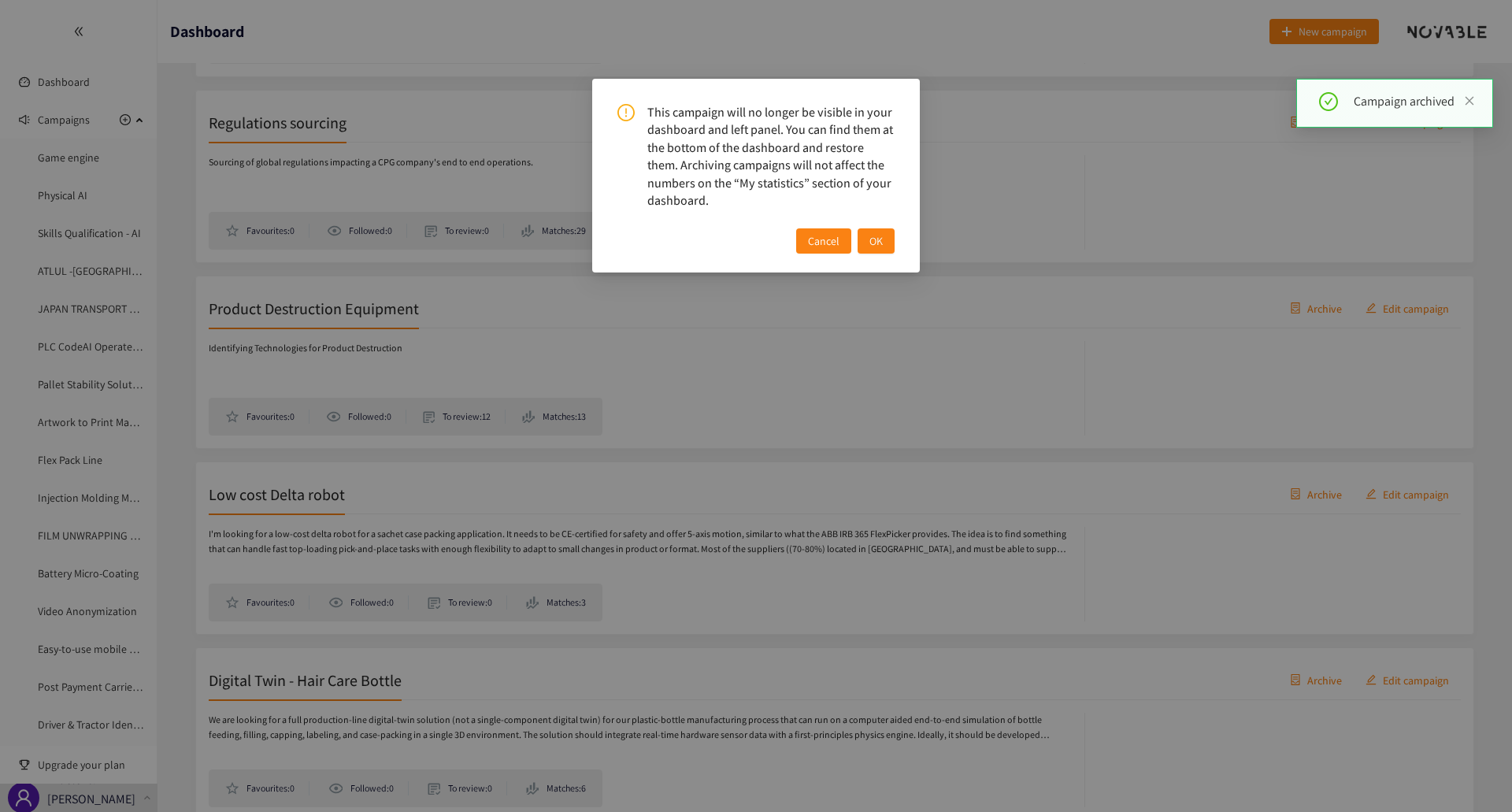
click at [874, 239] on span "OK" at bounding box center [876, 240] width 13 height 18
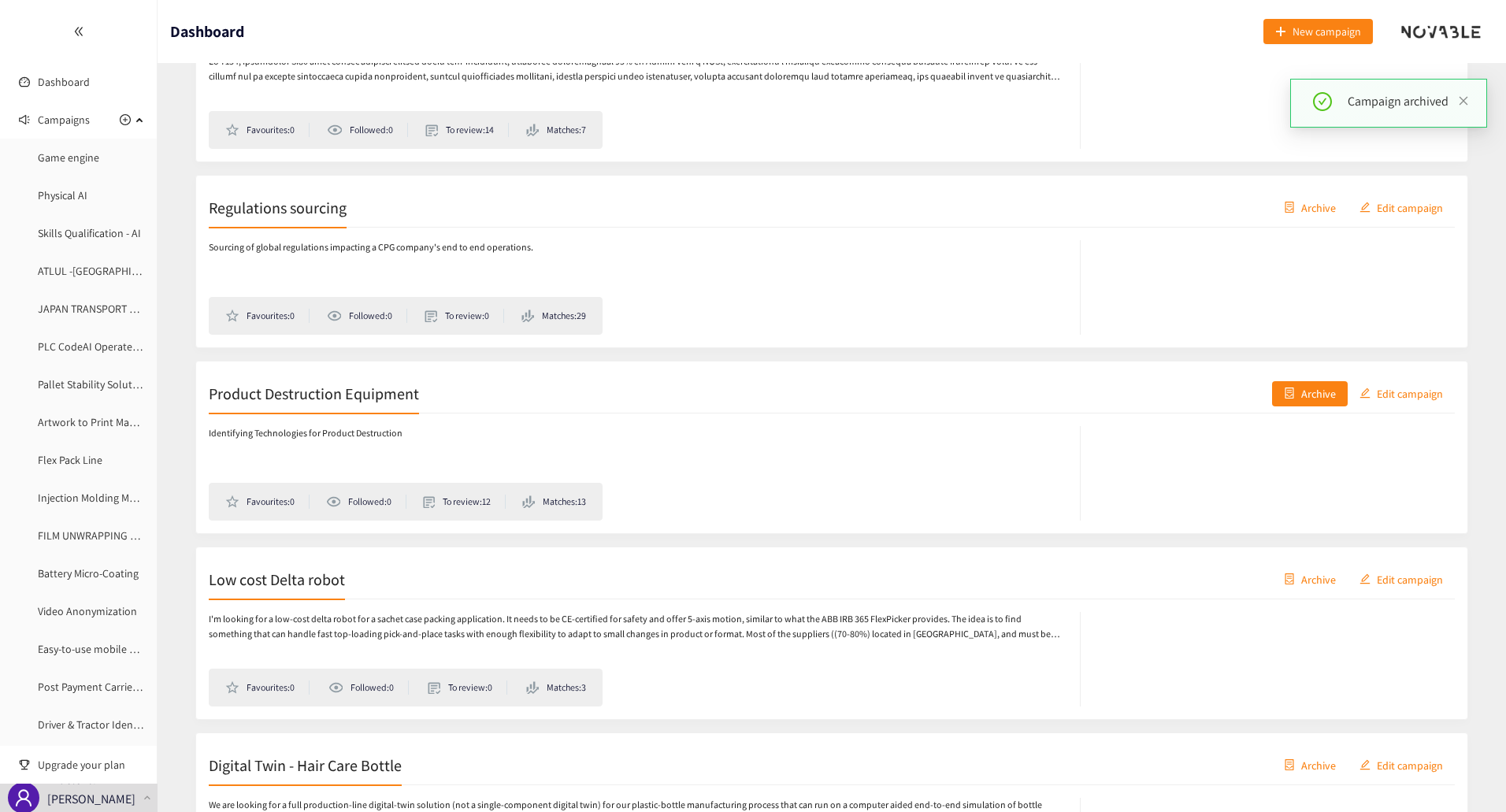
scroll to position [5483, 0]
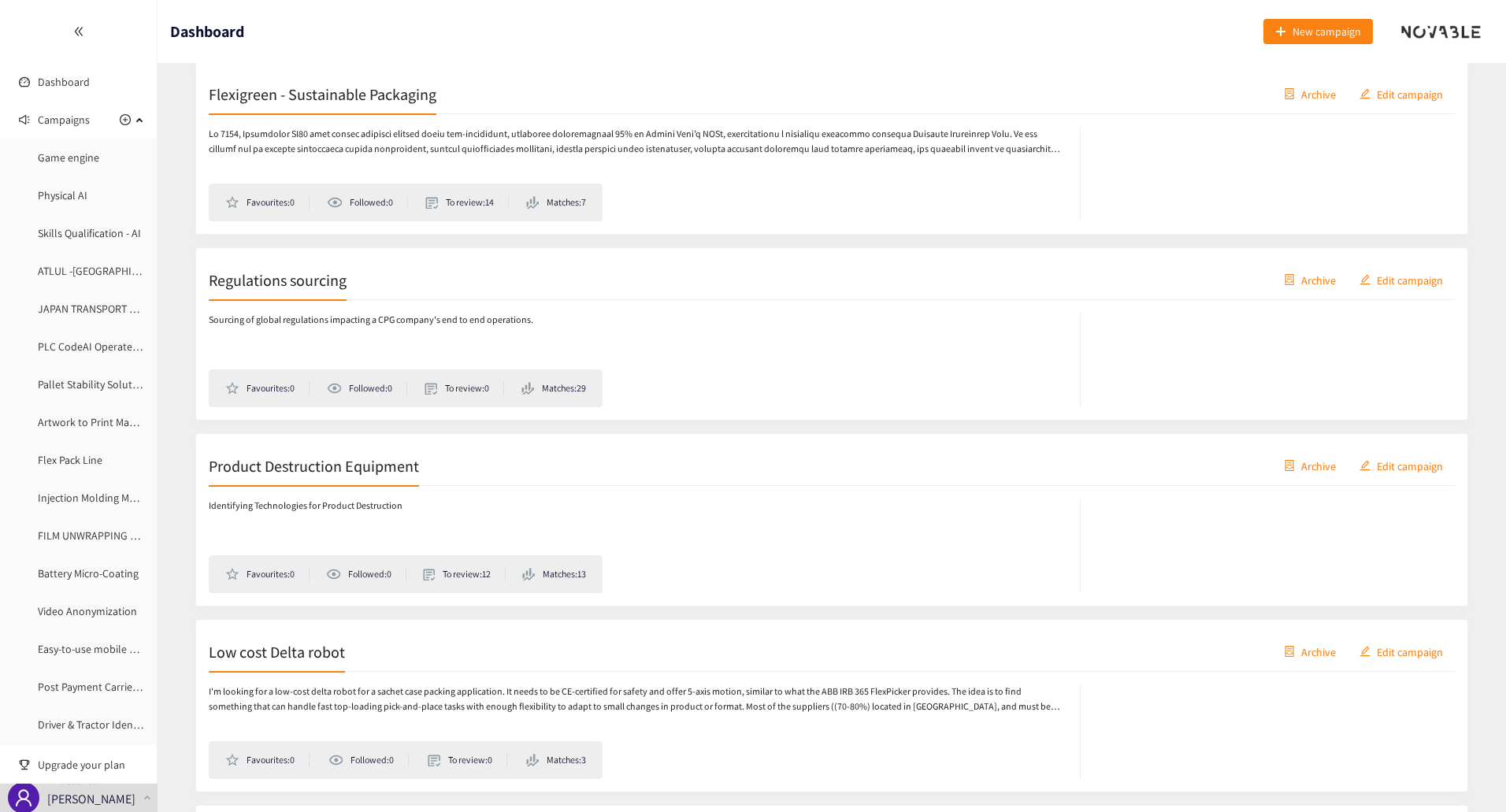
click at [1306, 280] on span "Archive" at bounding box center [1318, 280] width 34 height 18
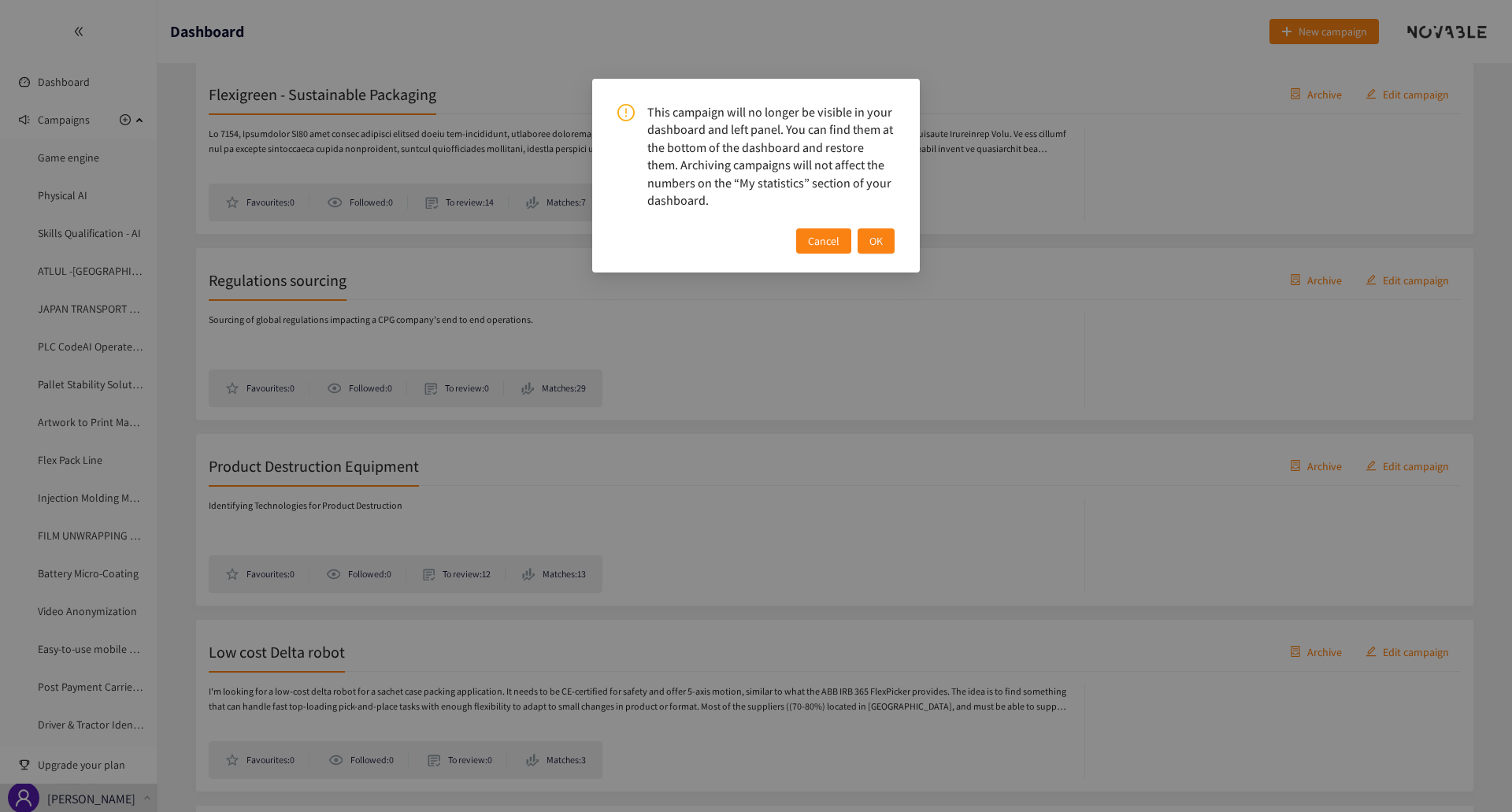
click at [886, 247] on button "OK" at bounding box center [876, 241] width 37 height 25
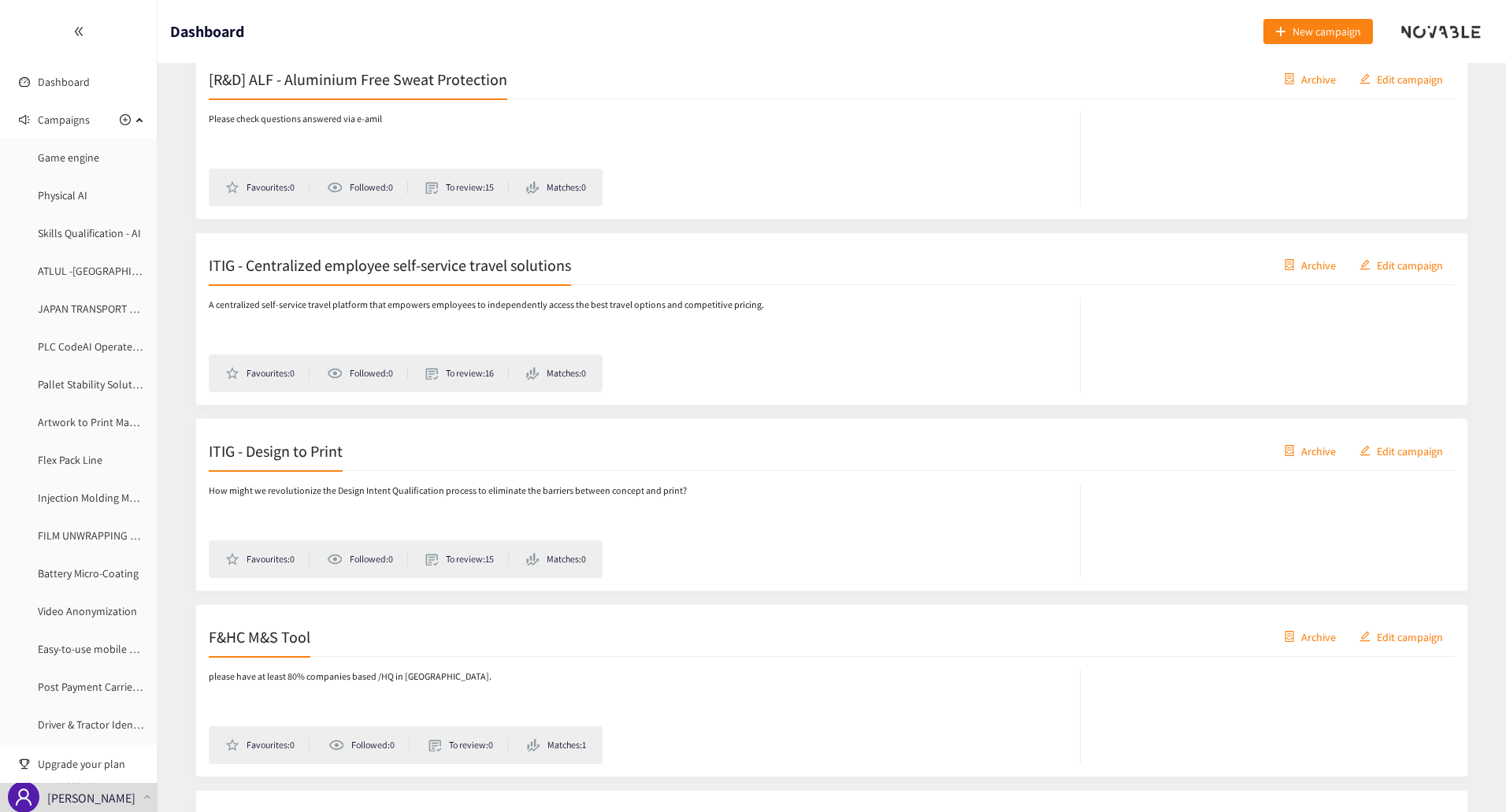
scroll to position [3987, 0]
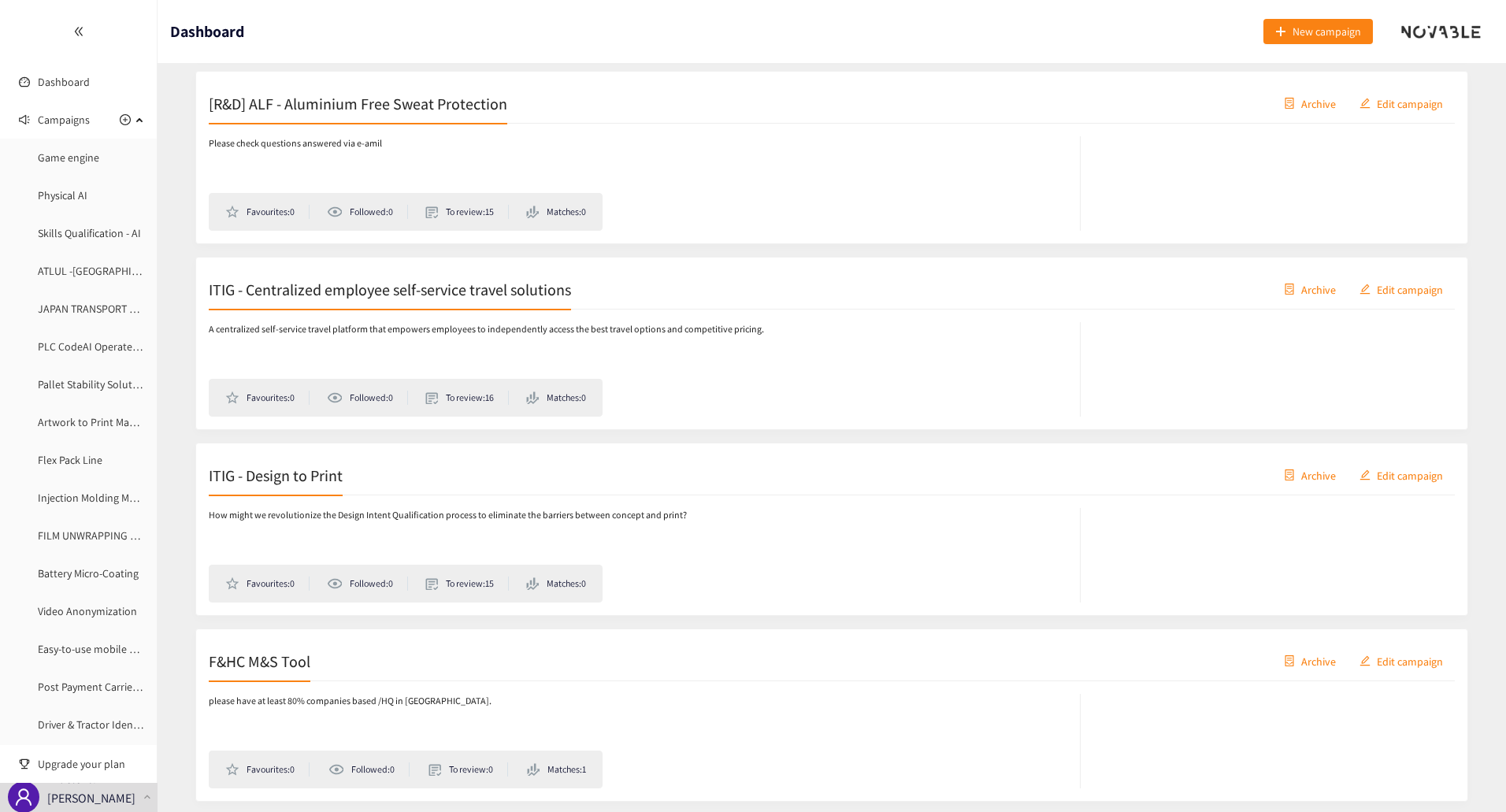
click at [307, 477] on h2 "ITIG - Design to Print" at bounding box center [275, 475] width 134 height 22
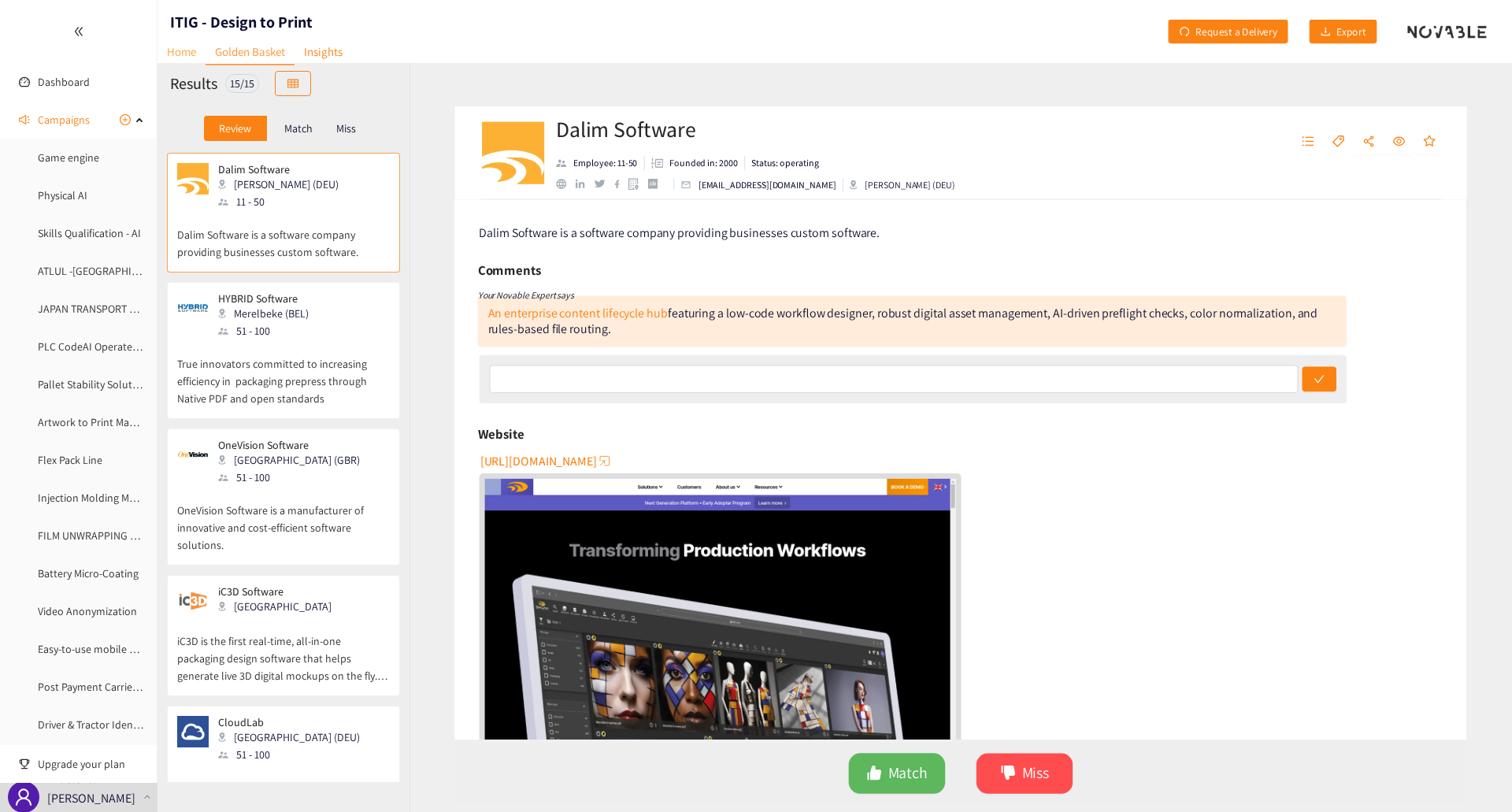
click at [184, 53] on link "Home" at bounding box center [181, 51] width 48 height 24
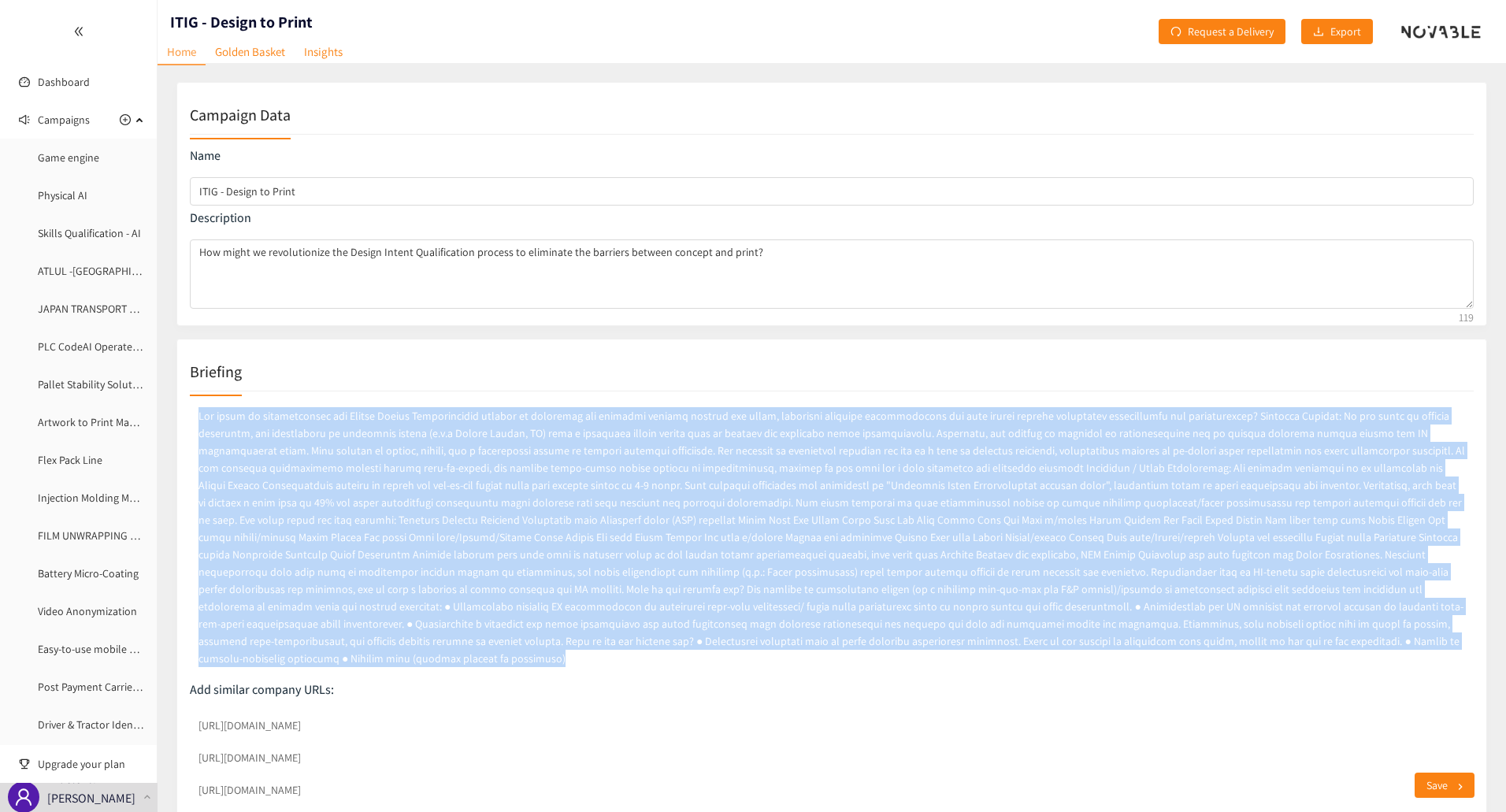
drag, startPoint x: 928, startPoint y: 645, endPoint x: 191, endPoint y: 408, distance: 774.2
click at [191, 408] on p at bounding box center [831, 537] width 1283 height 266
copy p "How might we revolutionize the Design Intent Qualification process to eliminate…"
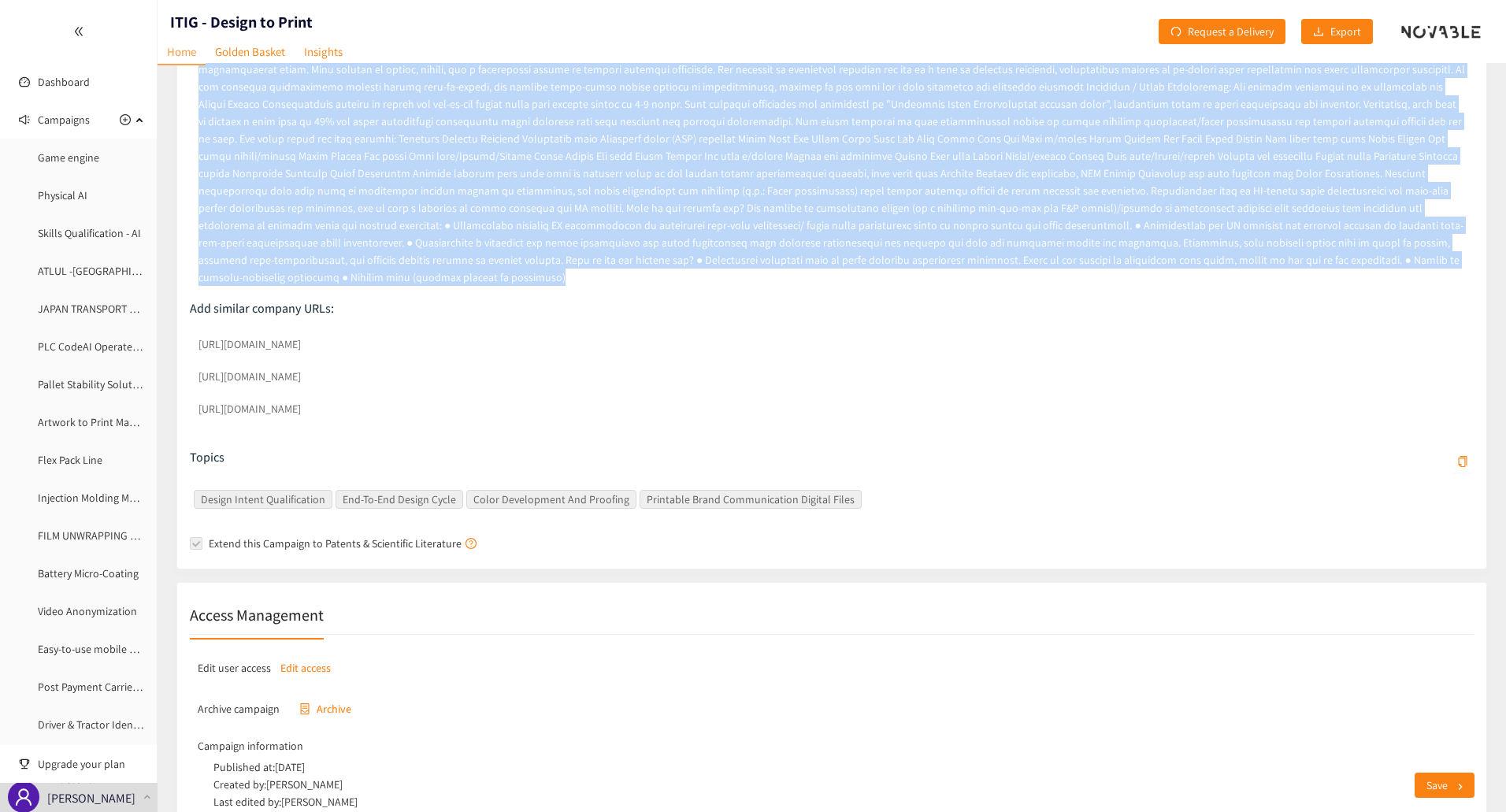
scroll to position [450, 0]
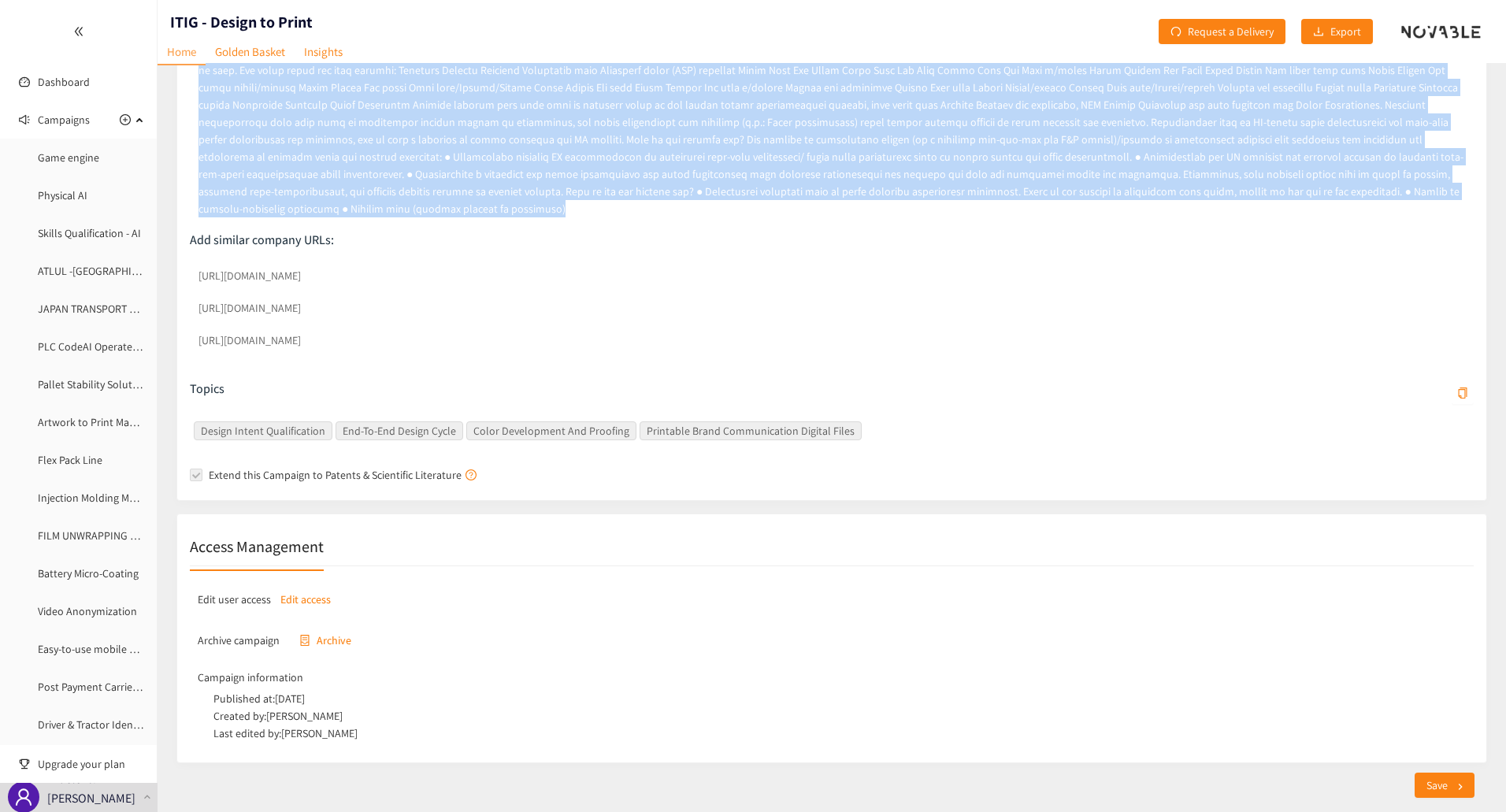
click at [301, 590] on p "Edit access" at bounding box center [306, 599] width 50 height 18
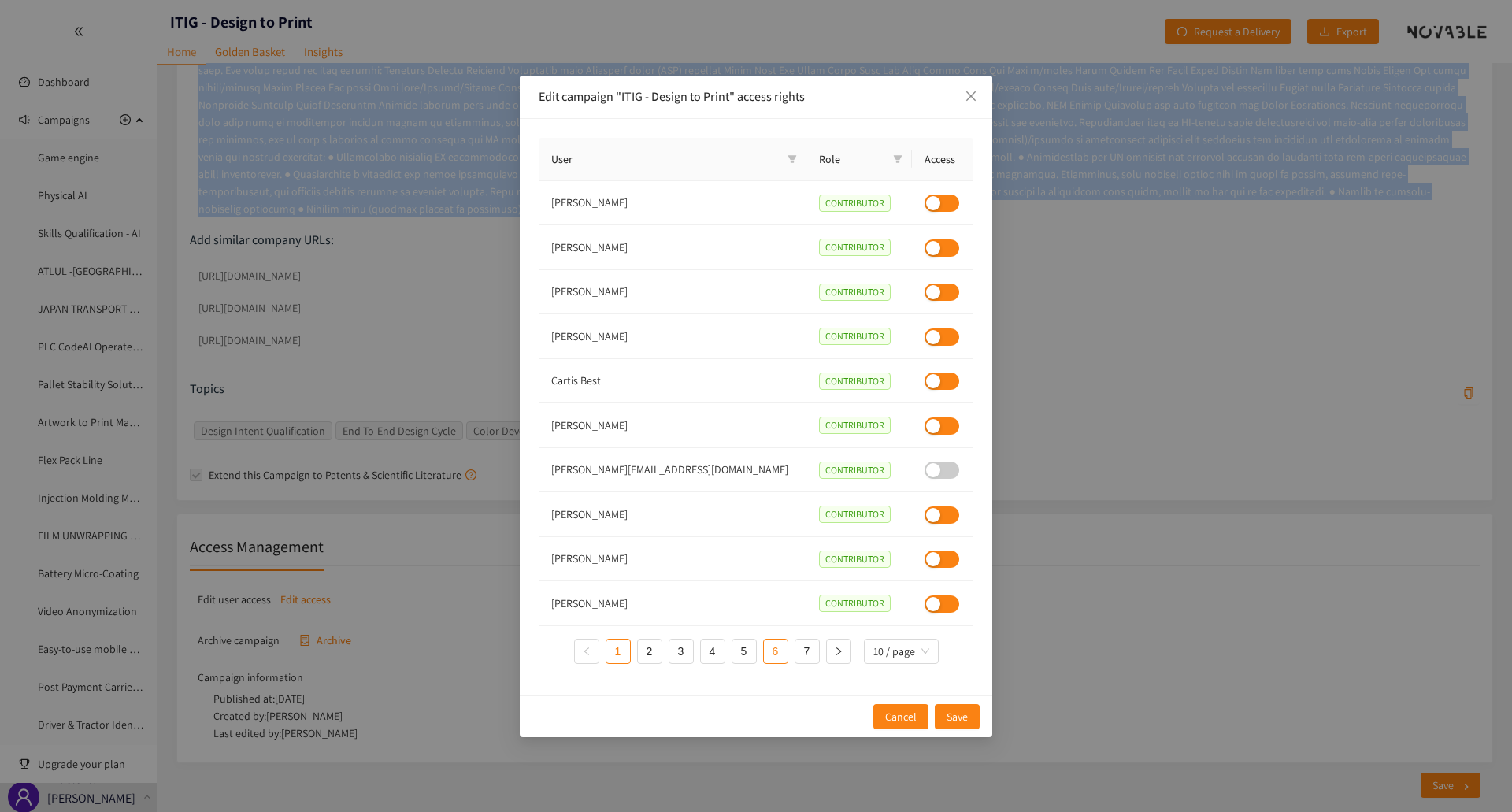
click at [770, 657] on link "6" at bounding box center [775, 651] width 23 height 23
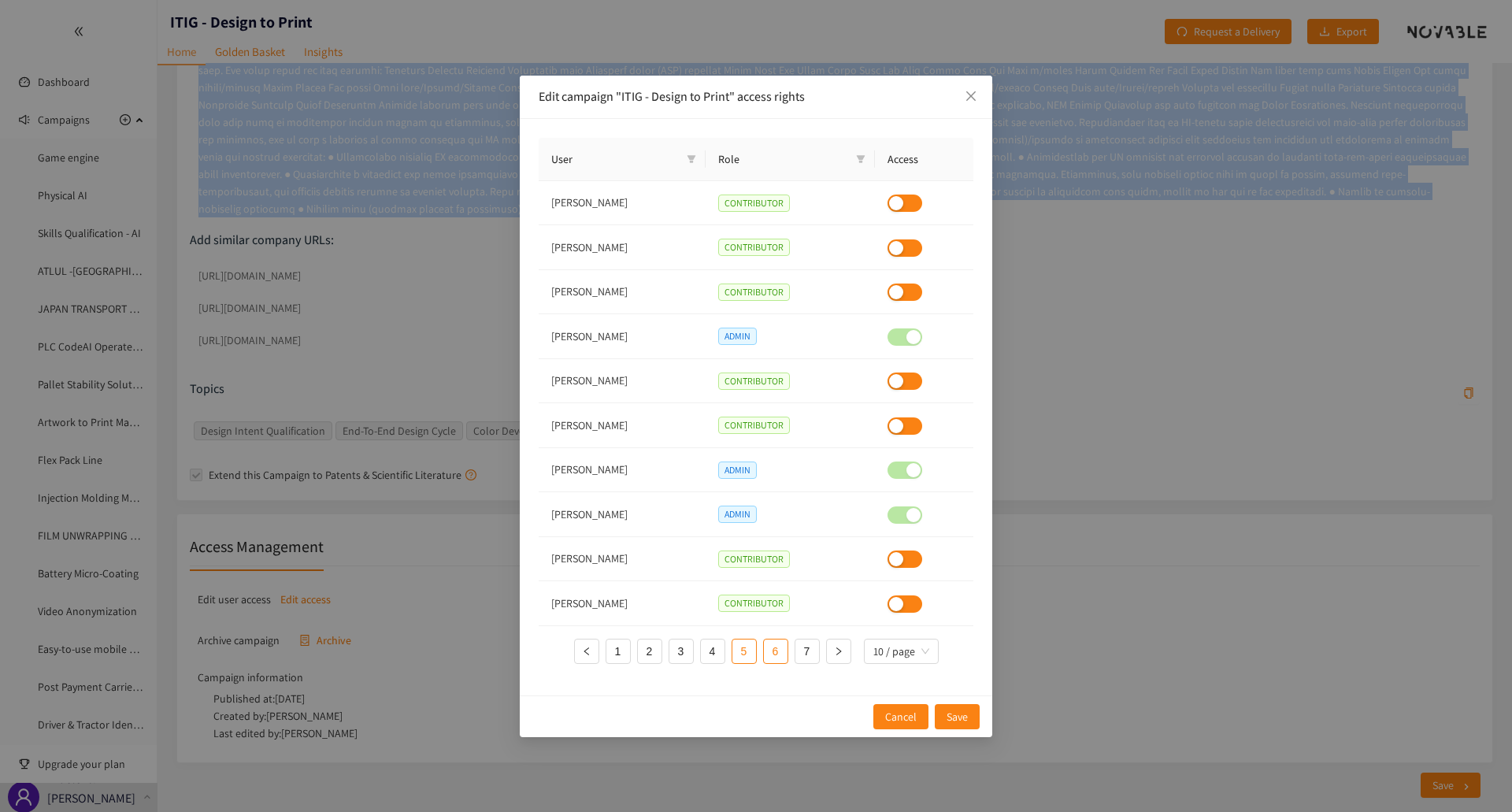
click at [749, 657] on link "5" at bounding box center [744, 651] width 23 height 23
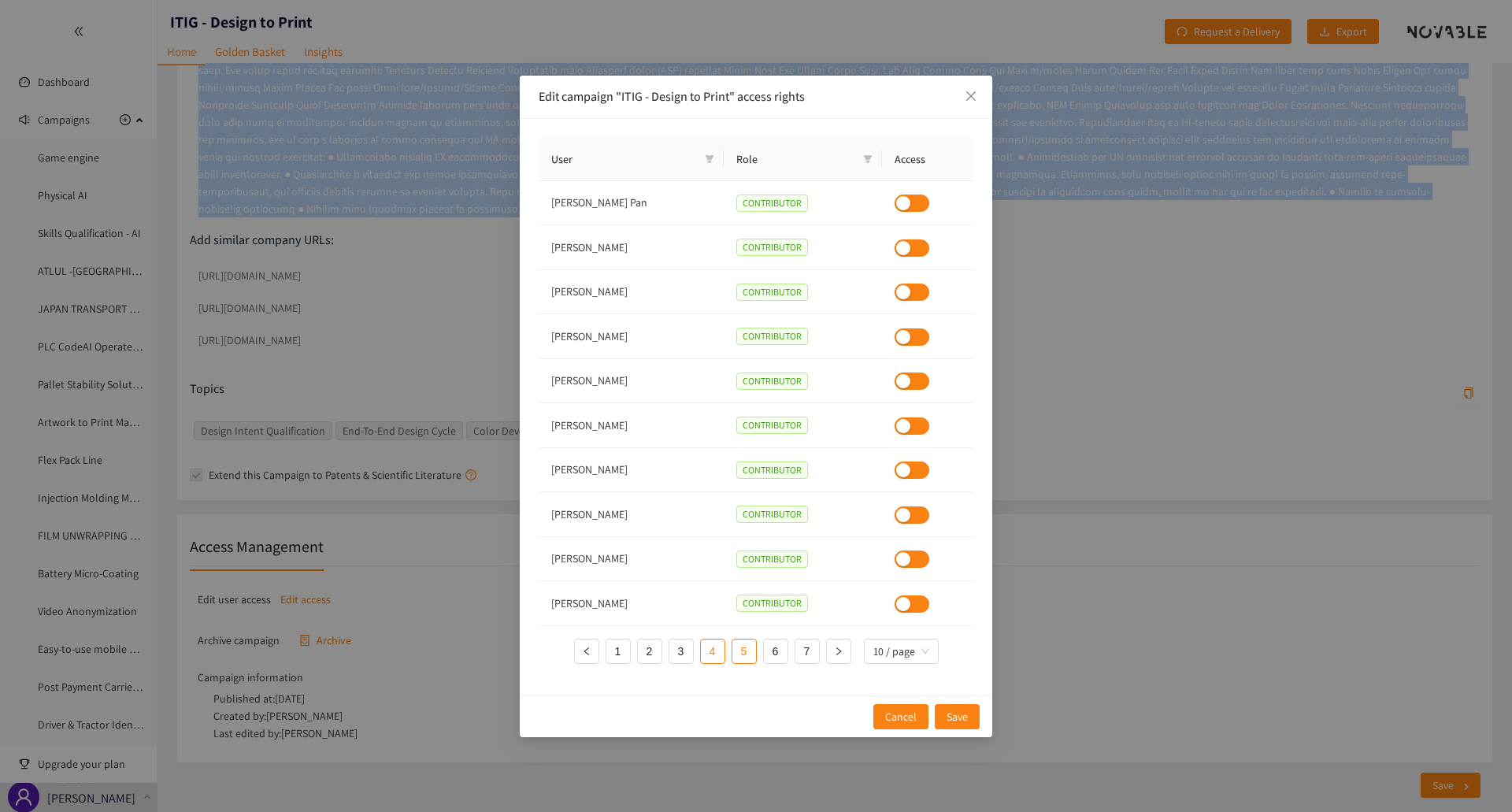
click at [721, 653] on link "4" at bounding box center [712, 651] width 23 height 23
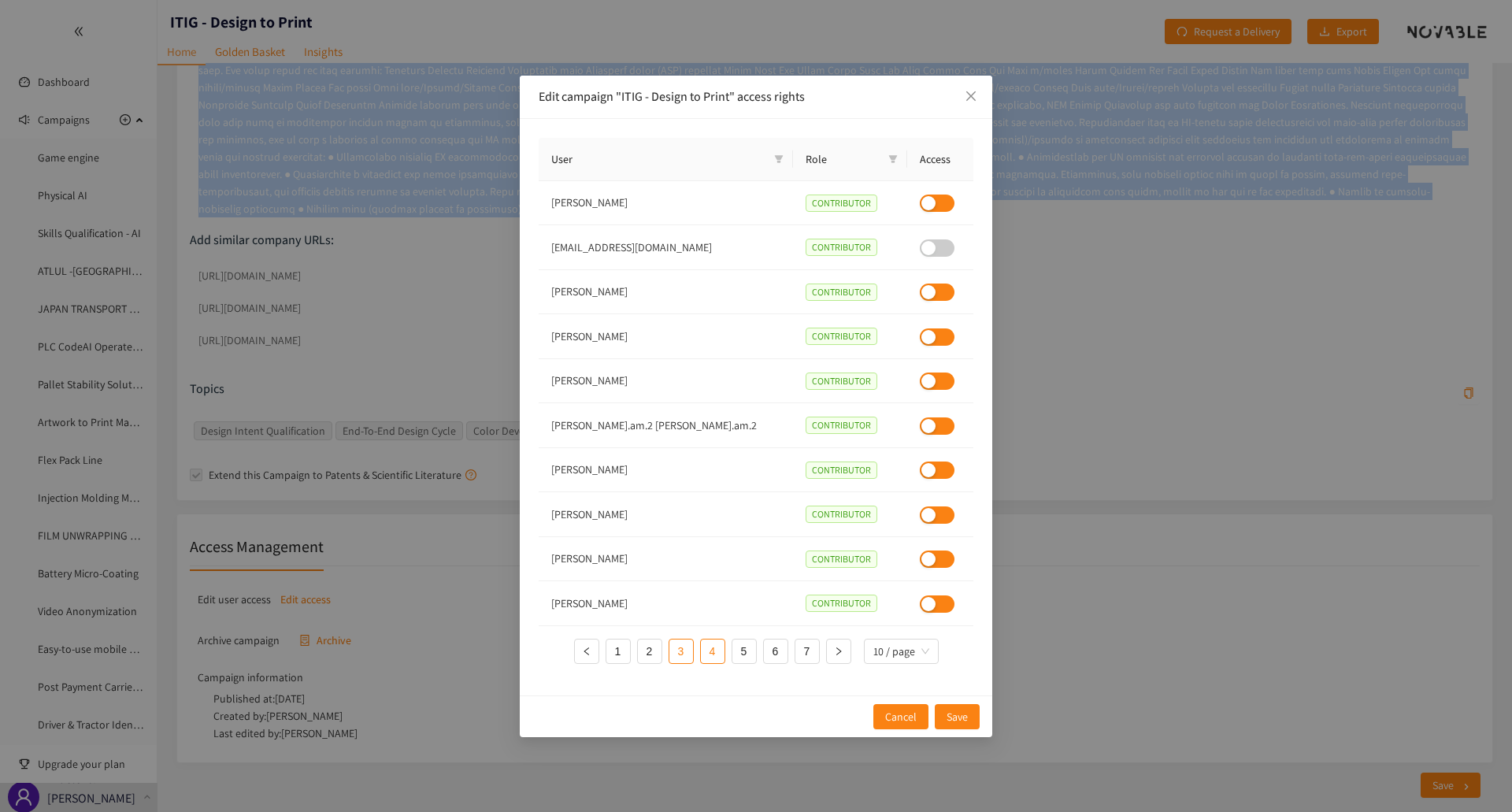
click at [678, 655] on link "3" at bounding box center [681, 651] width 23 height 23
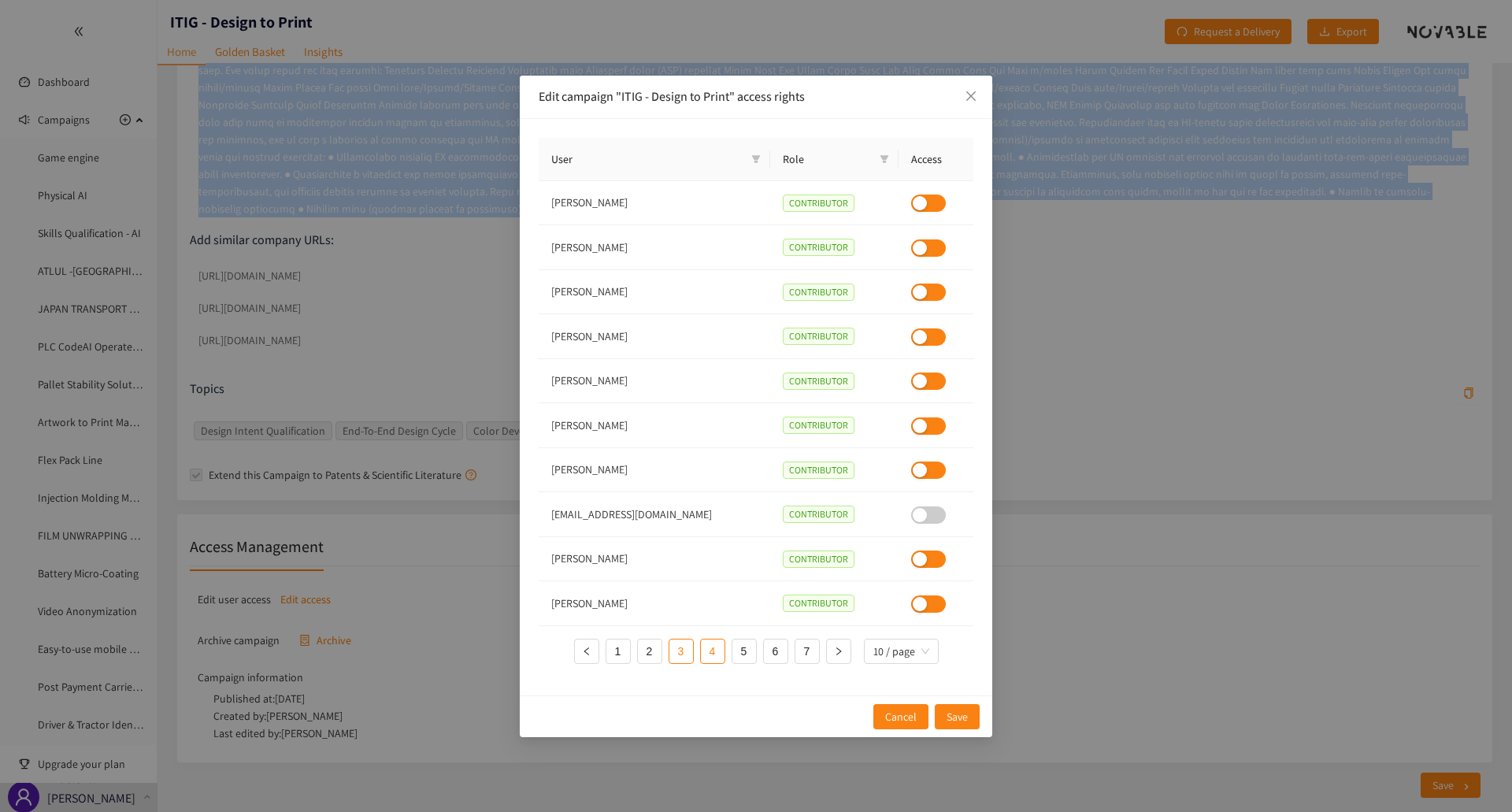
click at [713, 651] on link "4" at bounding box center [712, 651] width 23 height 23
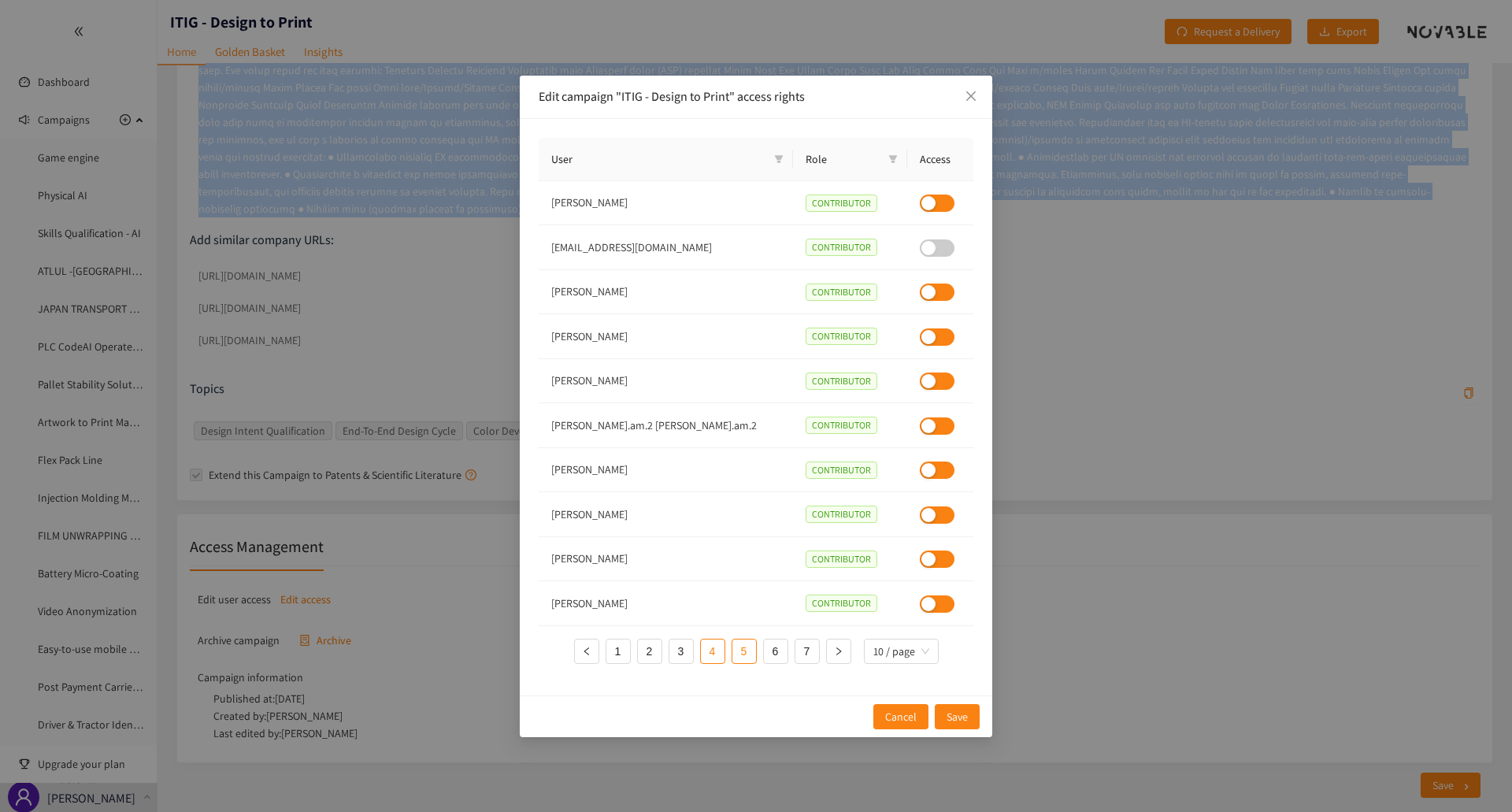
click at [750, 653] on link "5" at bounding box center [744, 651] width 23 height 23
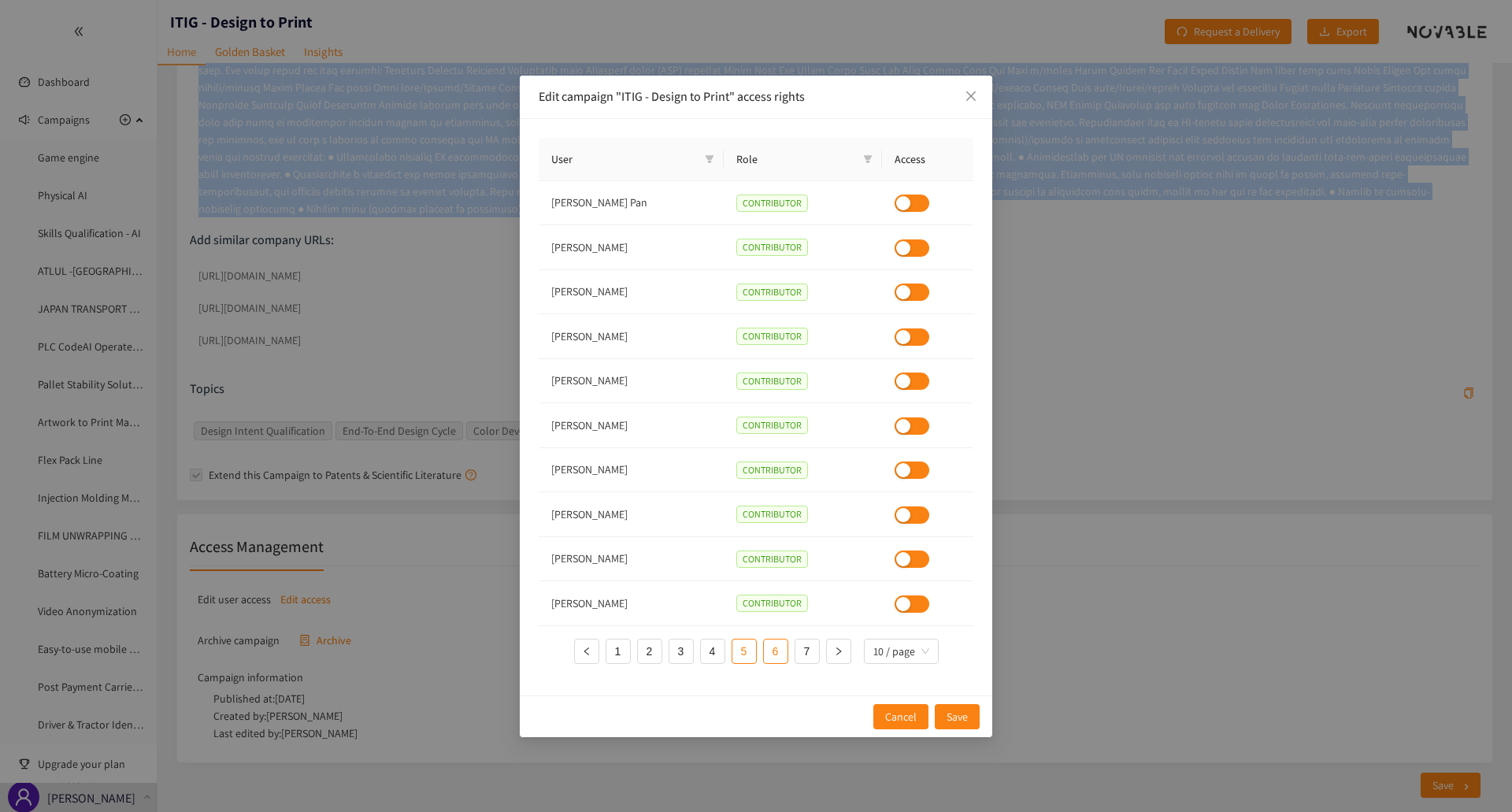
click at [771, 652] on link "6" at bounding box center [775, 651] width 23 height 23
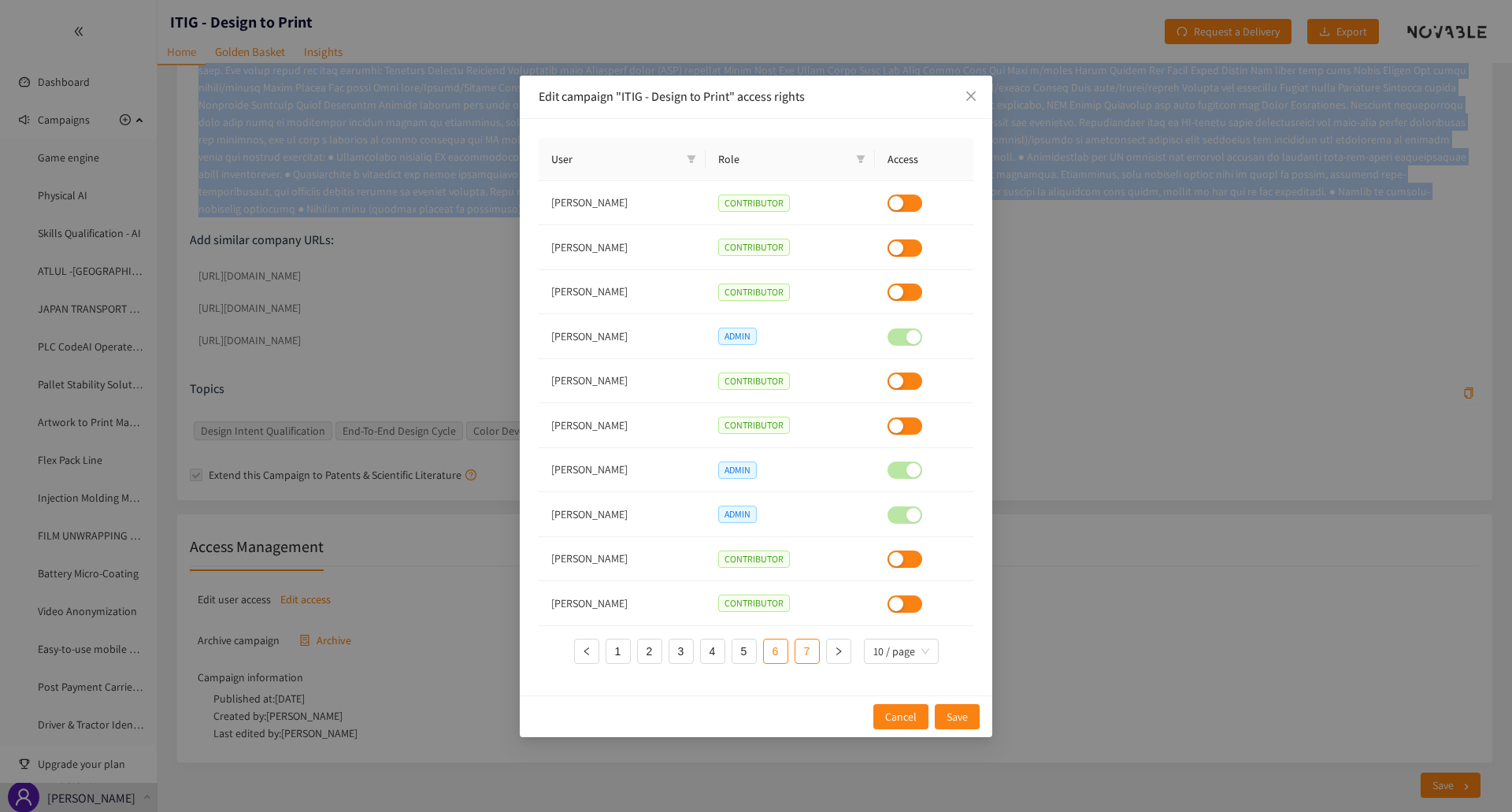
click at [798, 651] on link "7" at bounding box center [807, 651] width 23 height 23
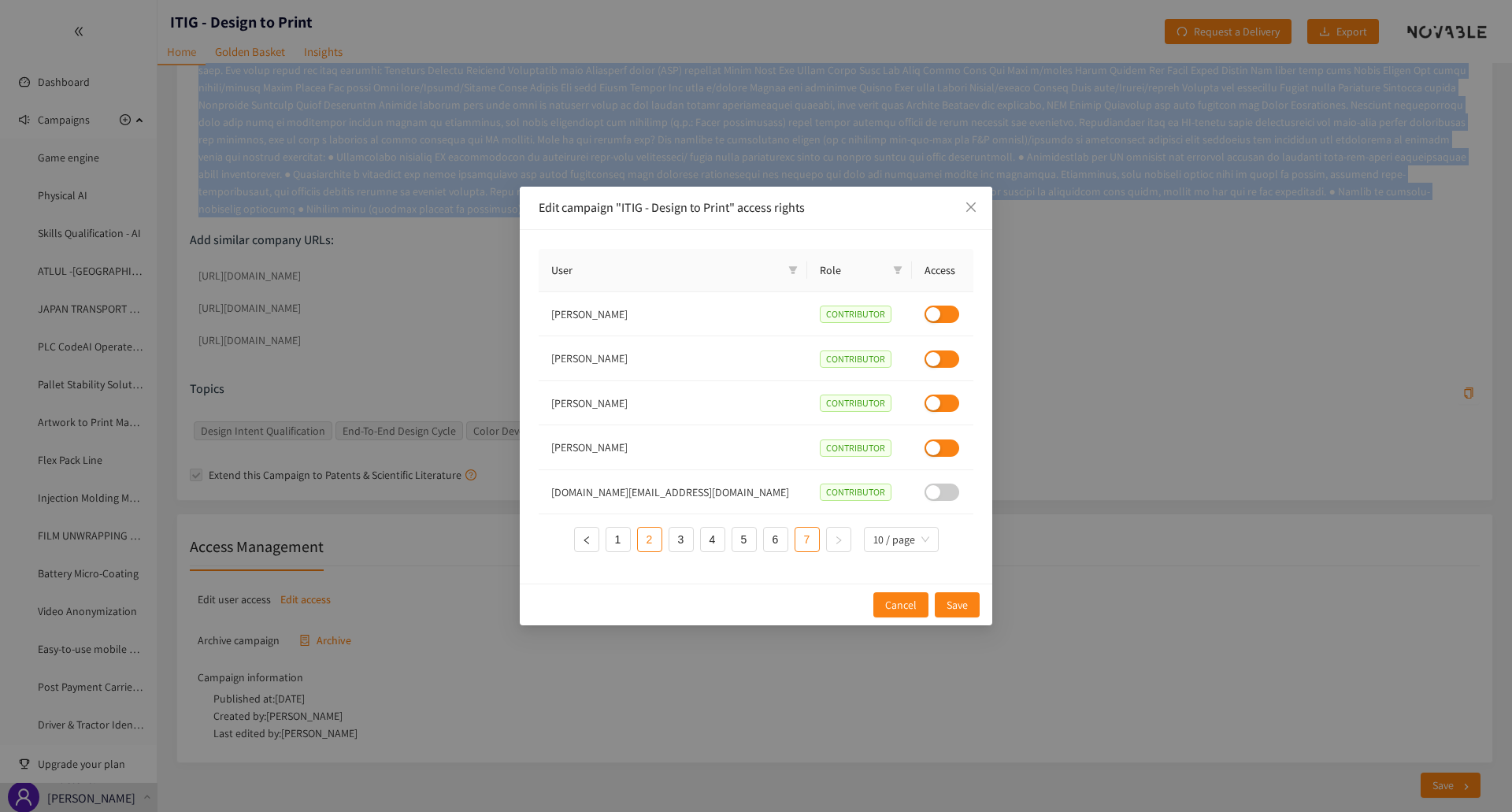
click at [649, 549] on link "2" at bounding box center [650, 539] width 23 height 23
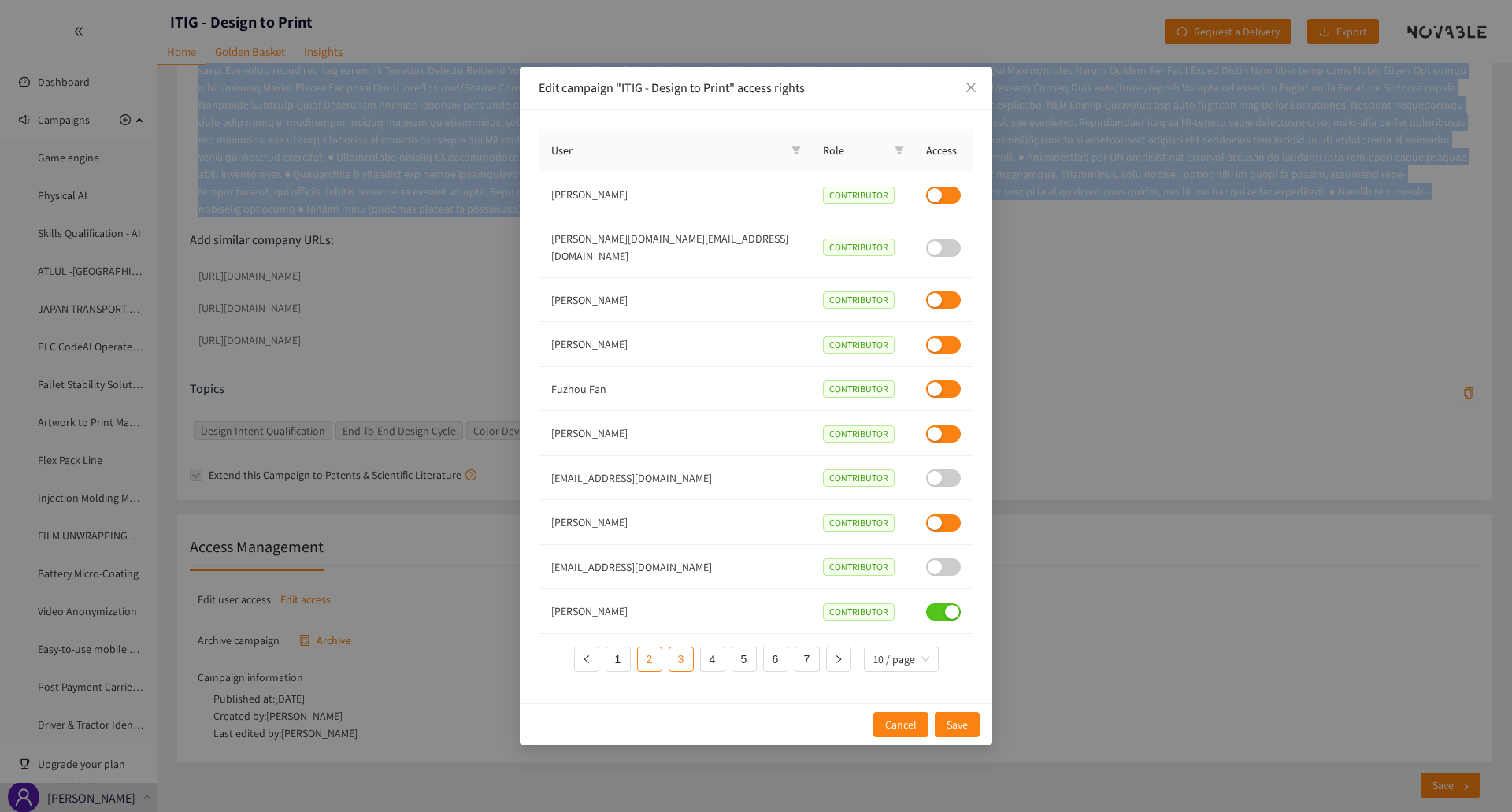
click at [676, 650] on link "3" at bounding box center [681, 659] width 23 height 23
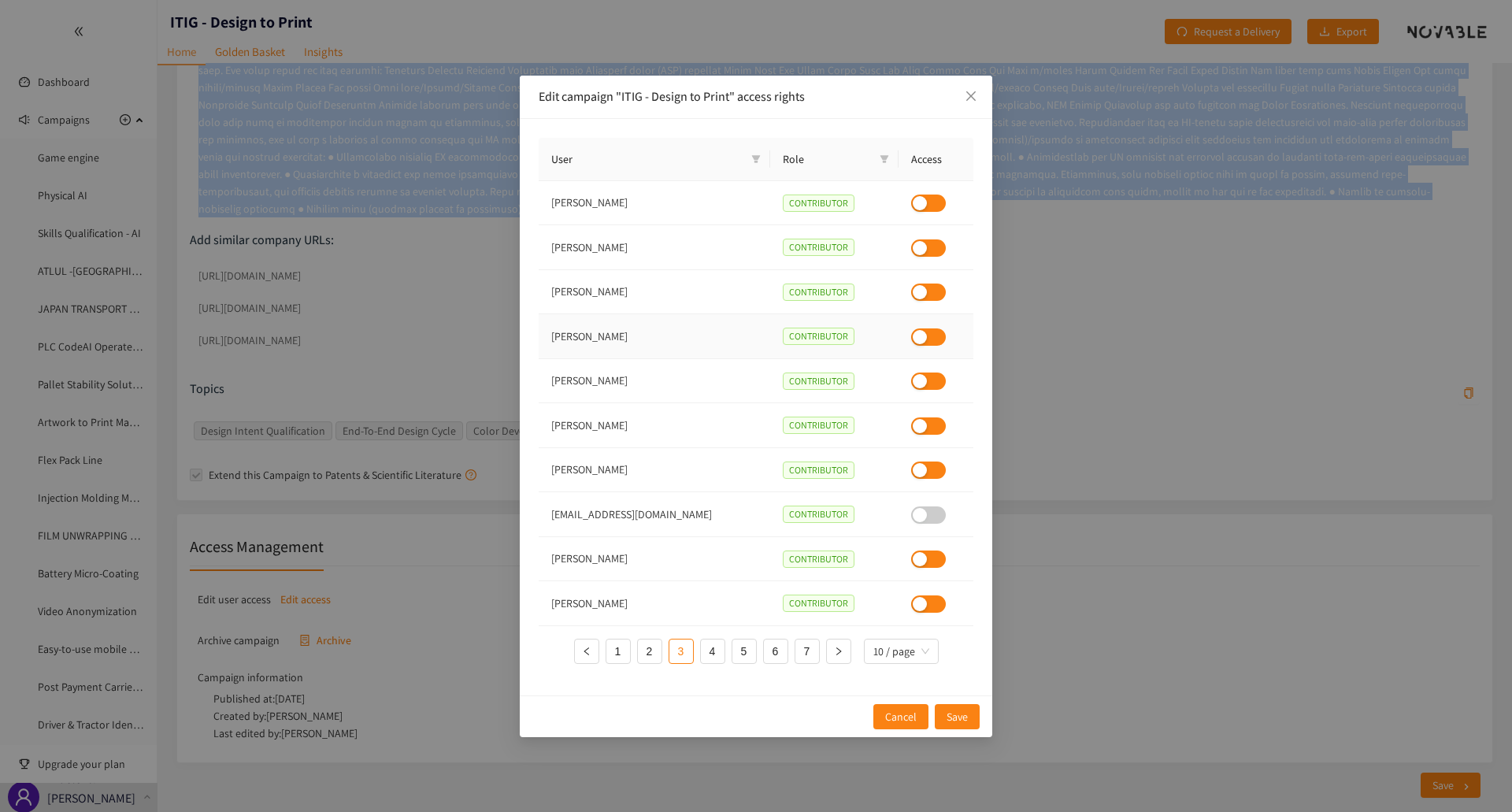
click at [913, 338] on div "button" at bounding box center [919, 337] width 14 height 14
click at [947, 714] on span "Save" at bounding box center [957, 717] width 21 height 18
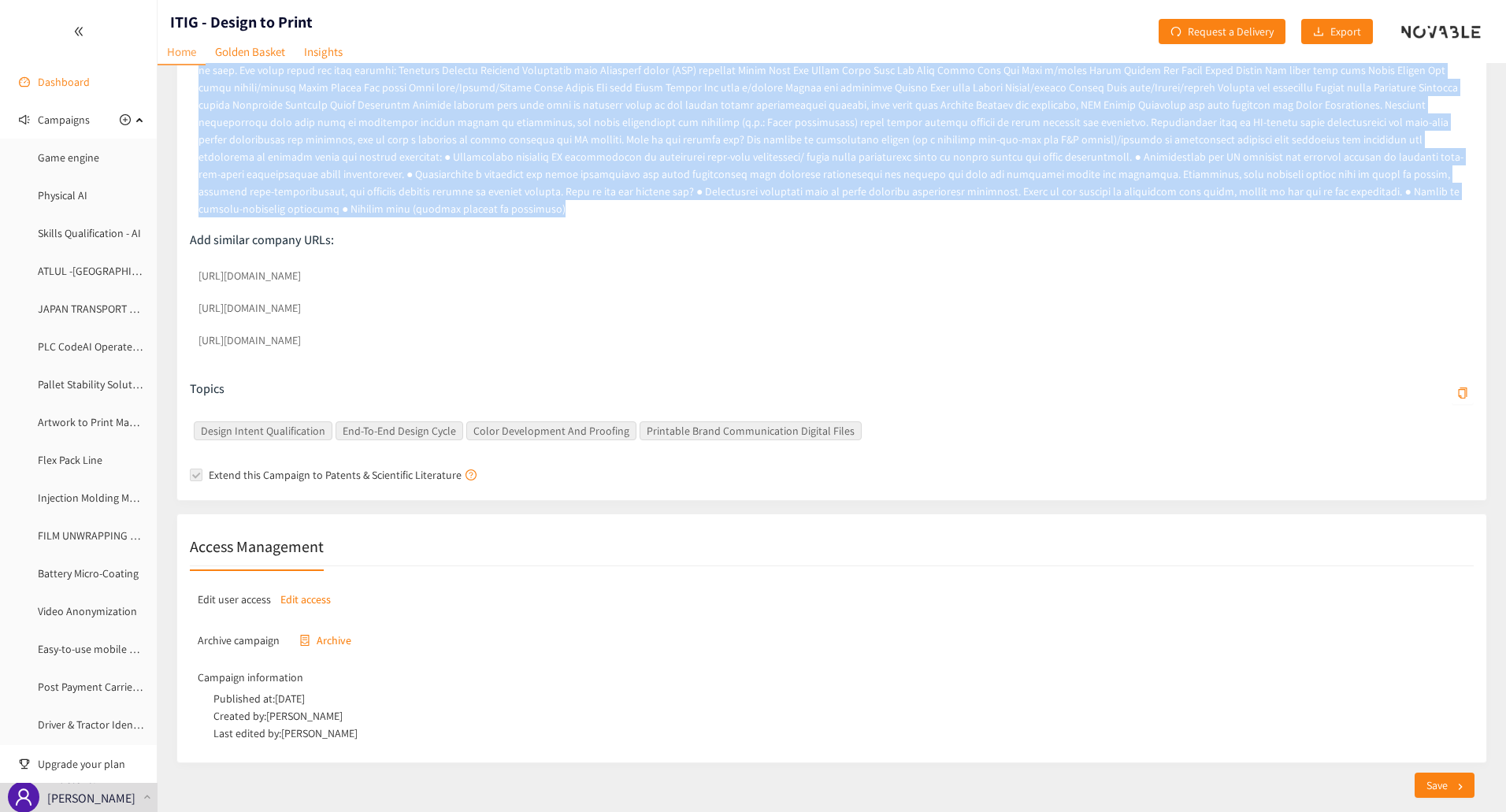
click at [82, 77] on link "Dashboard" at bounding box center [64, 81] width 52 height 14
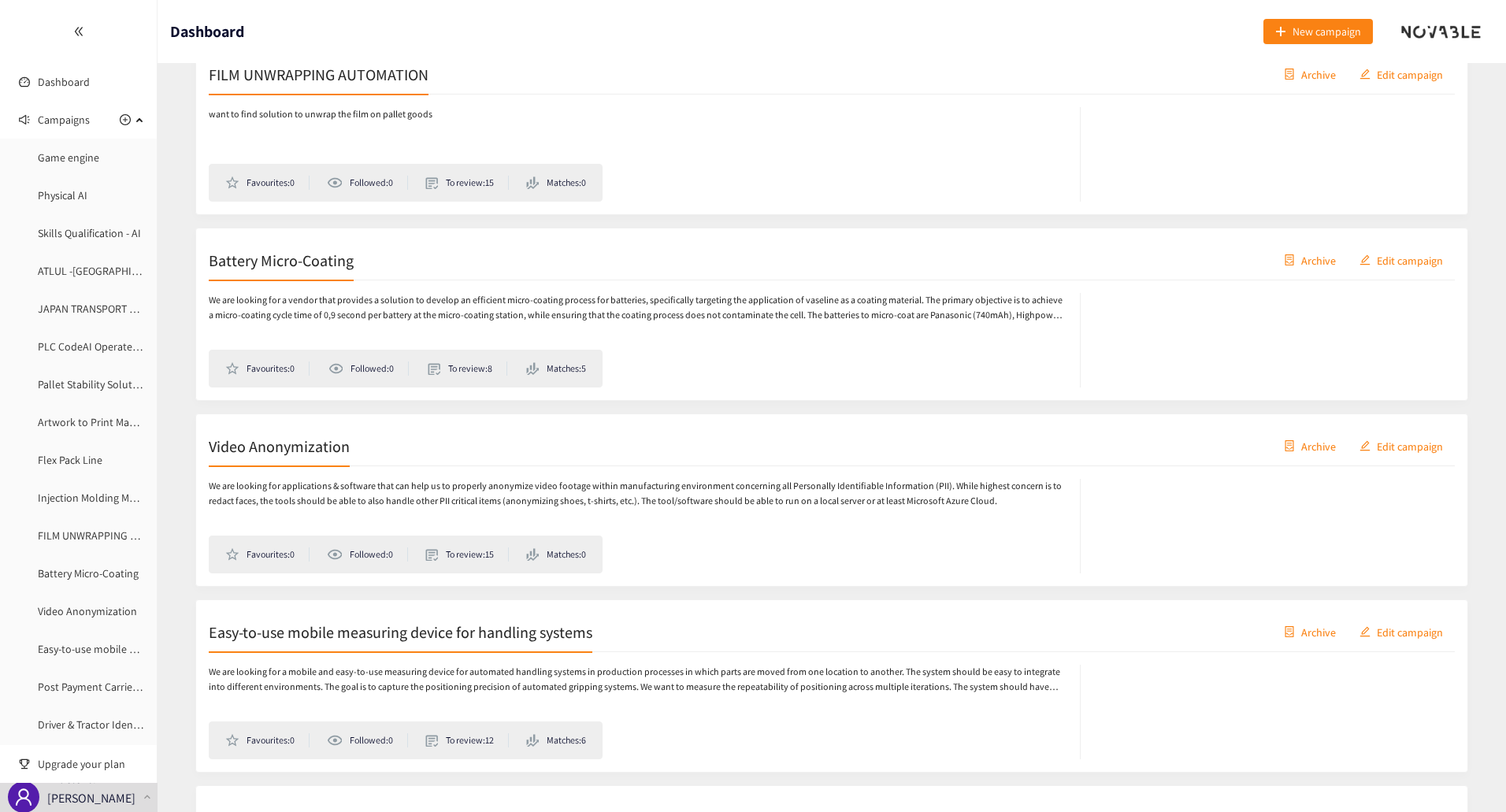
scroll to position [2205, 0]
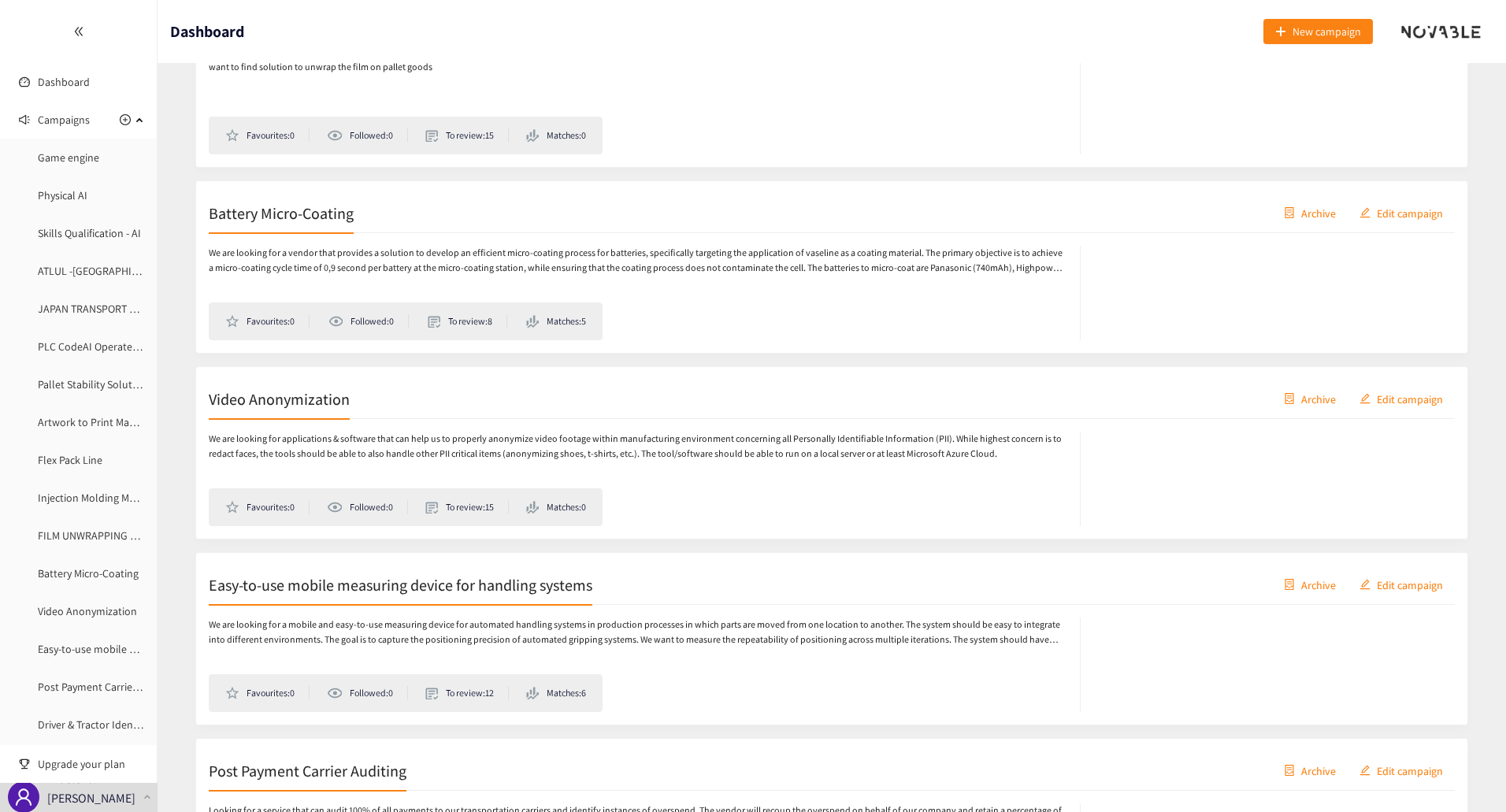
click at [1319, 211] on span "Archive" at bounding box center [1318, 213] width 34 height 18
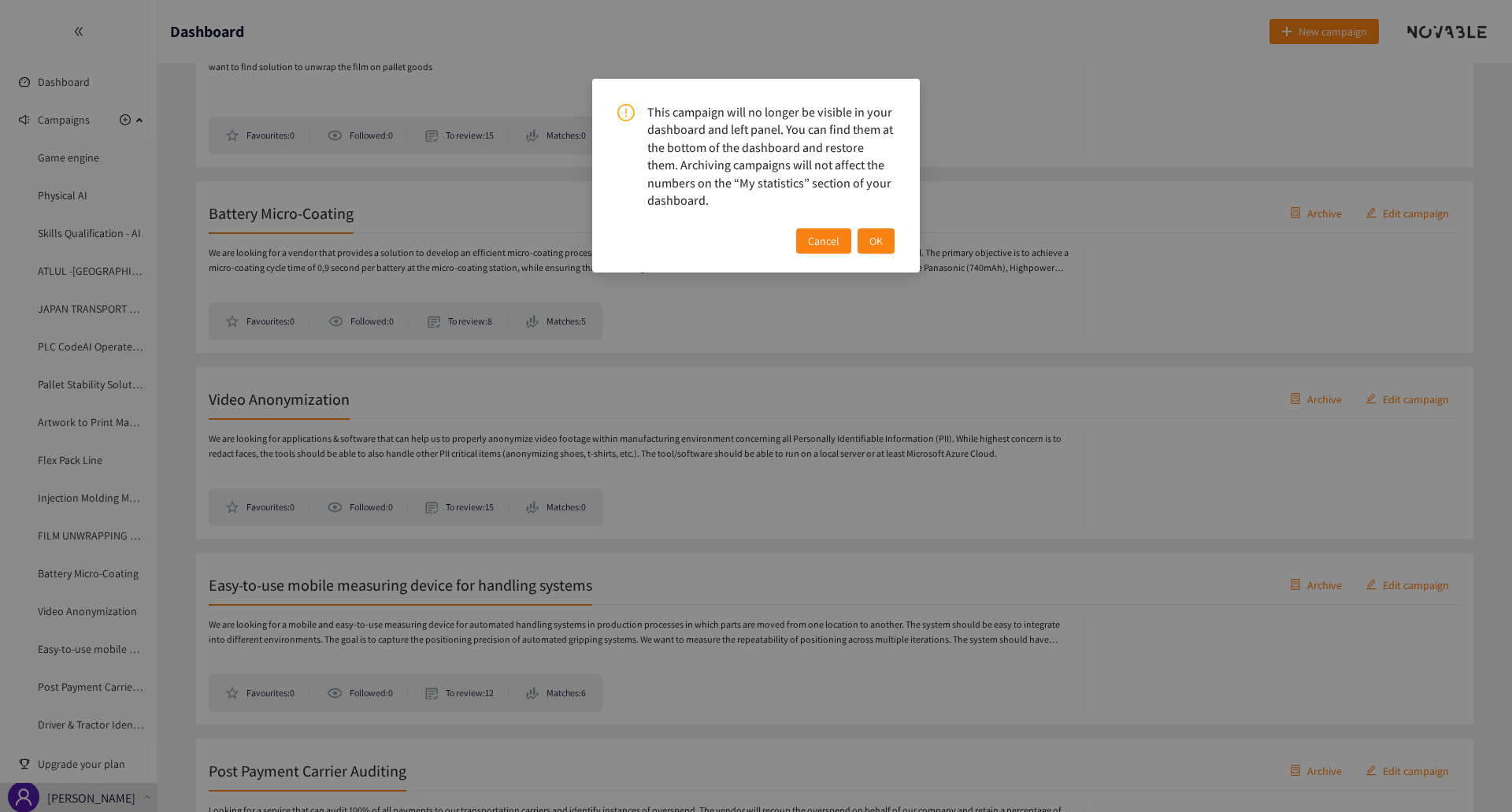
click at [887, 247] on button "OK" at bounding box center [876, 241] width 37 height 25
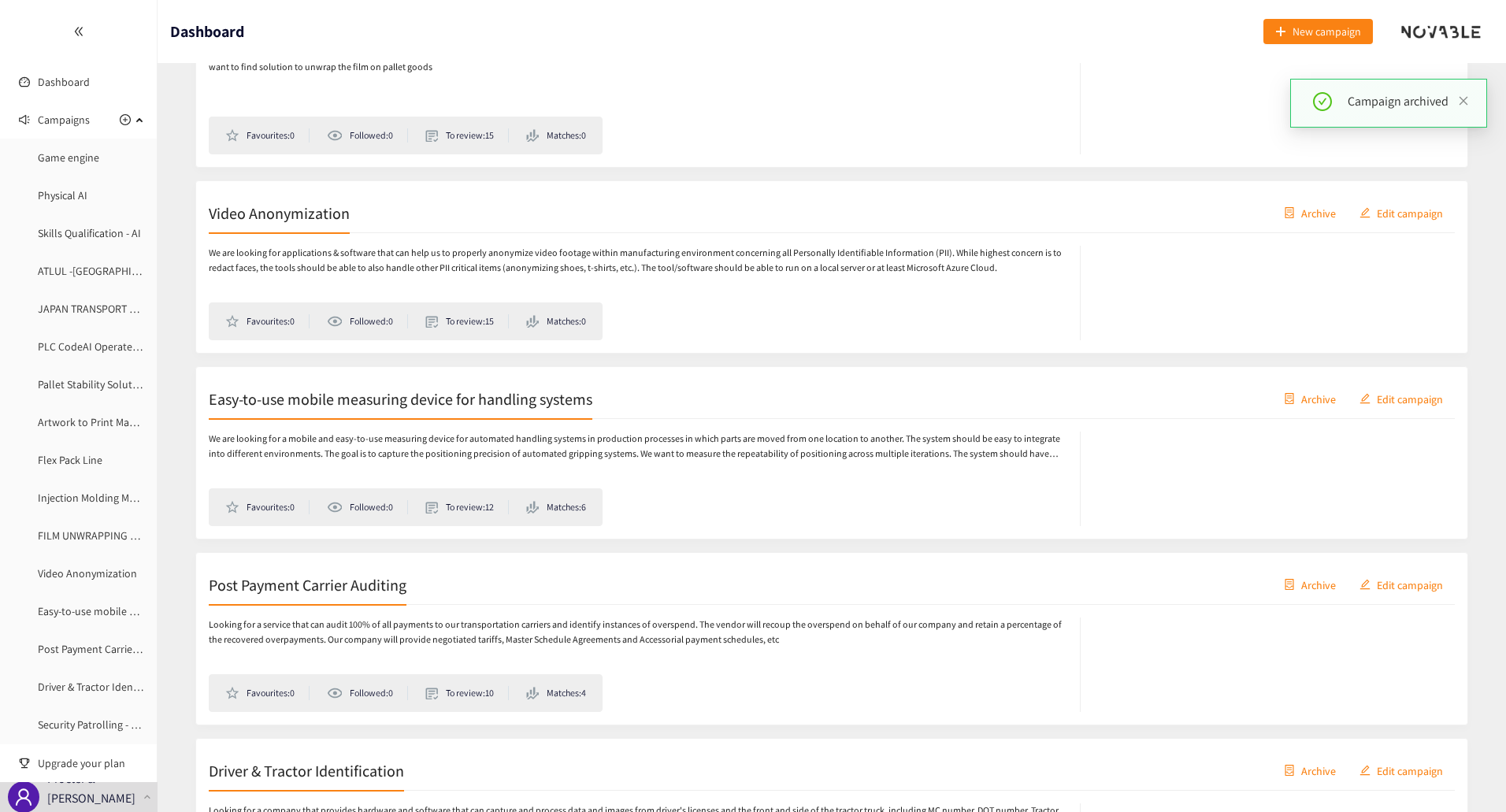
click at [1323, 582] on span "Archive" at bounding box center [1318, 584] width 34 height 18
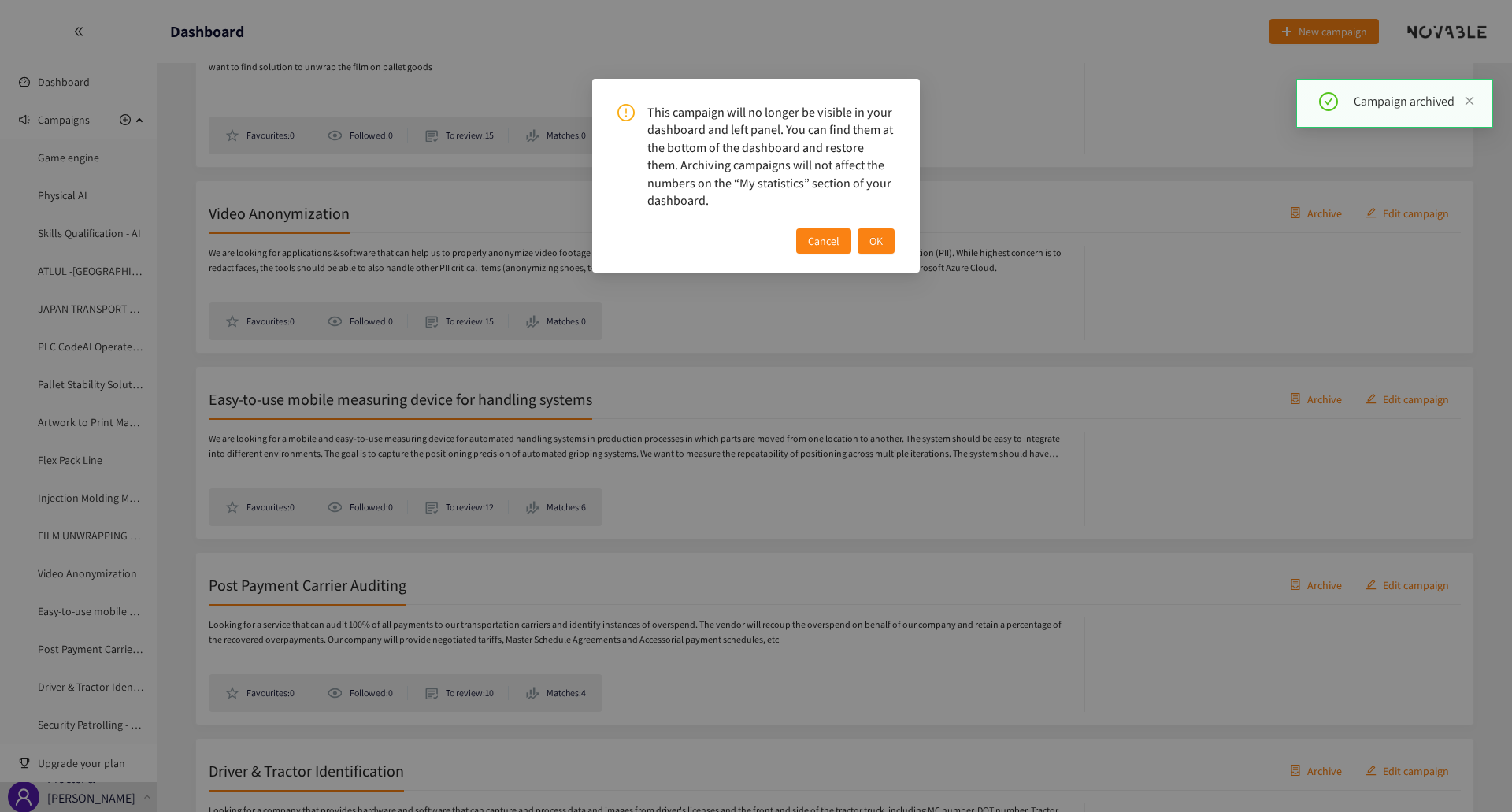
click at [881, 236] on span "OK" at bounding box center [876, 240] width 13 height 18
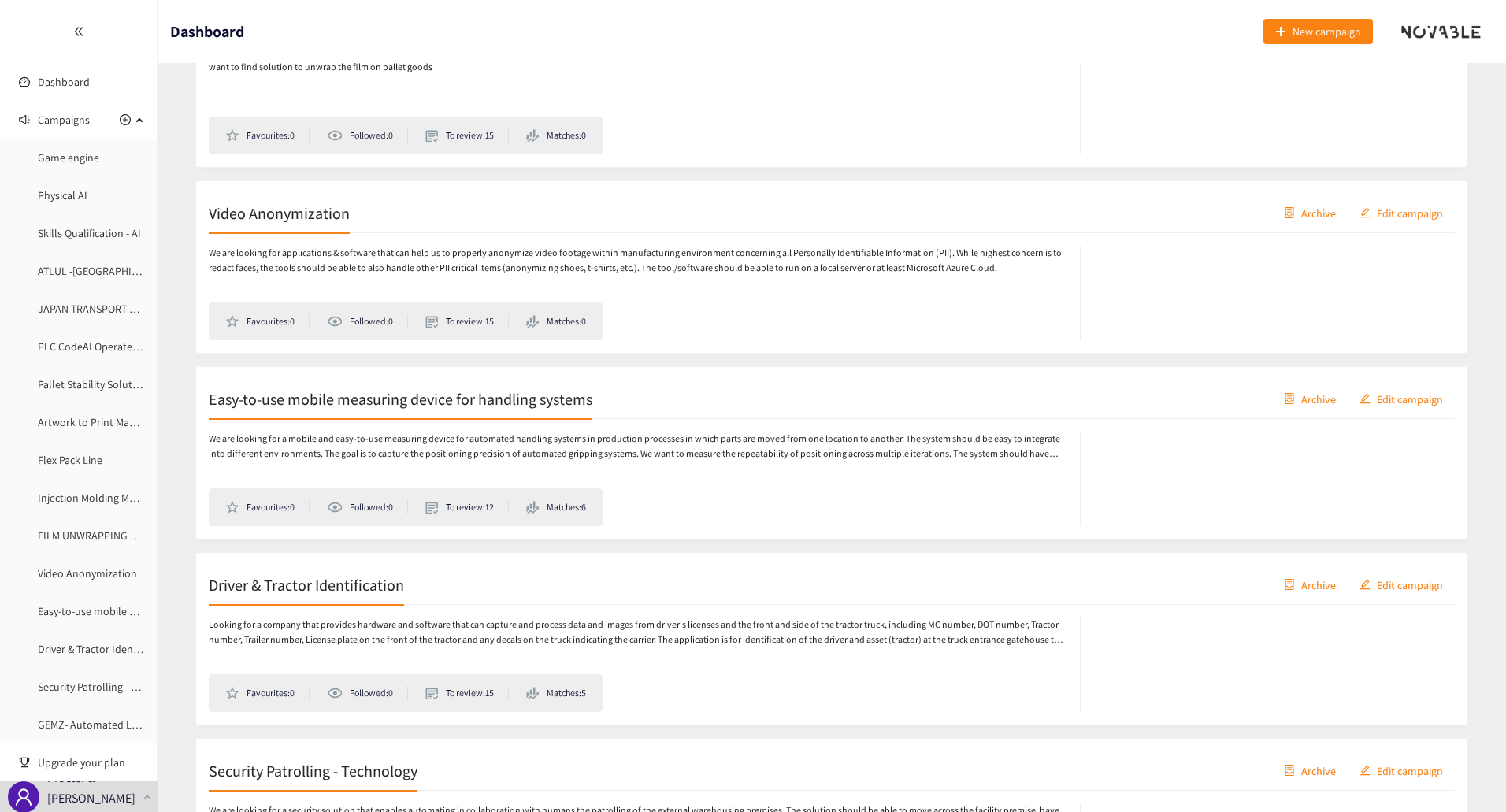
click at [1313, 398] on span "Archive" at bounding box center [1318, 398] width 34 height 18
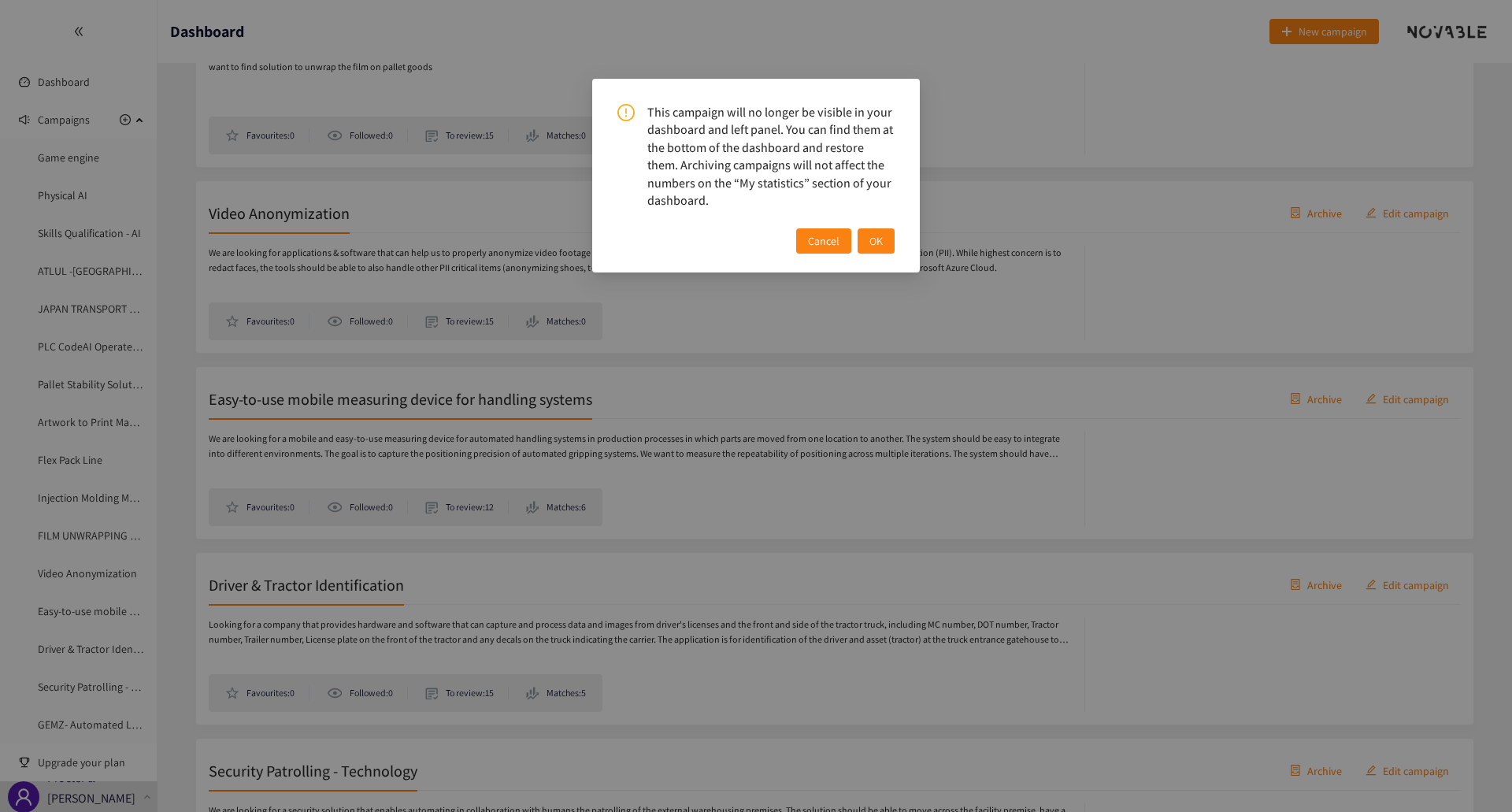
click at [882, 246] on button "OK" at bounding box center [876, 241] width 37 height 25
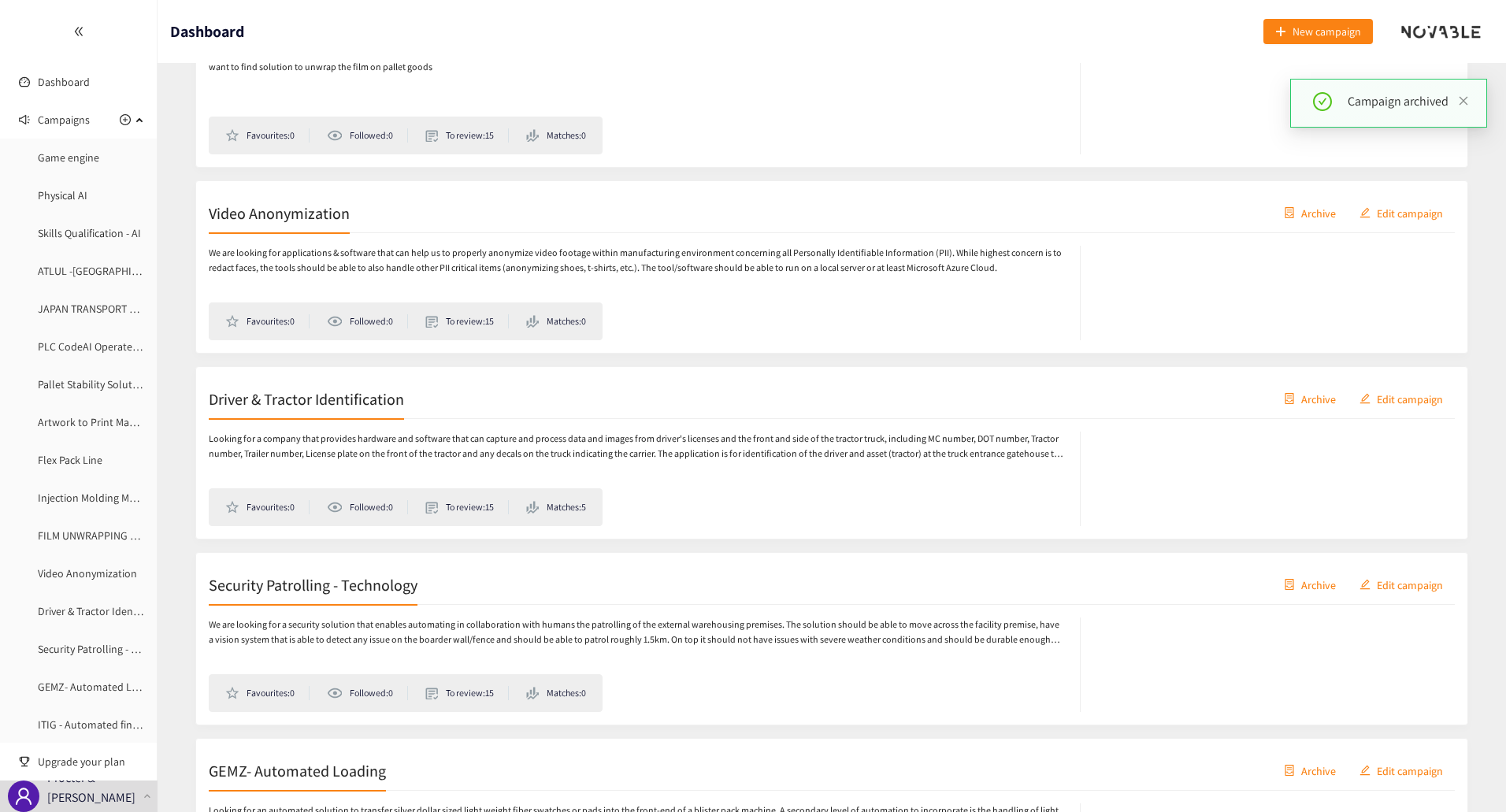
click at [1316, 395] on span "Archive" at bounding box center [1318, 398] width 34 height 18
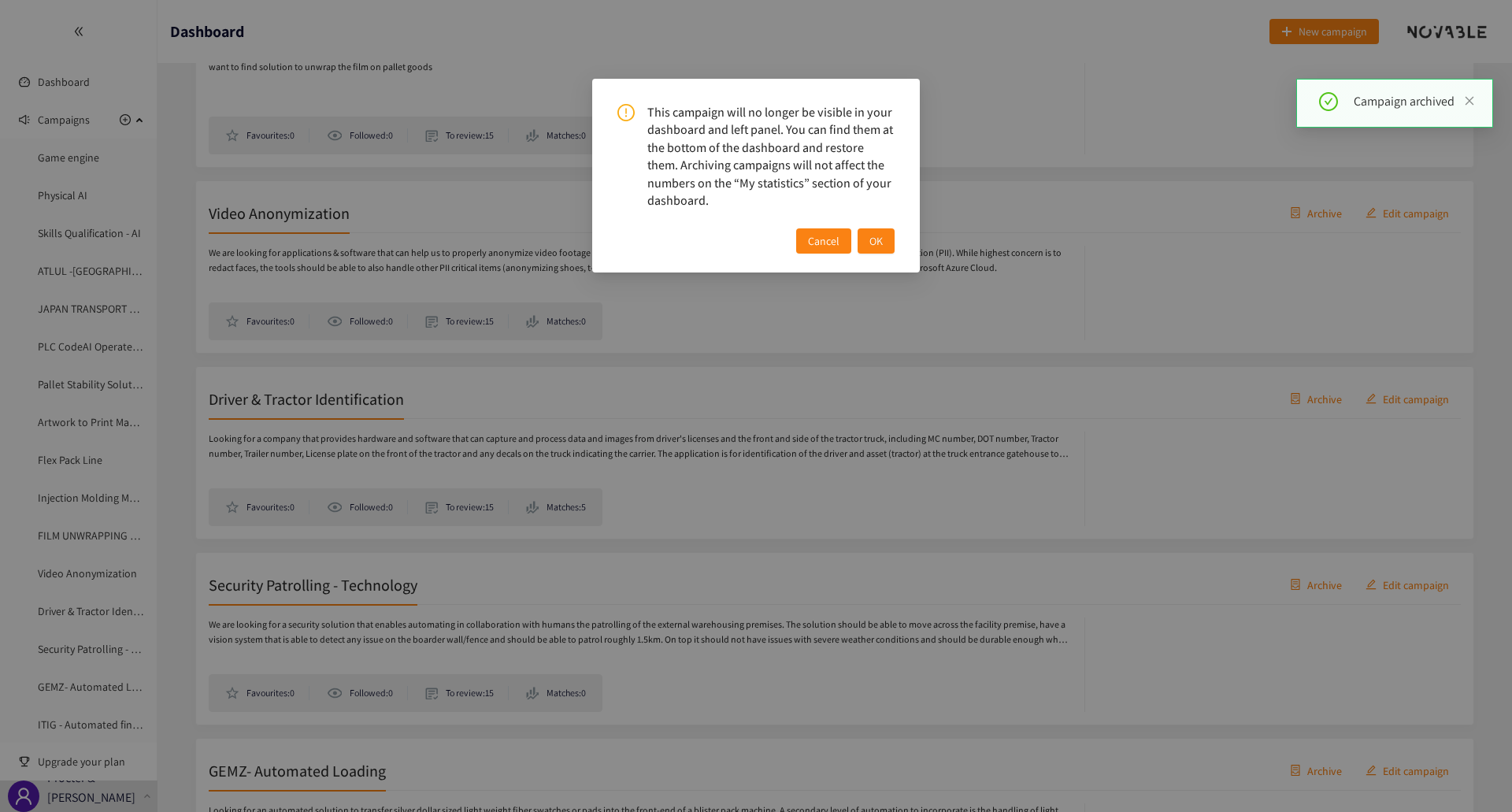
click at [876, 247] on span "OK" at bounding box center [876, 240] width 13 height 18
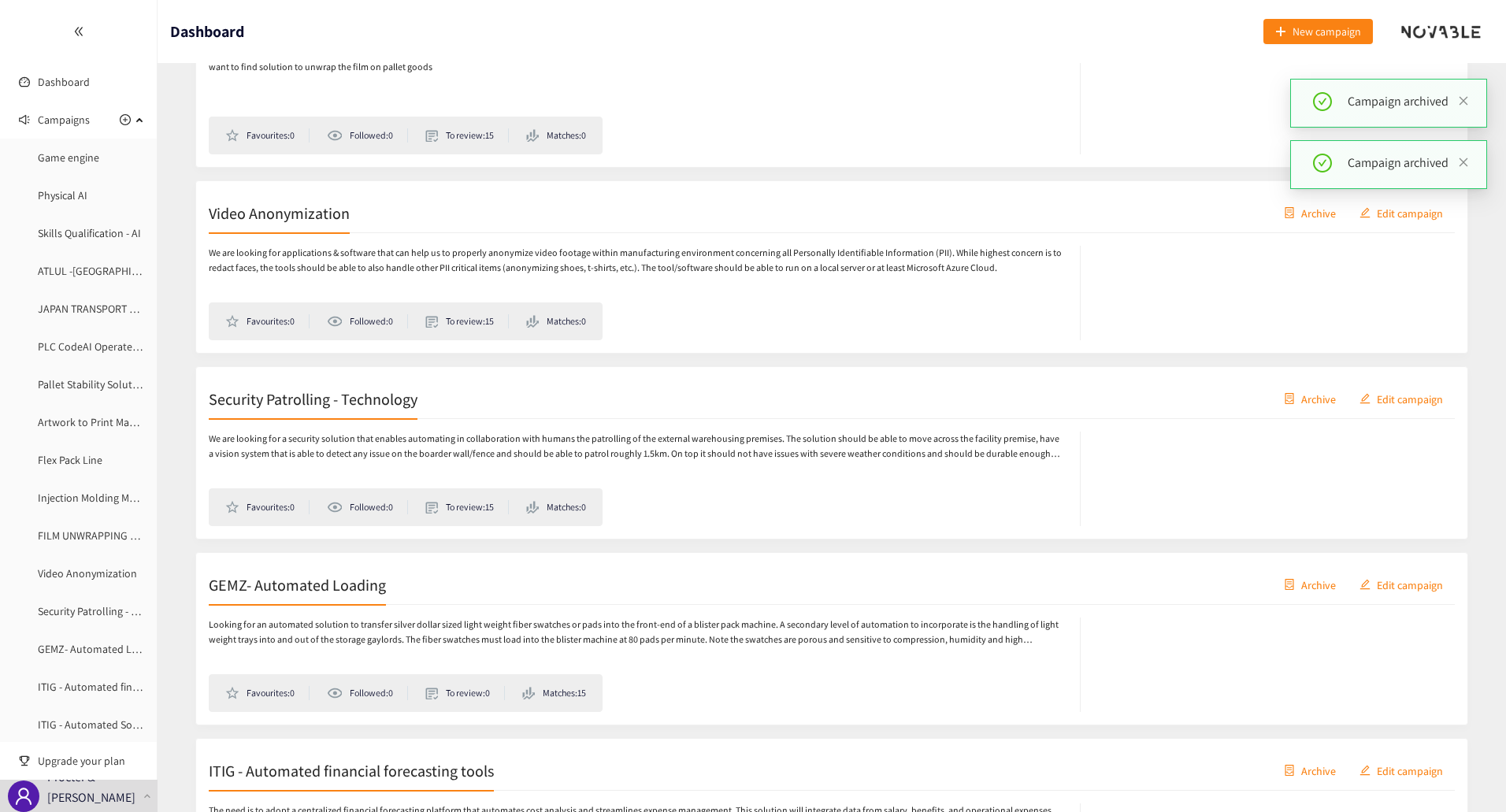
click at [1321, 409] on div "Security Patrolling - Technology Archive Edit campaign" at bounding box center [831, 398] width 1246 height 39
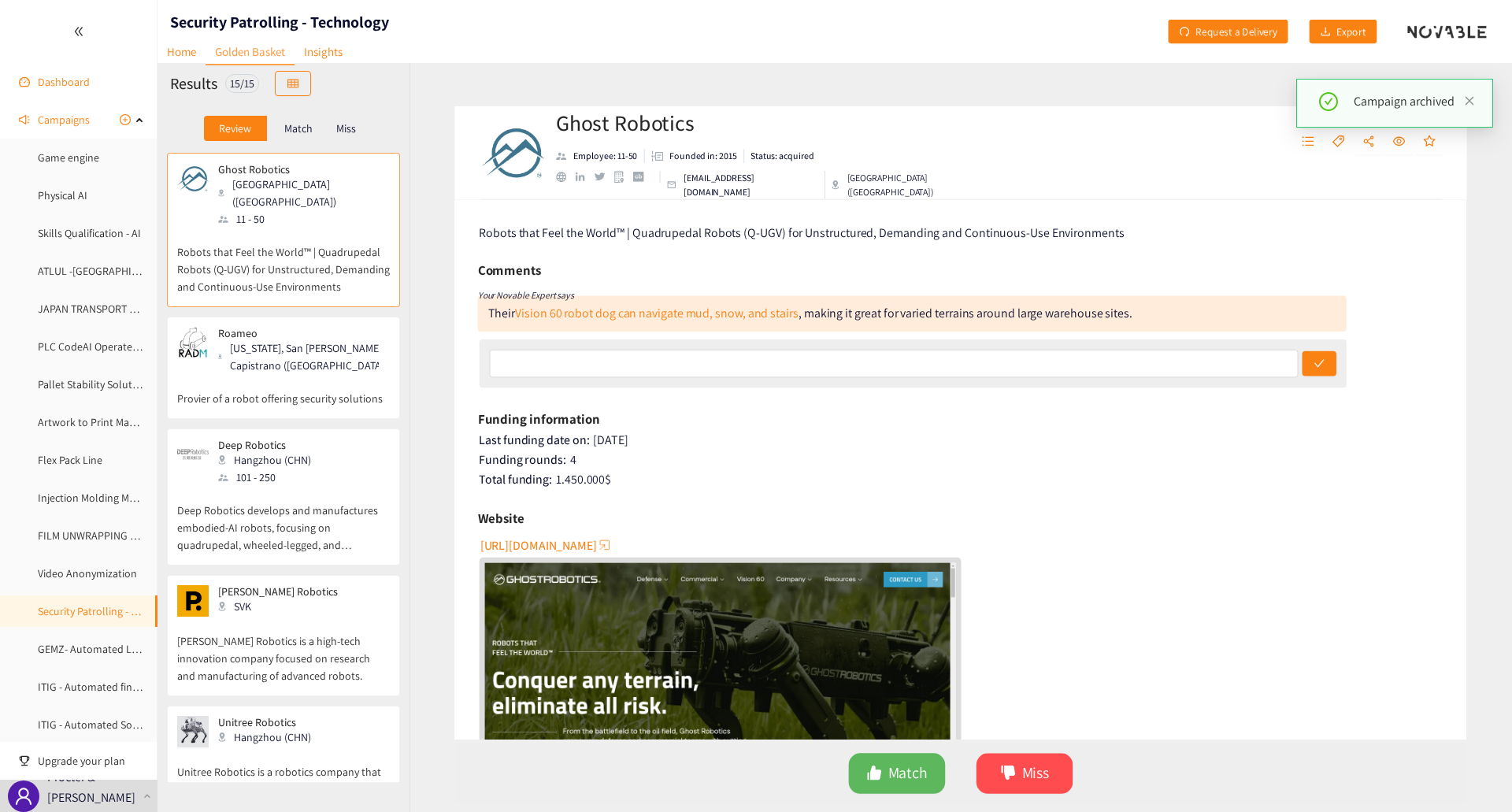
click at [72, 75] on link "Dashboard" at bounding box center [64, 81] width 52 height 14
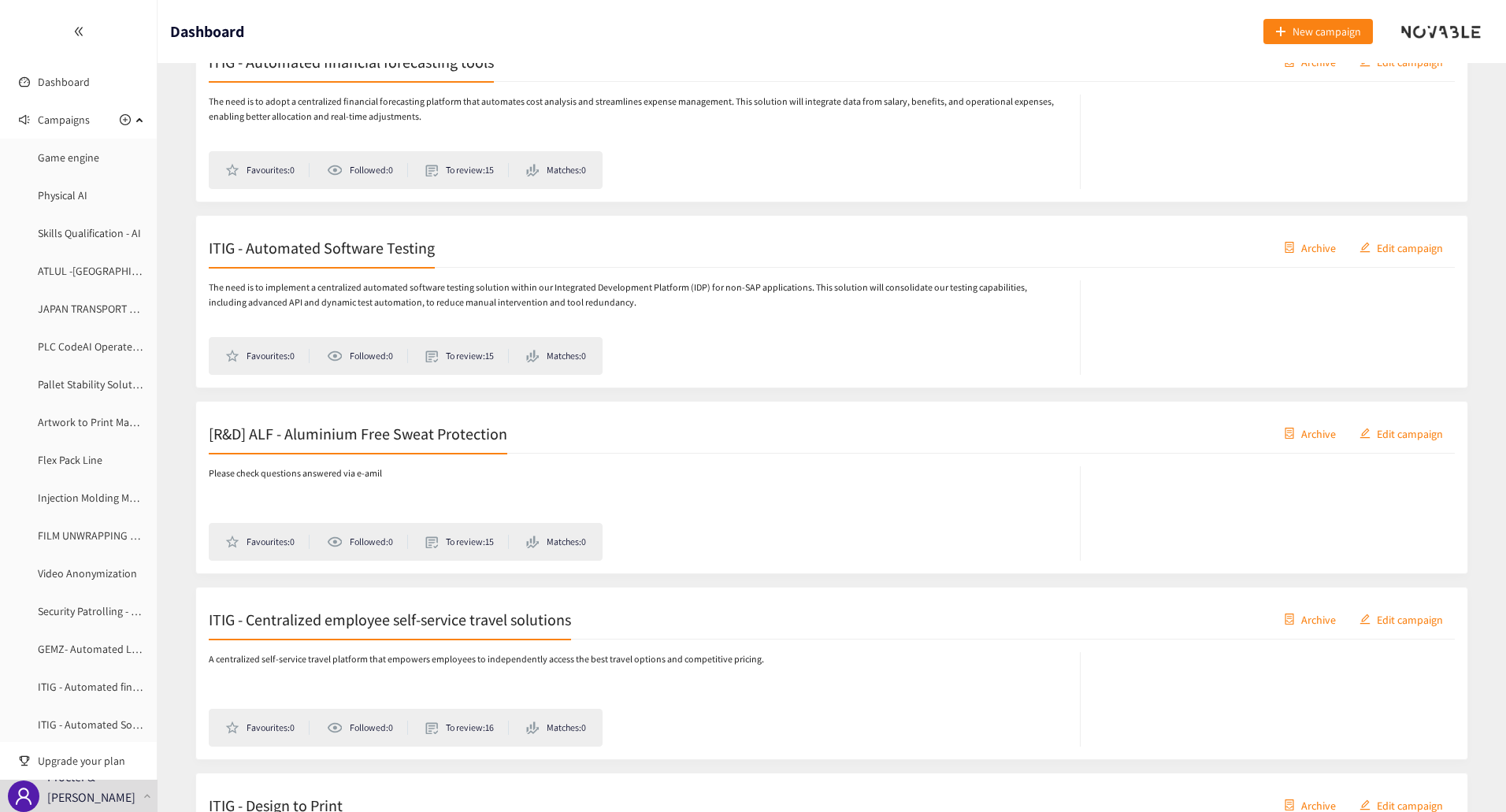
scroll to position [2834, 0]
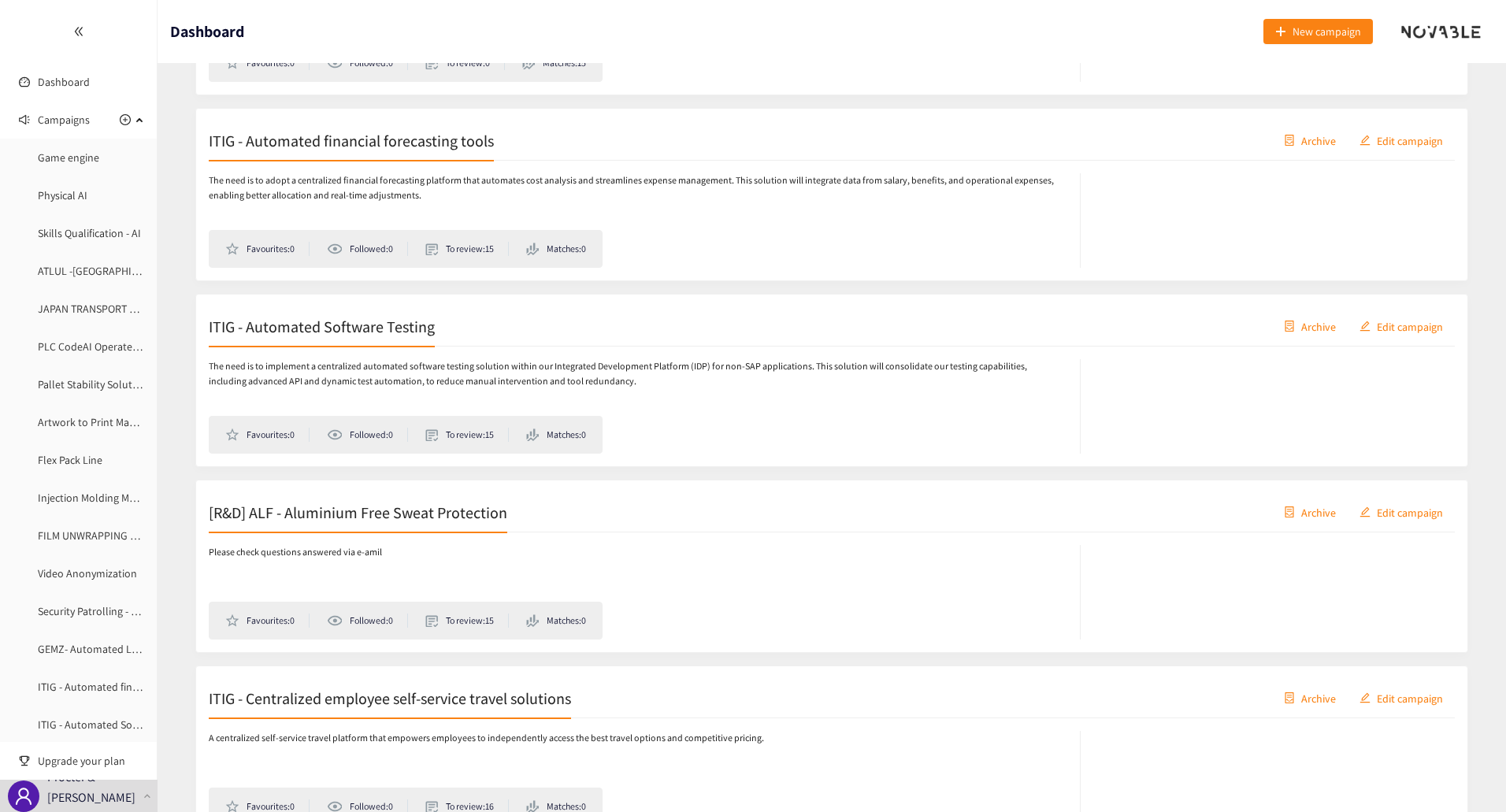
click at [1330, 510] on span "Archive" at bounding box center [1318, 511] width 34 height 18
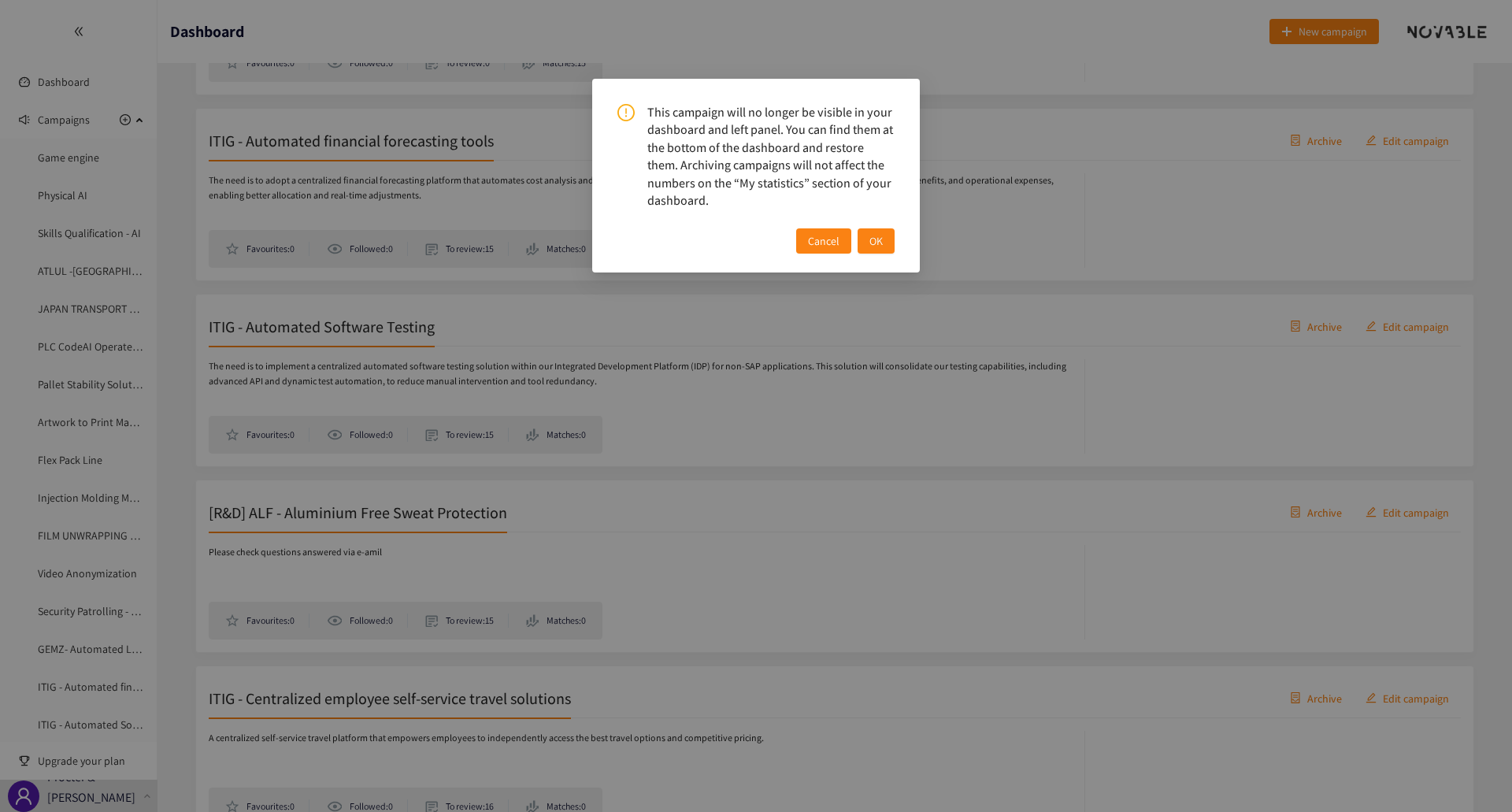
click at [875, 237] on span "OK" at bounding box center [876, 240] width 13 height 18
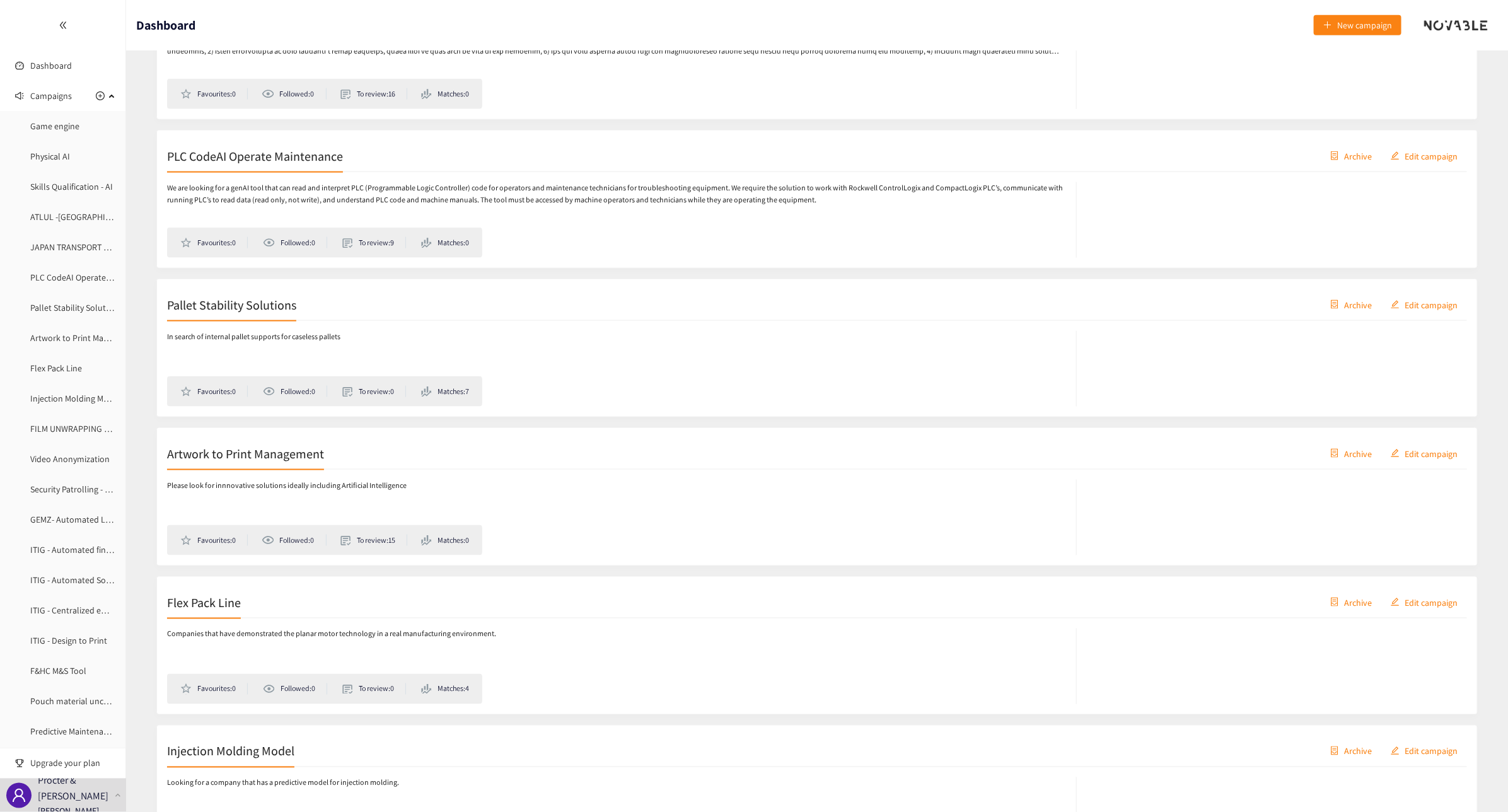
scroll to position [866, 0]
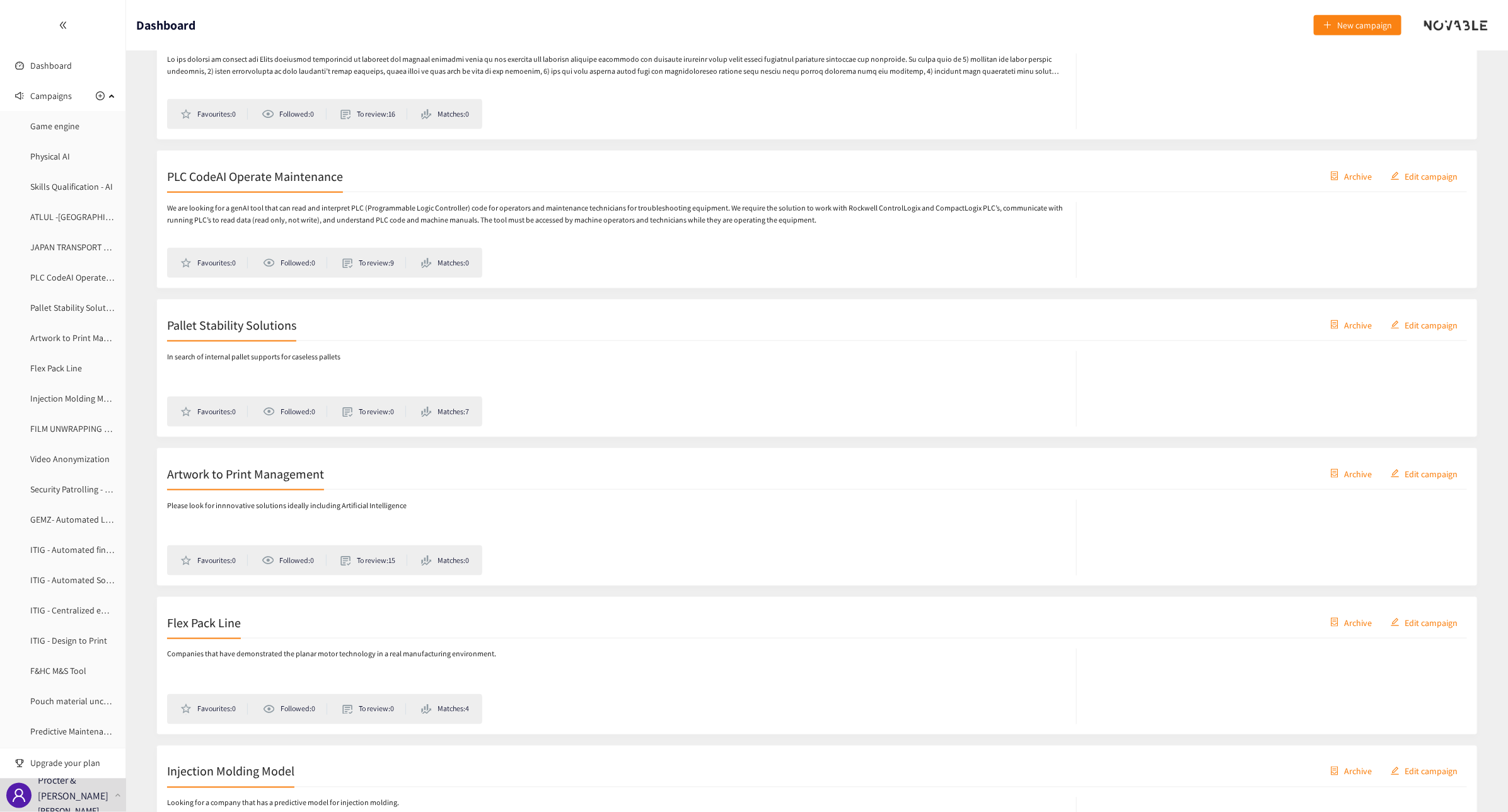
click at [1210, 329] on span "Archive" at bounding box center [1357, 324] width 27 height 14
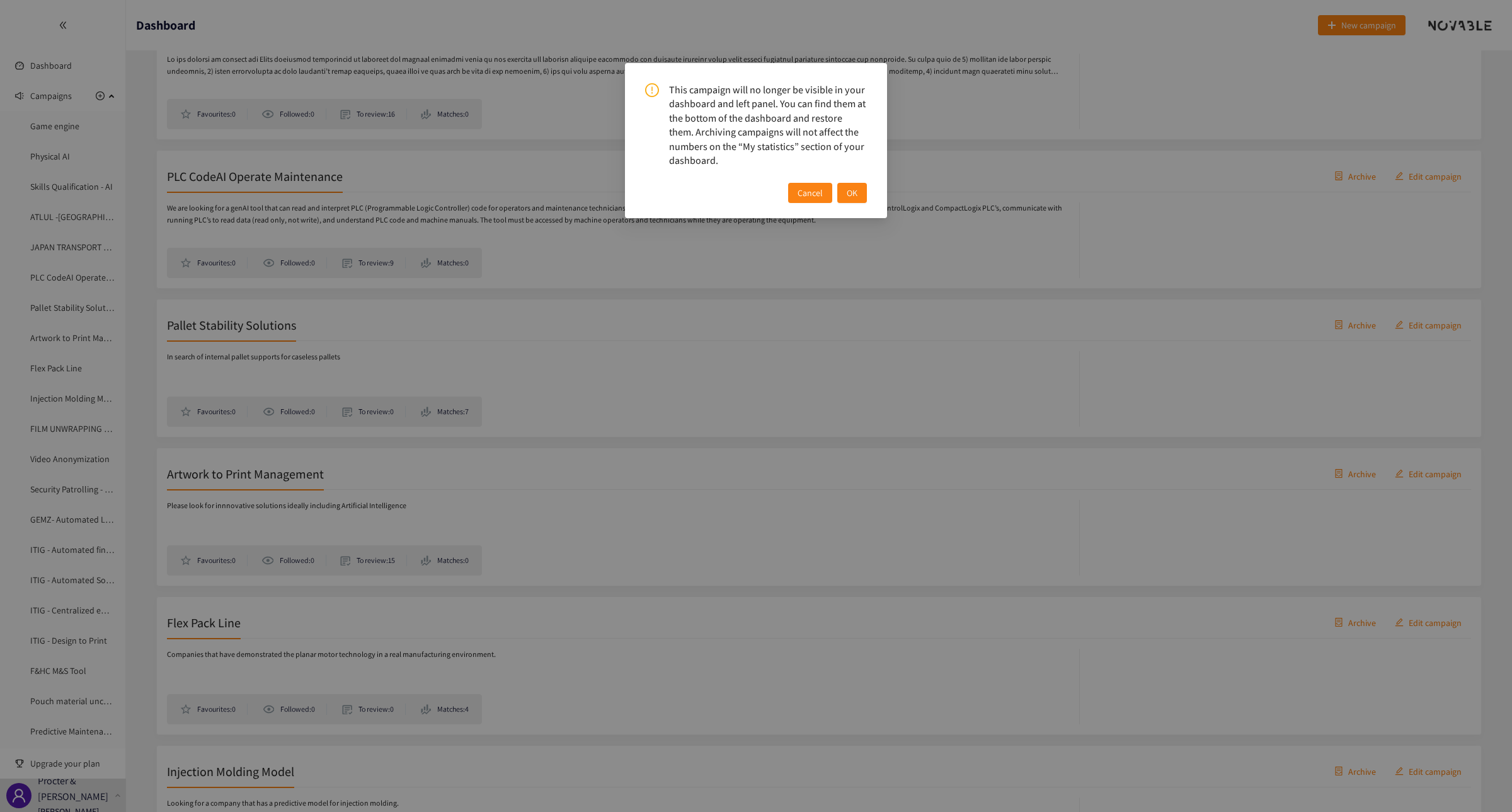
click at [860, 191] on button "OK" at bounding box center [852, 193] width 29 height 20
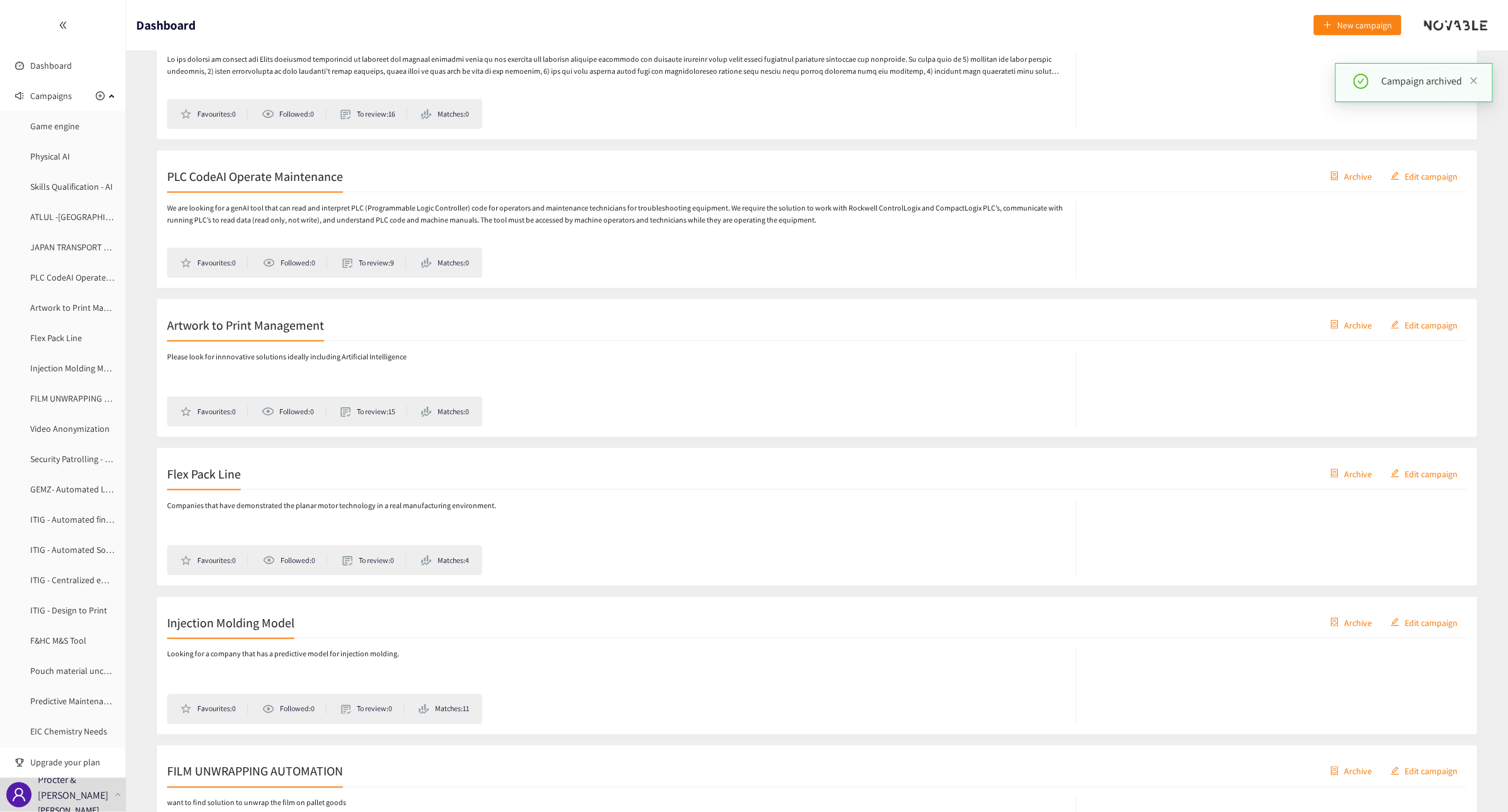
click at [1210, 174] on span "Archive" at bounding box center [1357, 176] width 27 height 14
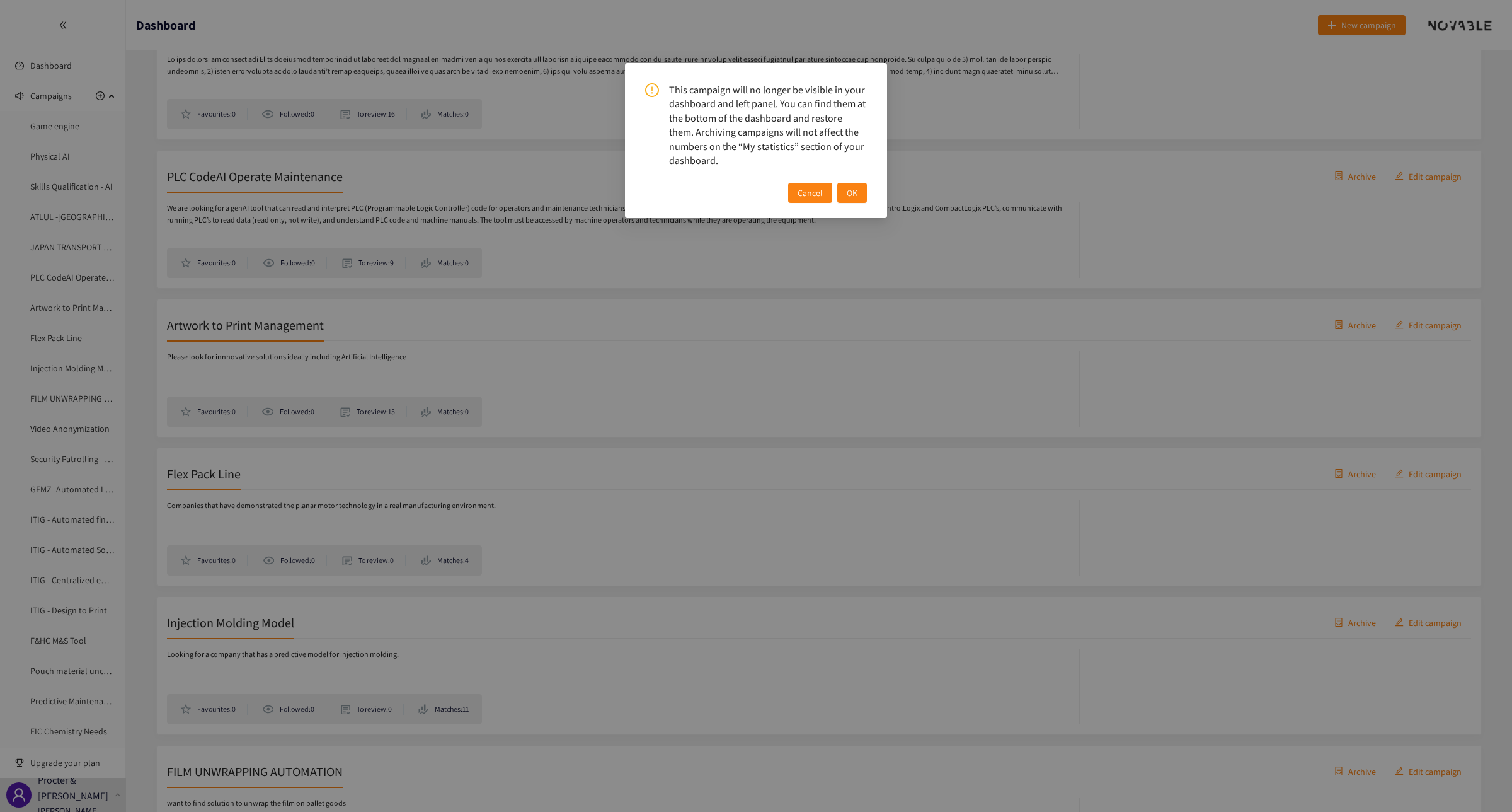
click at [852, 191] on span "OK" at bounding box center [852, 192] width 11 height 14
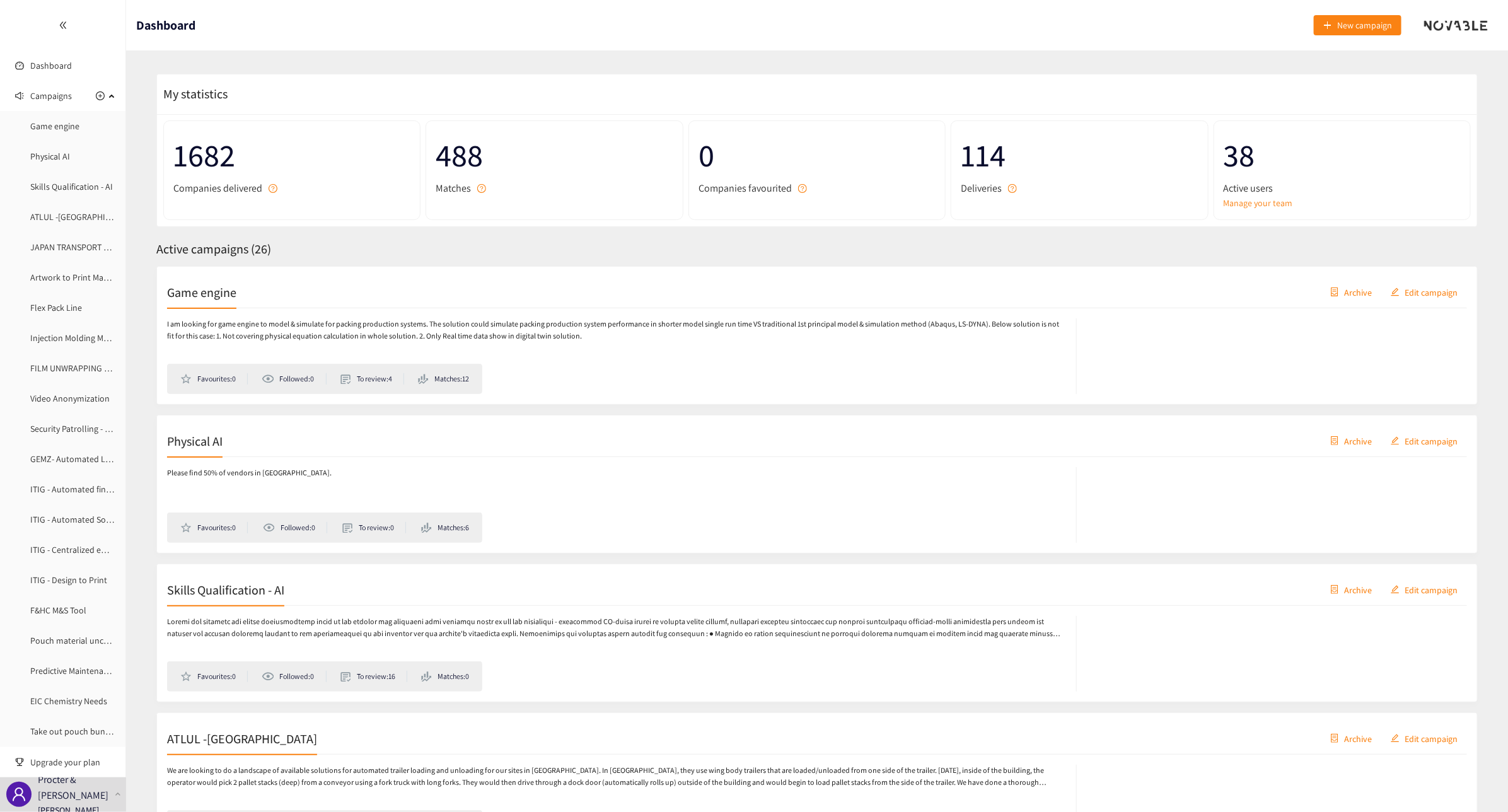
scroll to position [0, 0]
